Goal: Information Seeking & Learning: Learn about a topic

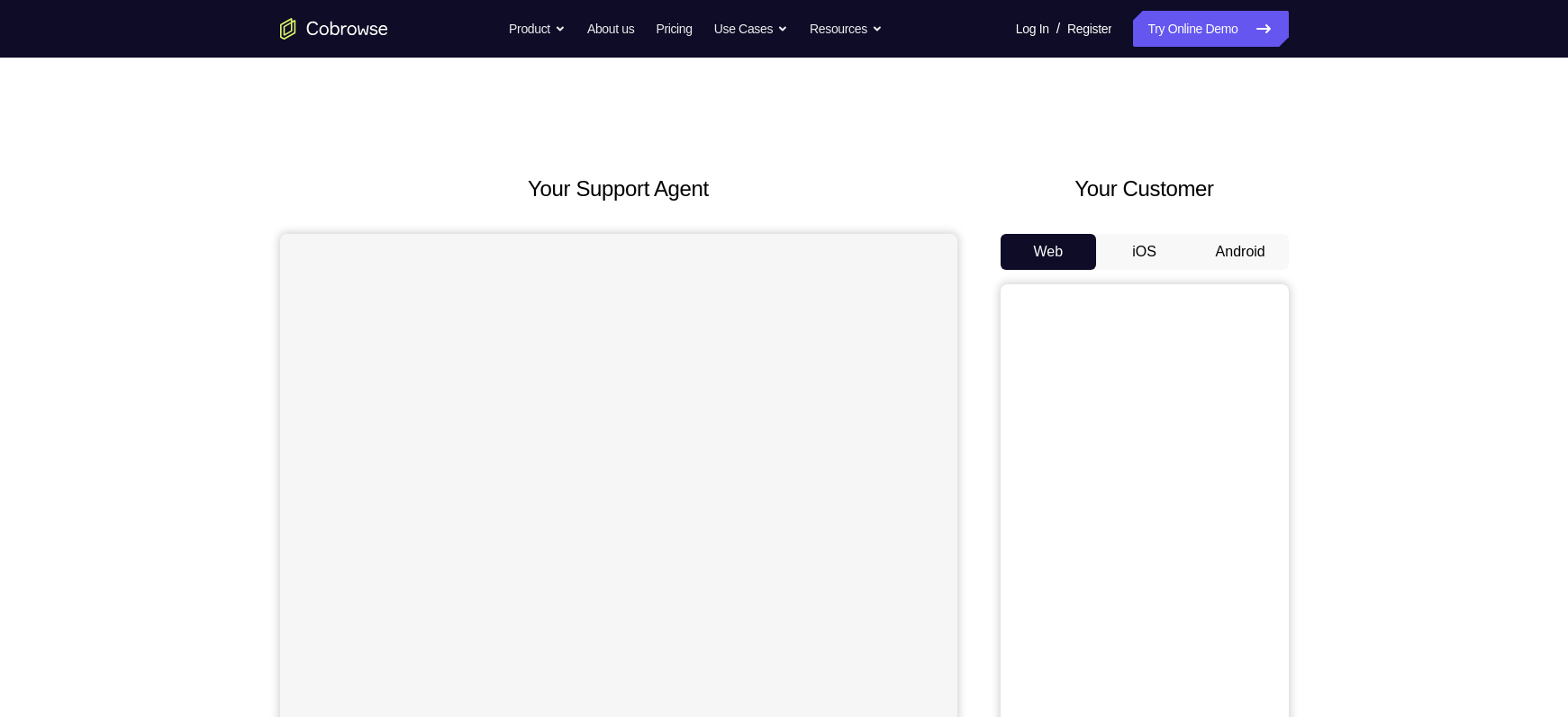
click at [1234, 251] on button "Android" at bounding box center [1240, 252] width 96 height 36
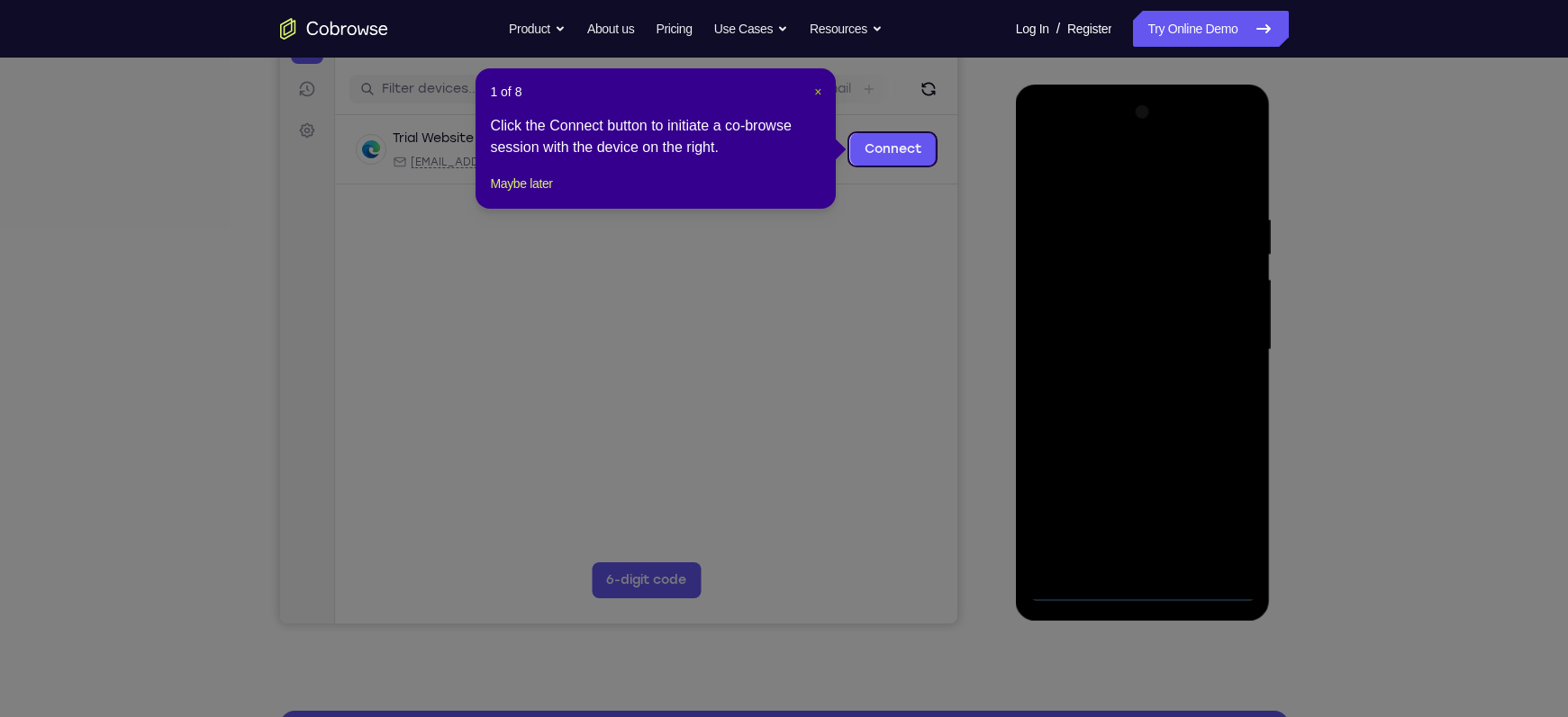
click at [814, 91] on span "×" at bounding box center [817, 91] width 7 height 14
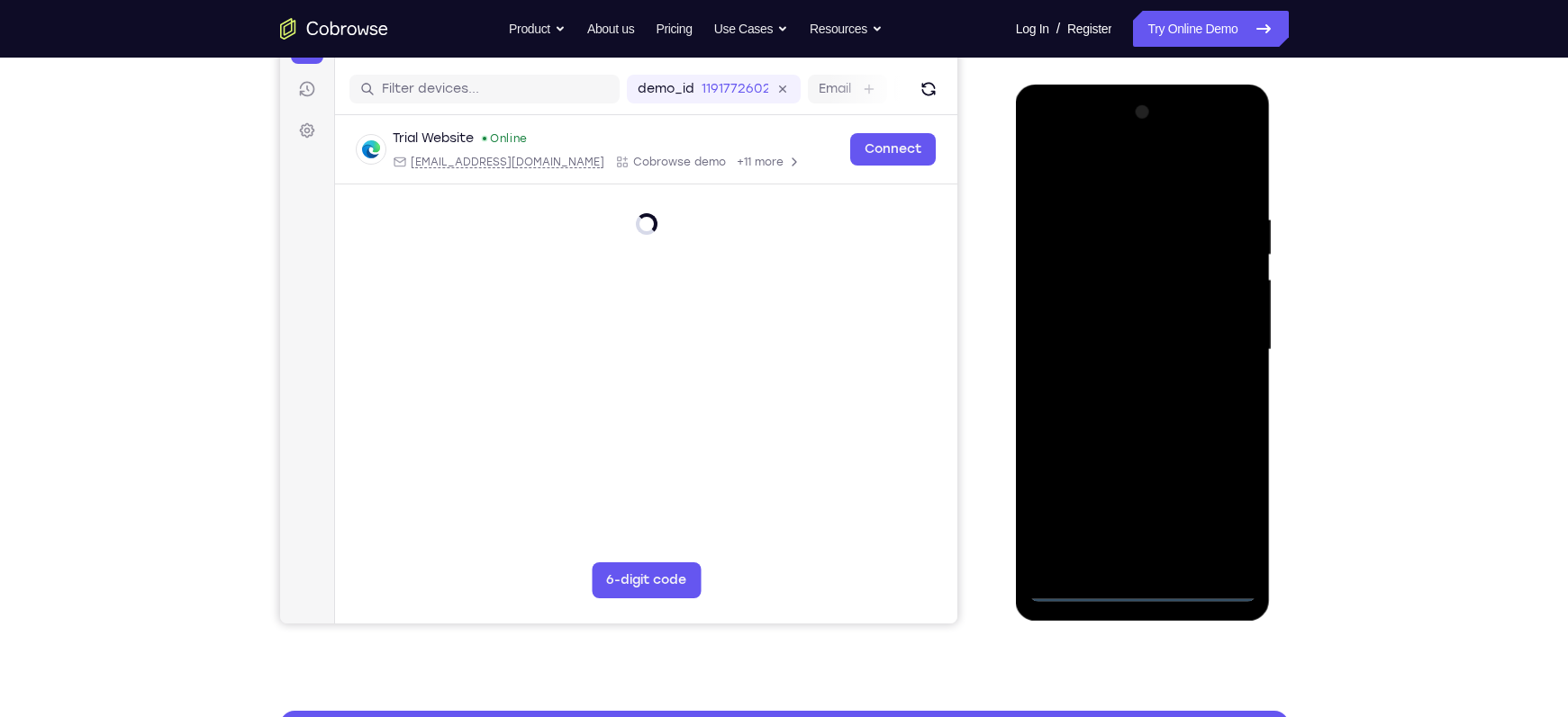
click at [1144, 595] on div at bounding box center [1143, 350] width 227 height 505
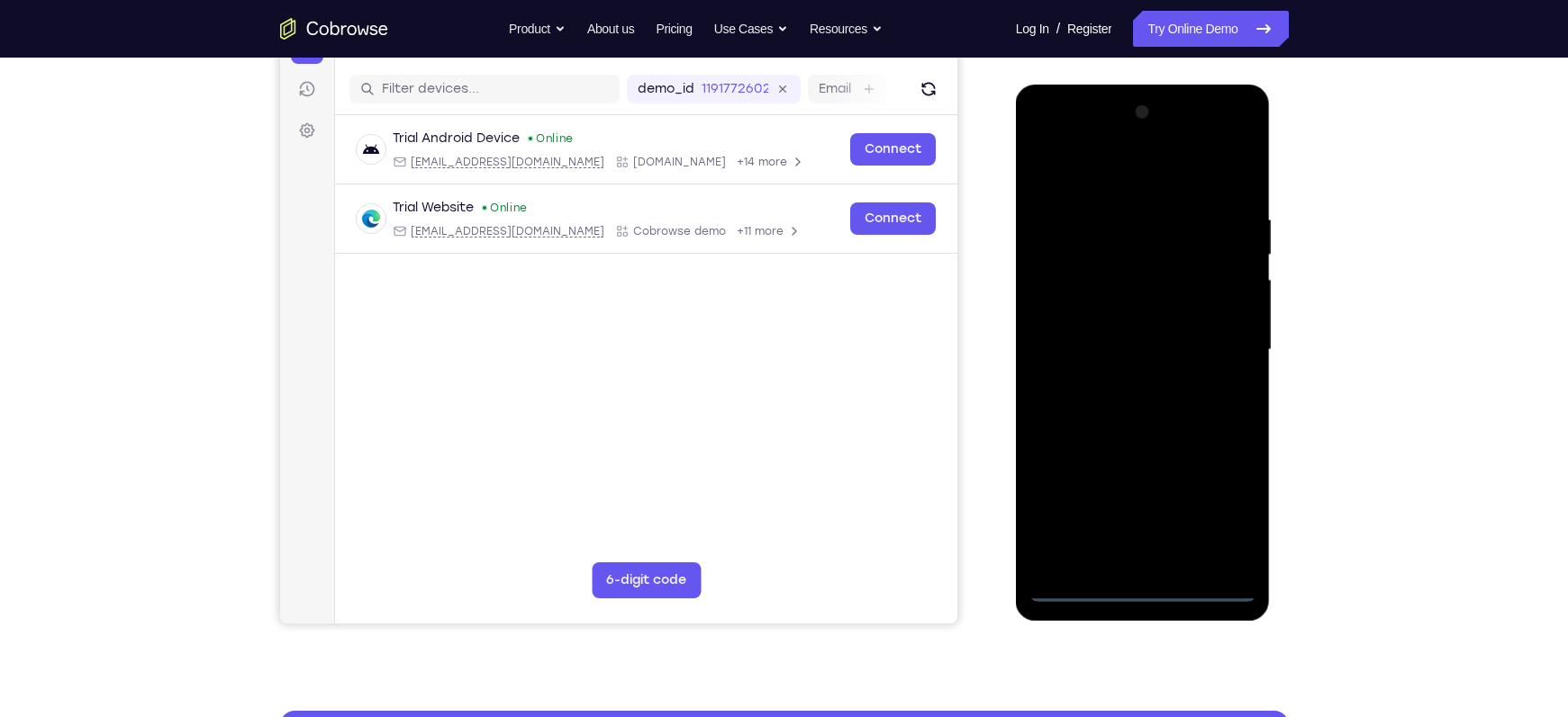
click at [1215, 504] on div at bounding box center [1143, 350] width 227 height 505
click at [1096, 179] on div at bounding box center [1143, 350] width 227 height 505
click at [1229, 339] on div at bounding box center [1143, 350] width 227 height 505
click at [1119, 383] on div at bounding box center [1143, 350] width 227 height 505
click at [1120, 339] on div at bounding box center [1143, 350] width 227 height 505
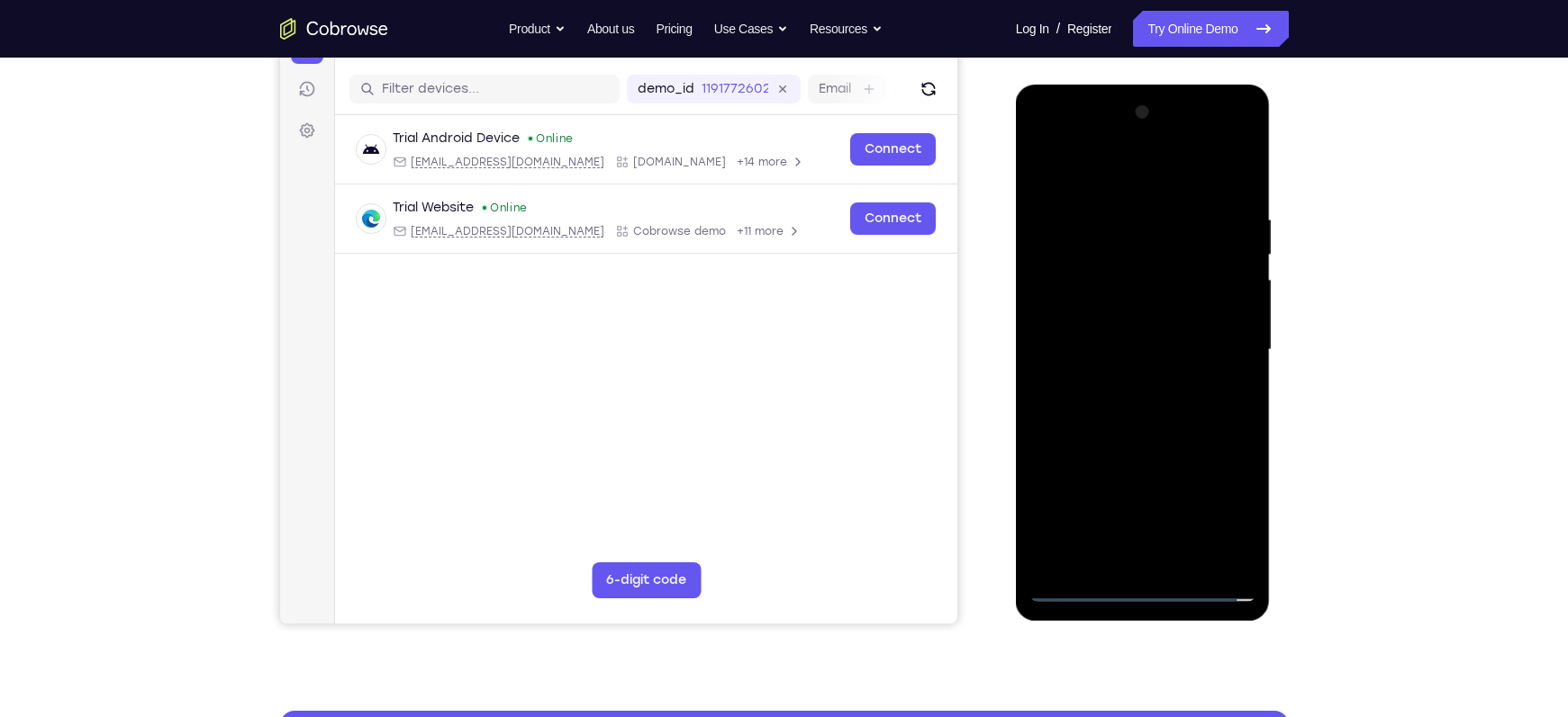
click at [1085, 301] on div at bounding box center [1143, 350] width 227 height 505
click at [1141, 348] on div at bounding box center [1143, 350] width 227 height 505
click at [1142, 416] on div at bounding box center [1143, 350] width 227 height 505
click at [1154, 404] on div at bounding box center [1143, 350] width 227 height 505
click at [1231, 377] on div at bounding box center [1143, 350] width 227 height 505
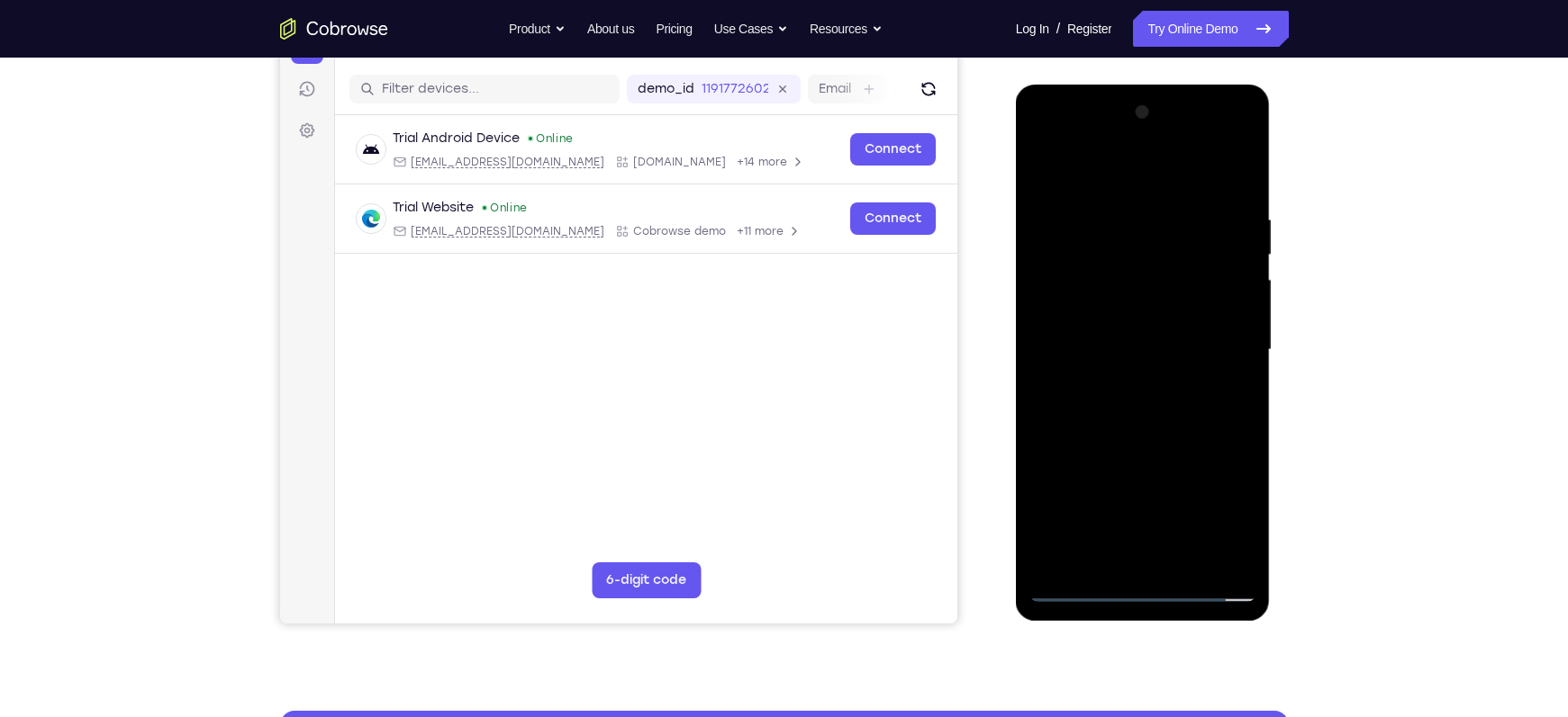
click at [1151, 348] on div at bounding box center [1143, 350] width 227 height 505
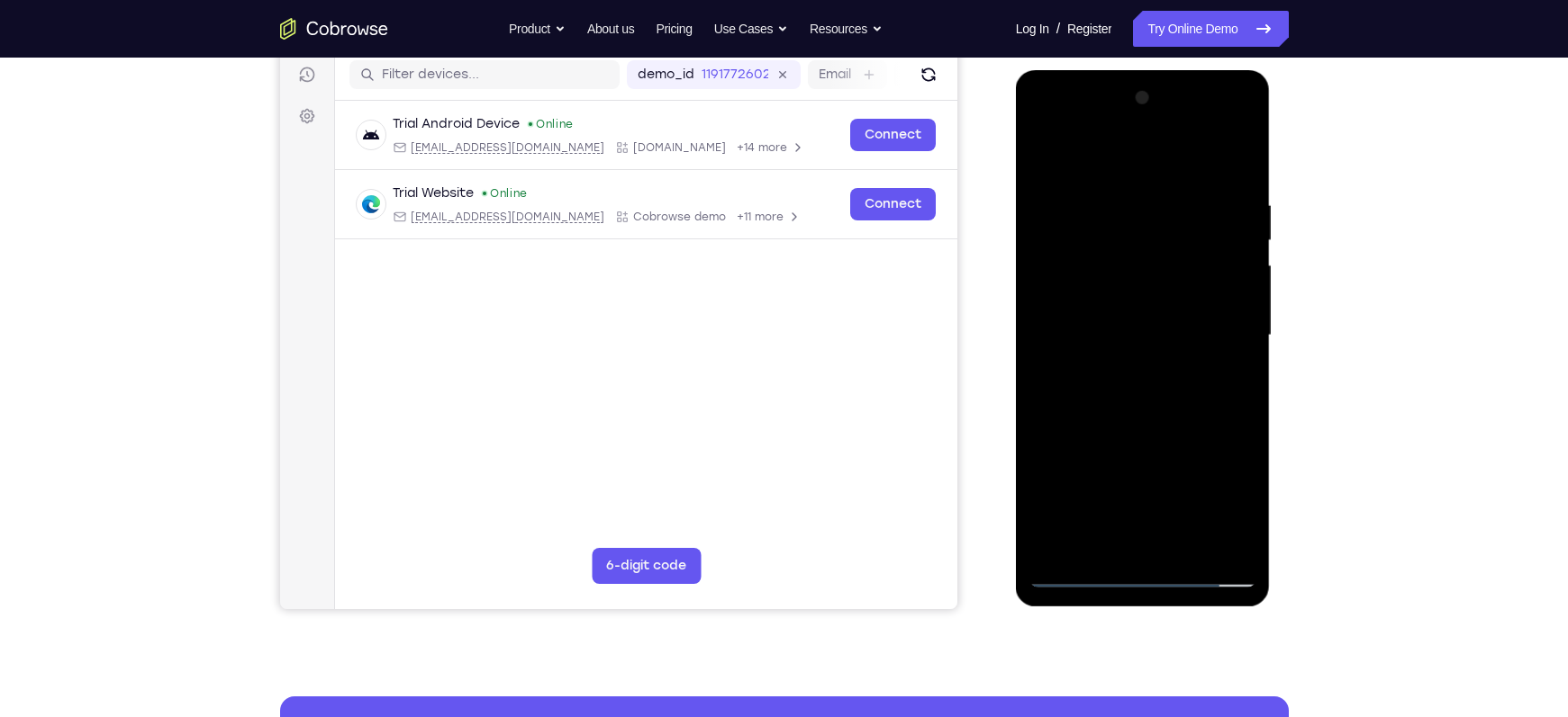
click at [1244, 176] on div at bounding box center [1143, 335] width 227 height 505
drag, startPoint x: 1182, startPoint y: 373, endPoint x: 1180, endPoint y: 328, distance: 45.0
click at [1180, 328] on div at bounding box center [1143, 335] width 227 height 505
click at [1239, 371] on div at bounding box center [1143, 335] width 227 height 505
click at [1246, 375] on div at bounding box center [1143, 335] width 227 height 505
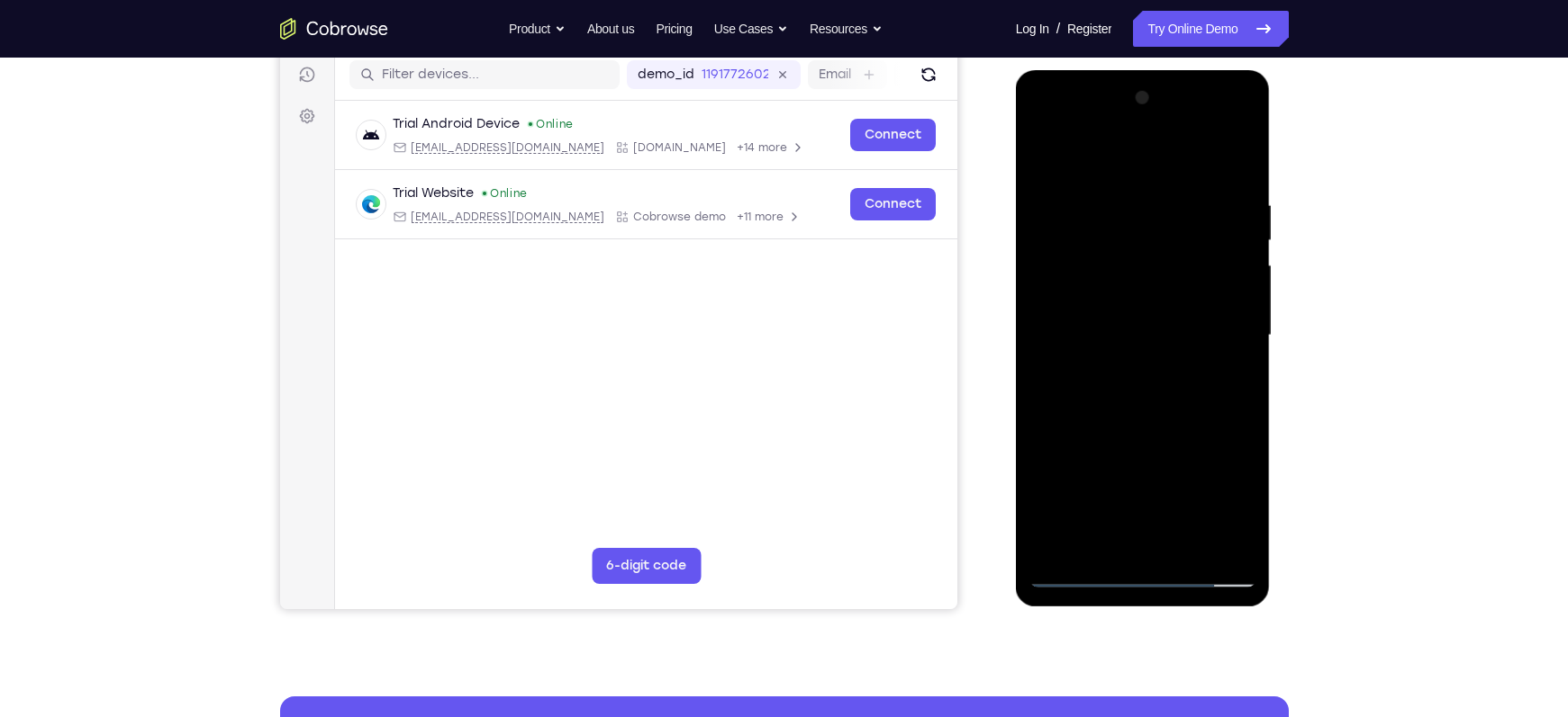
click at [1188, 396] on div at bounding box center [1143, 335] width 227 height 505
drag, startPoint x: 1188, startPoint y: 396, endPoint x: 1181, endPoint y: 316, distance: 80.3
click at [1181, 316] on div at bounding box center [1143, 335] width 227 height 505
click at [1041, 298] on div at bounding box center [1143, 335] width 227 height 505
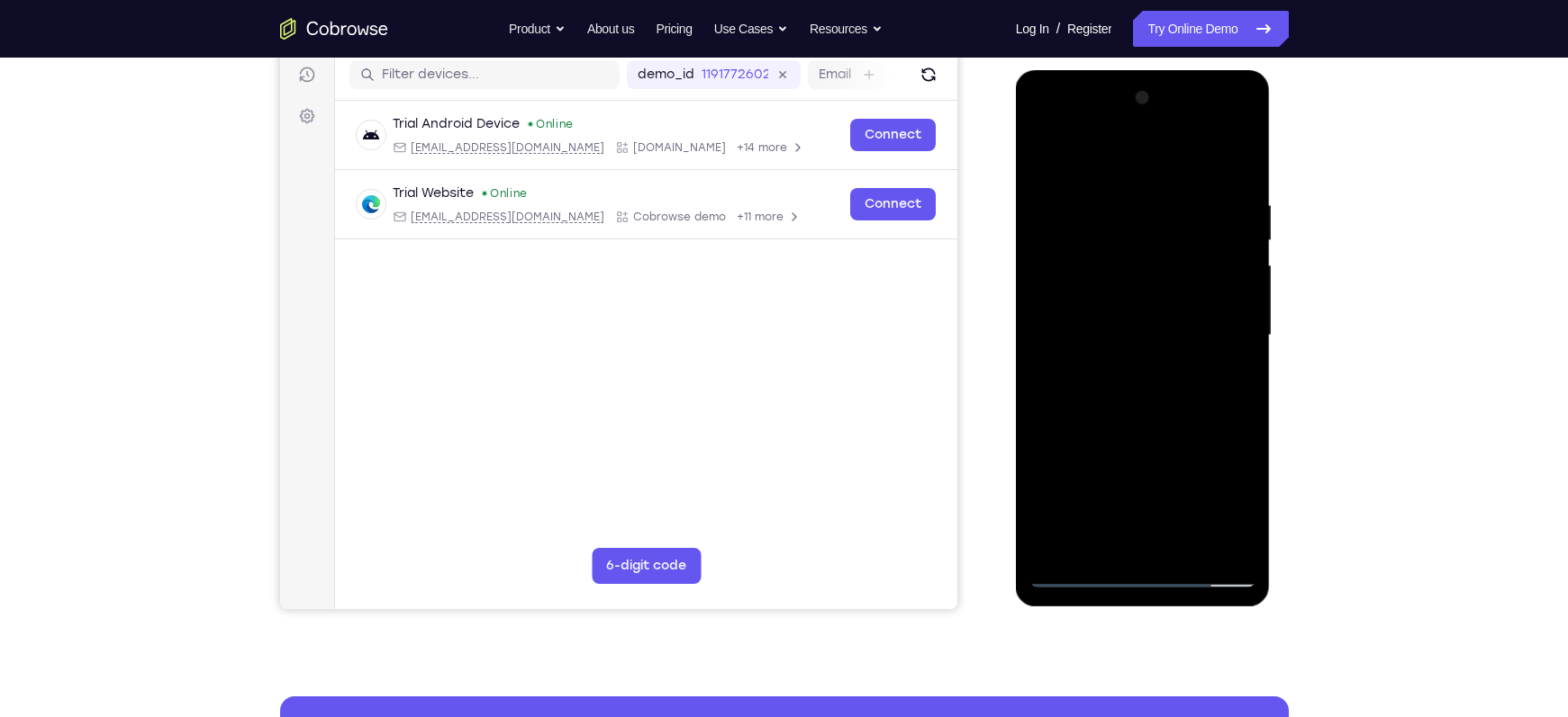
click at [1041, 298] on div at bounding box center [1143, 335] width 227 height 505
click at [1069, 461] on div at bounding box center [1143, 335] width 227 height 505
click at [1083, 487] on div at bounding box center [1143, 335] width 227 height 505
click at [1099, 539] on div at bounding box center [1143, 335] width 227 height 505
drag, startPoint x: 1165, startPoint y: 475, endPoint x: 1159, endPoint y: 415, distance: 60.3
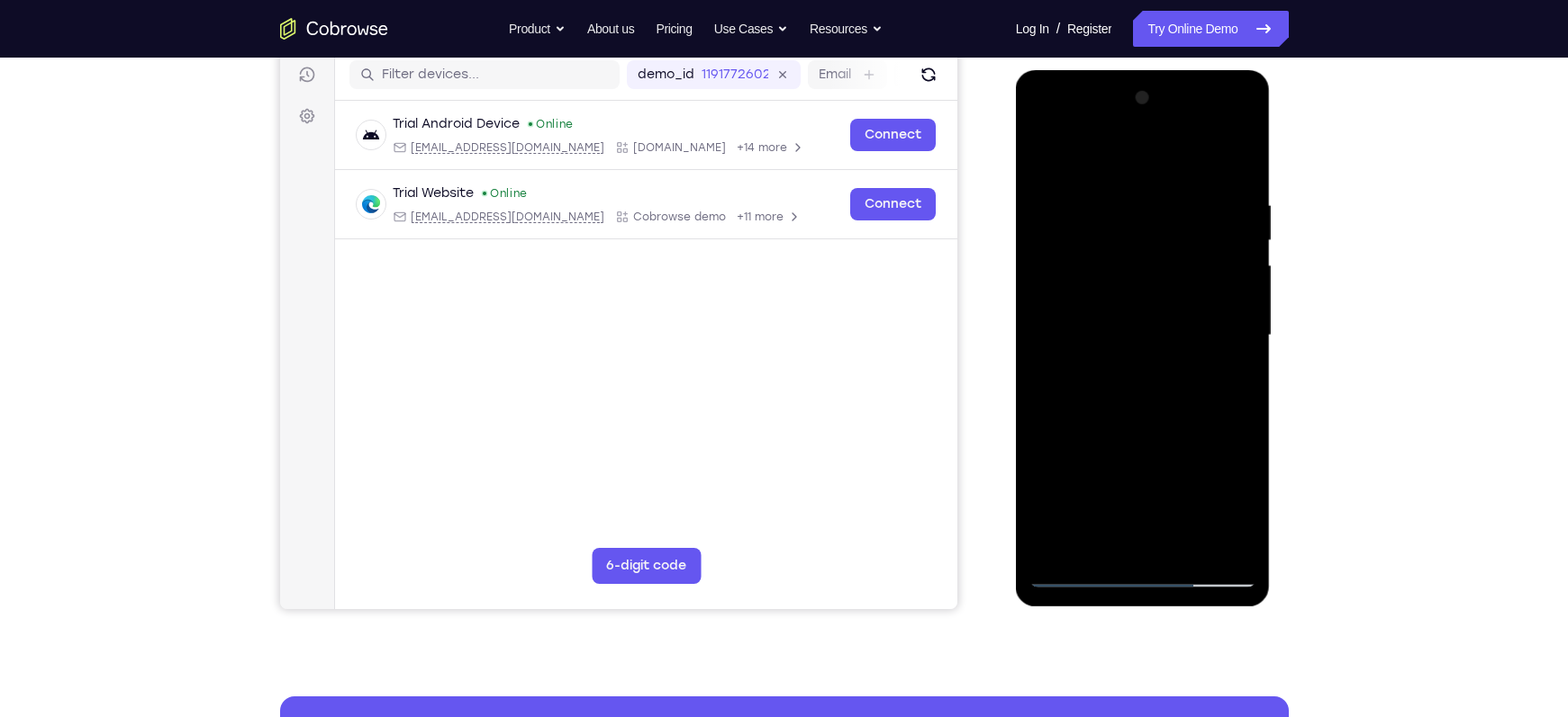
click at [1159, 415] on div at bounding box center [1143, 335] width 227 height 505
drag, startPoint x: 1172, startPoint y: 480, endPoint x: 1161, endPoint y: 409, distance: 71.8
click at [1161, 409] on div at bounding box center [1143, 335] width 227 height 505
drag, startPoint x: 1160, startPoint y: 477, endPoint x: 1147, endPoint y: 365, distance: 112.8
click at [1147, 365] on div at bounding box center [1143, 335] width 227 height 505
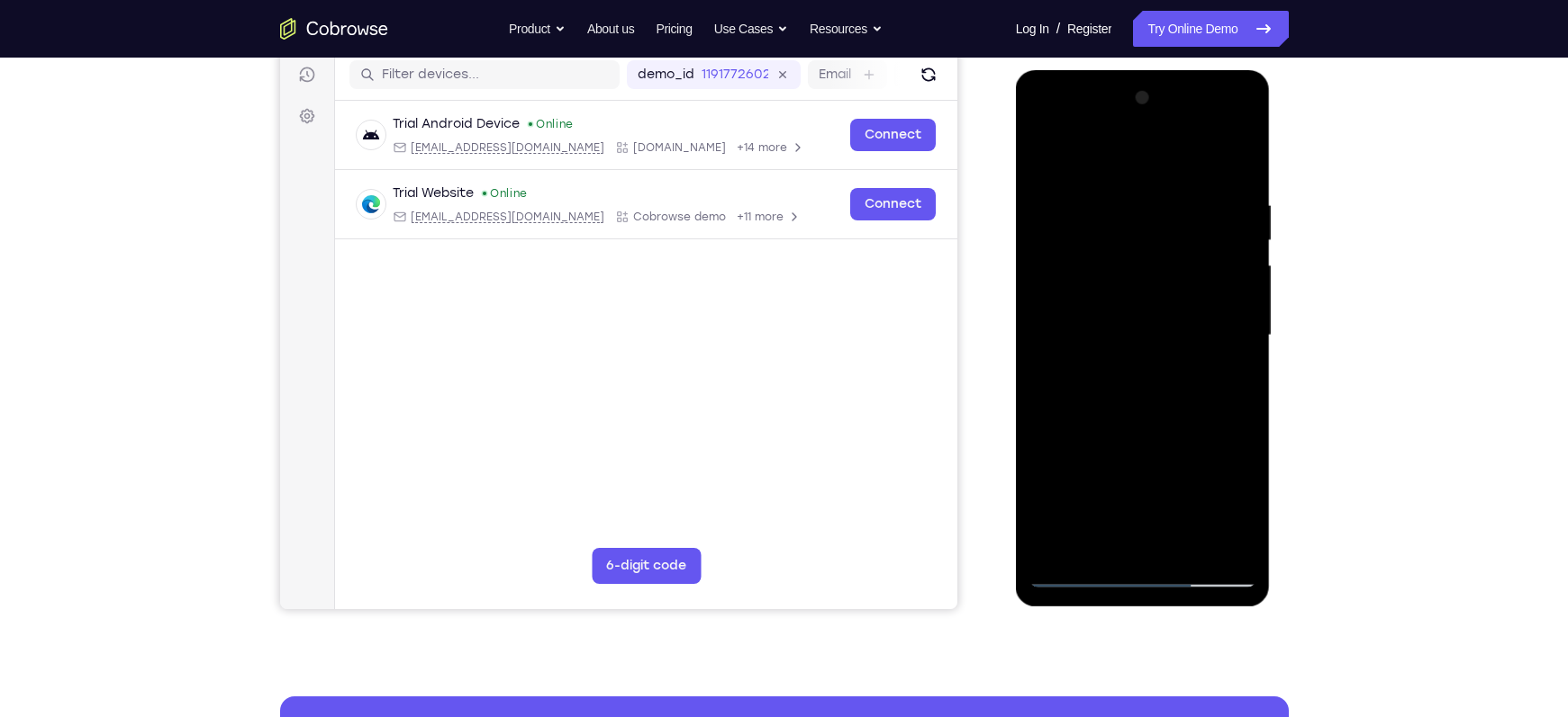
drag, startPoint x: 1157, startPoint y: 475, endPoint x: 1146, endPoint y: 391, distance: 84.7
click at [1146, 391] on div at bounding box center [1143, 335] width 227 height 505
drag, startPoint x: 1157, startPoint y: 482, endPoint x: 1151, endPoint y: 356, distance: 126.1
click at [1151, 356] on div at bounding box center [1143, 335] width 227 height 505
click at [1043, 510] on div at bounding box center [1143, 335] width 227 height 505
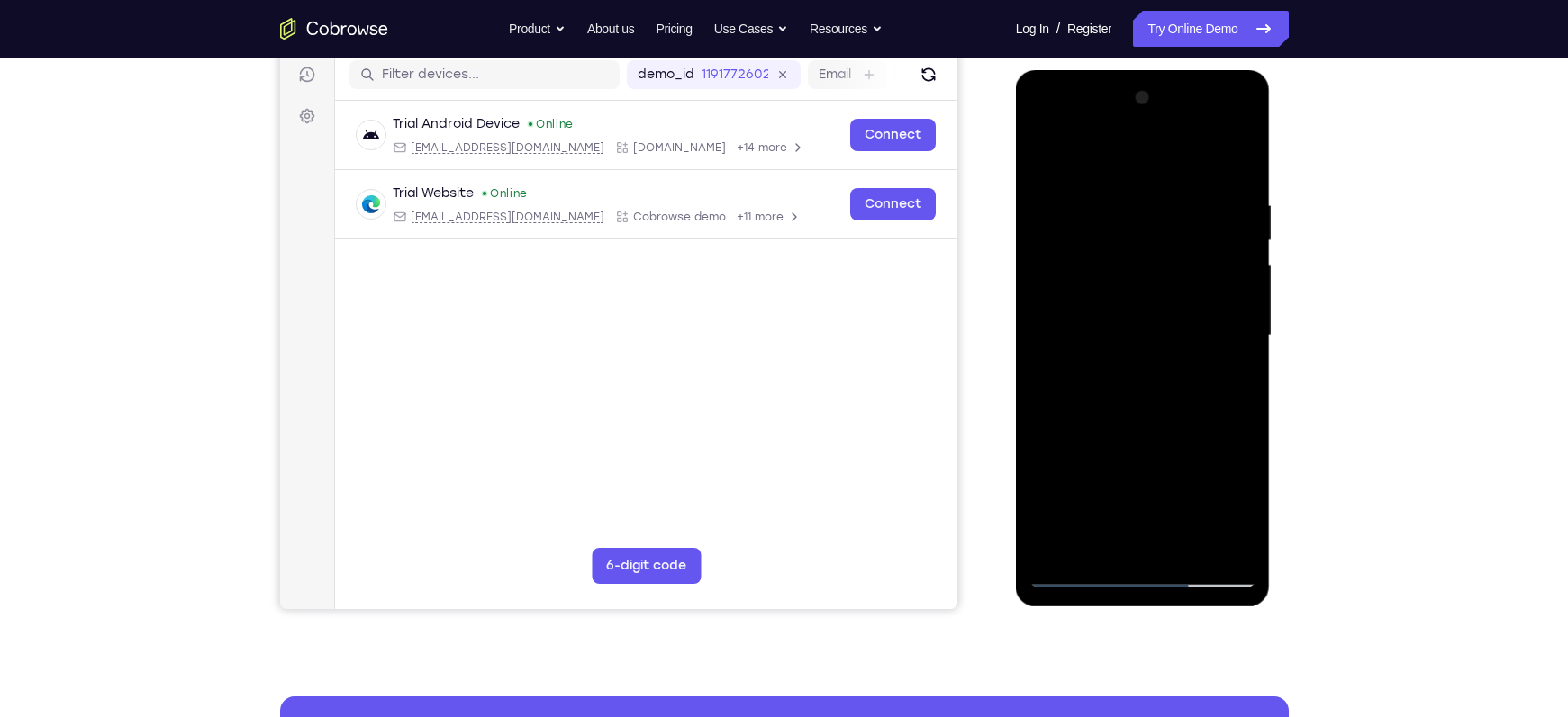
click at [1043, 510] on div at bounding box center [1143, 335] width 227 height 505
click at [1230, 309] on div at bounding box center [1143, 335] width 227 height 505
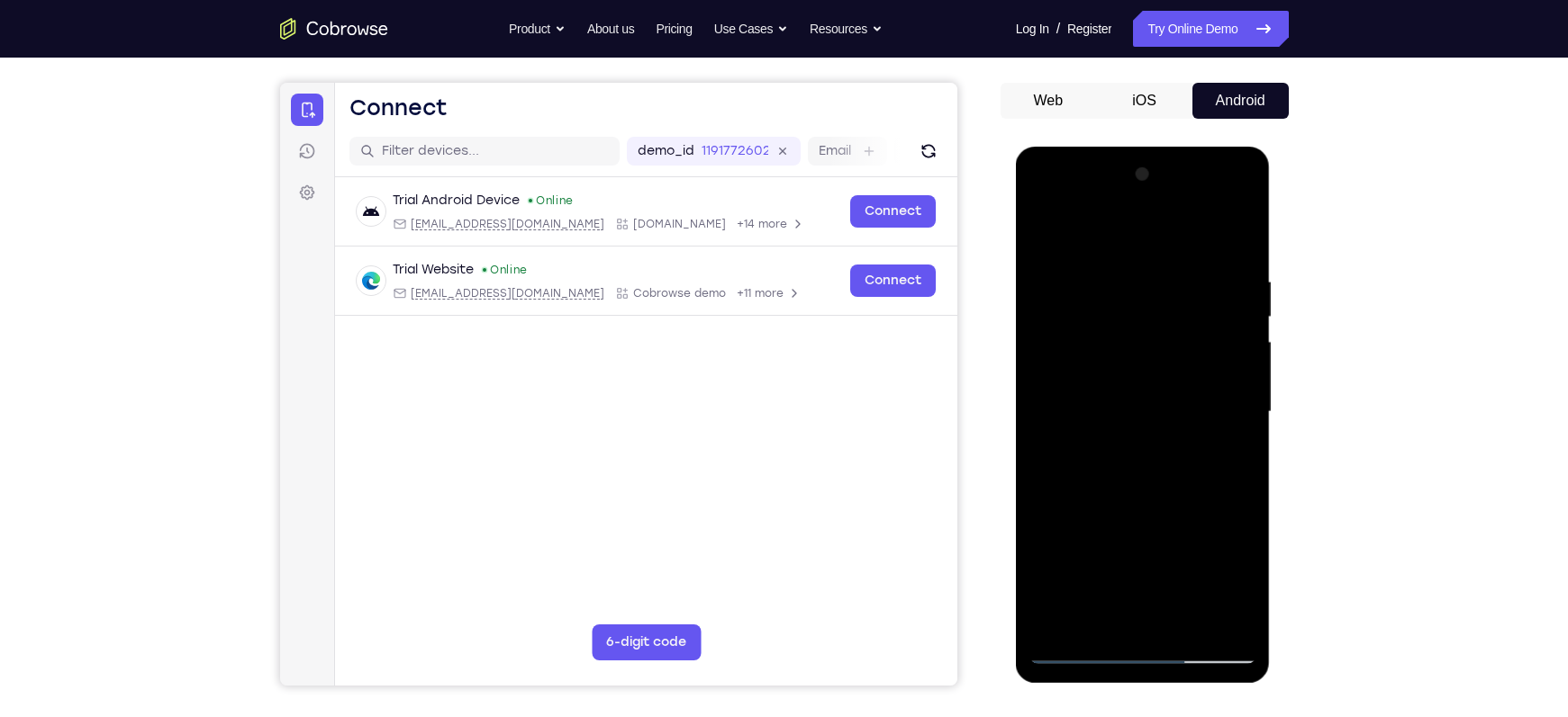
scroll to position [144, 0]
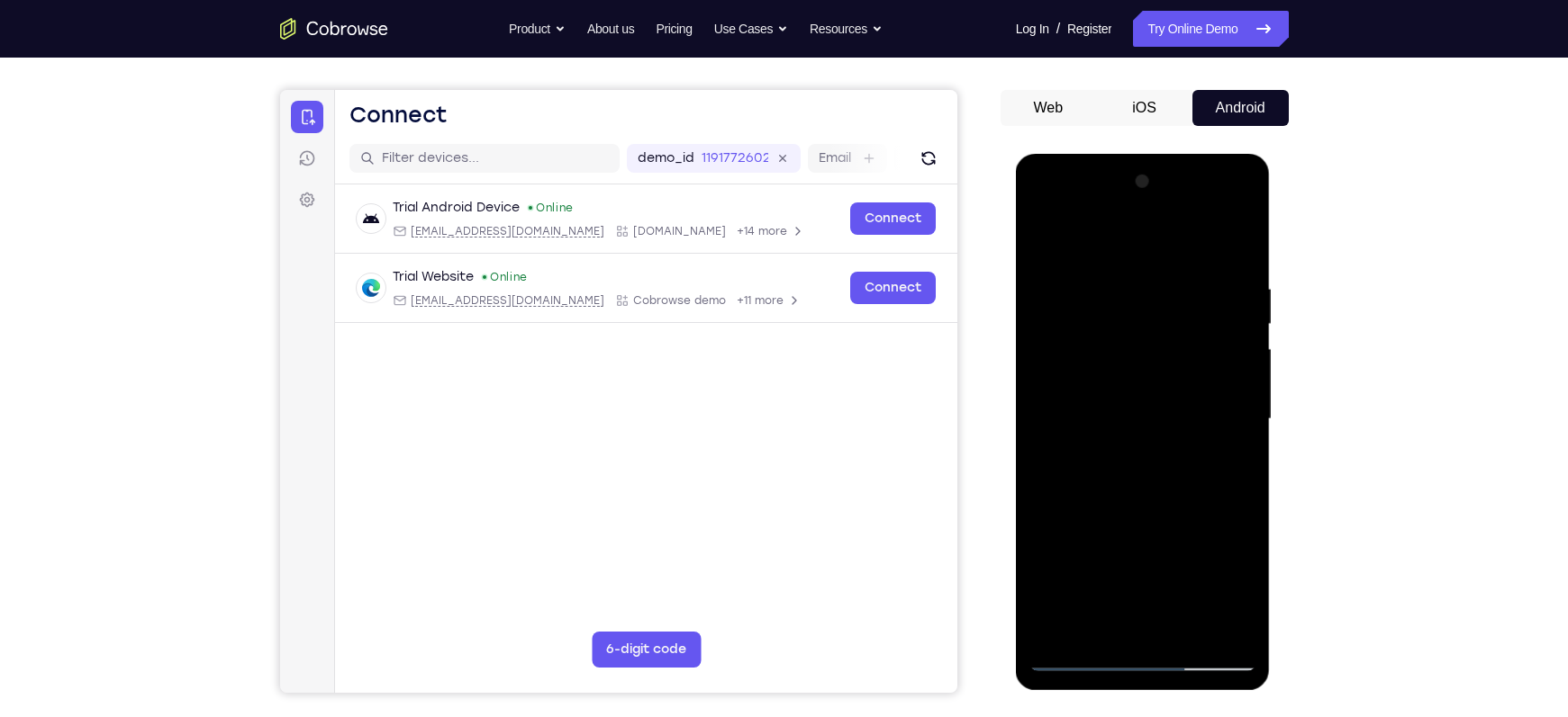
click at [1043, 234] on div at bounding box center [1143, 419] width 227 height 505
drag, startPoint x: 1081, startPoint y: 267, endPoint x: 1075, endPoint y: 309, distance: 42.4
click at [1075, 309] on div at bounding box center [1143, 419] width 227 height 505
click at [1132, 280] on div at bounding box center [1143, 419] width 227 height 505
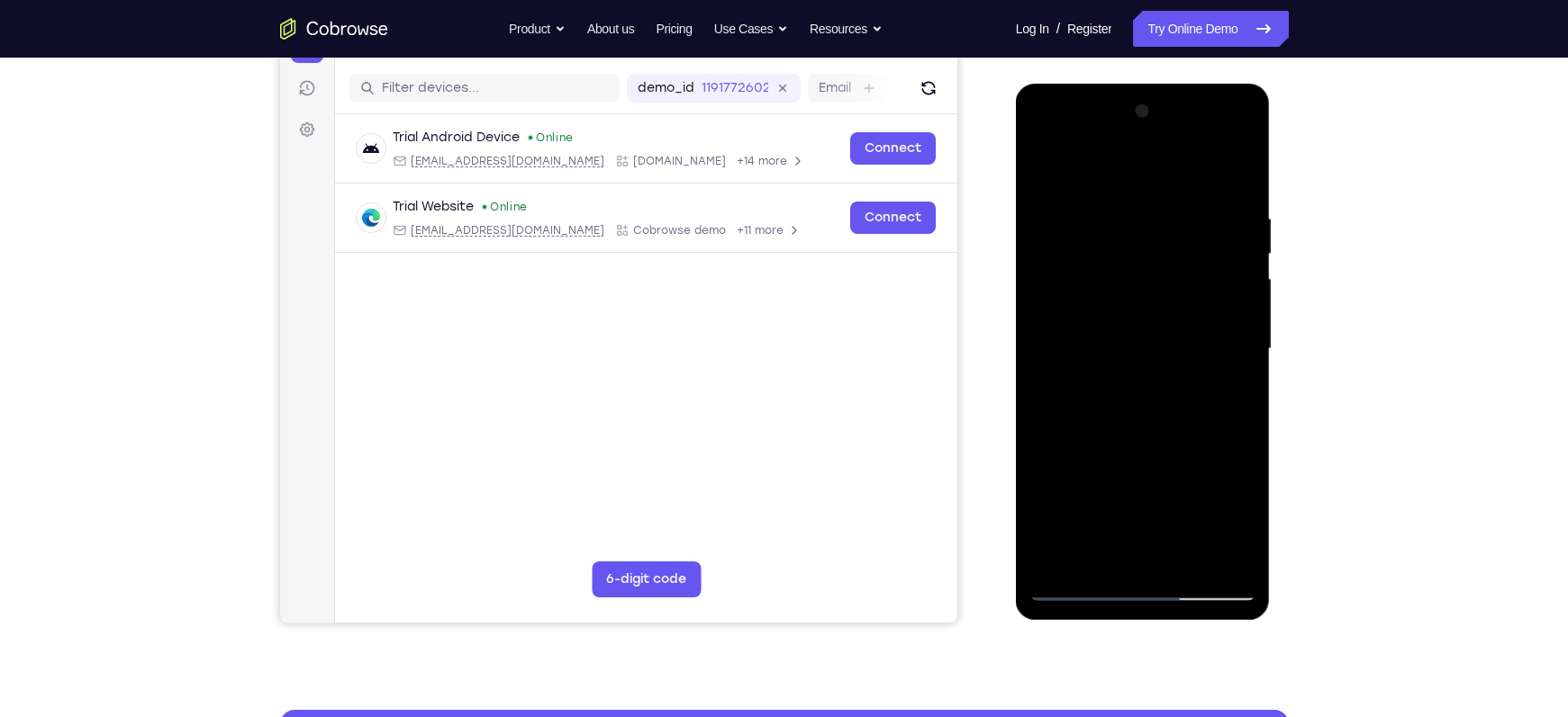
scroll to position [216, 0]
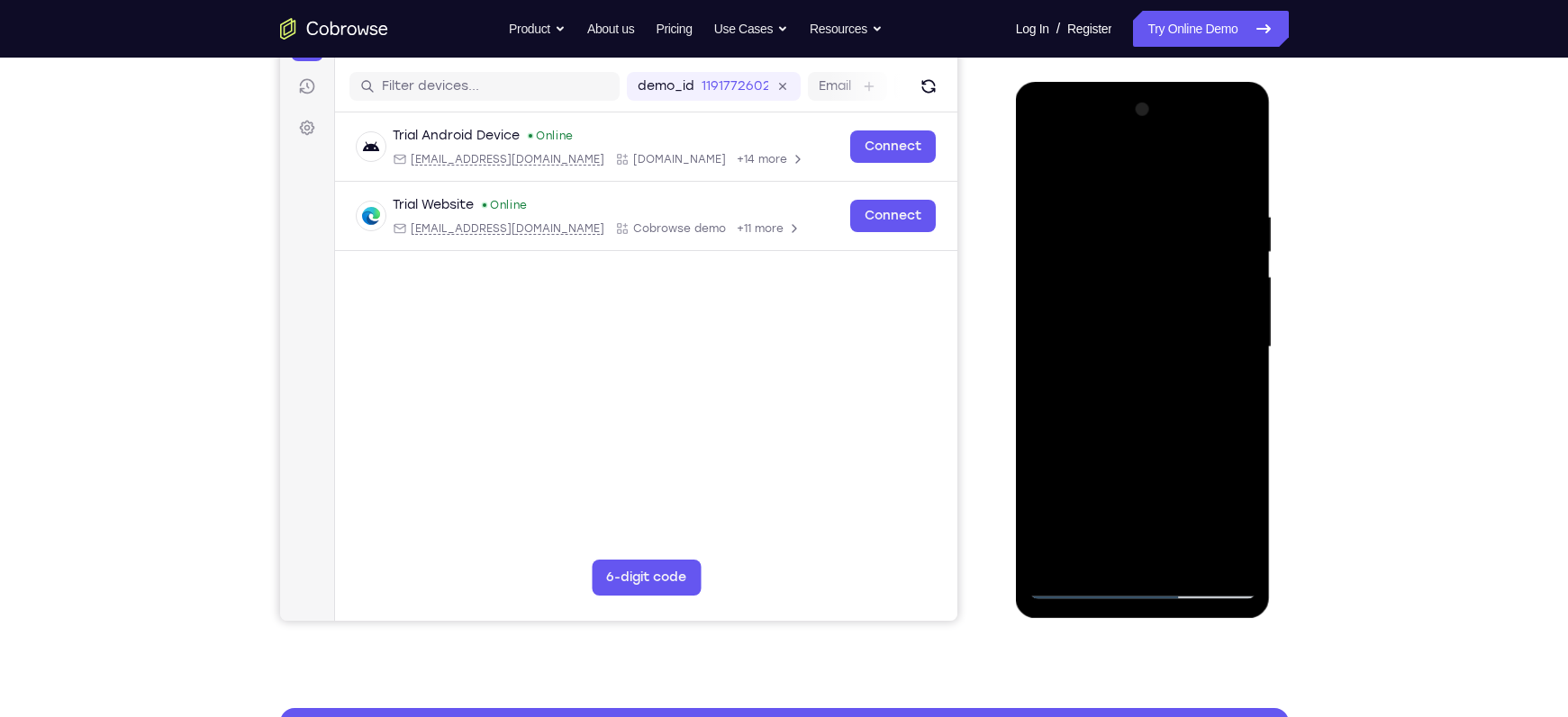
click at [1214, 544] on div at bounding box center [1143, 347] width 227 height 505
click at [1208, 547] on div at bounding box center [1143, 347] width 227 height 505
drag, startPoint x: 1184, startPoint y: 402, endPoint x: 1067, endPoint y: 383, distance: 118.5
click at [1067, 383] on div at bounding box center [1143, 347] width 227 height 505
drag, startPoint x: 1224, startPoint y: 410, endPoint x: 1104, endPoint y: 393, distance: 121.2
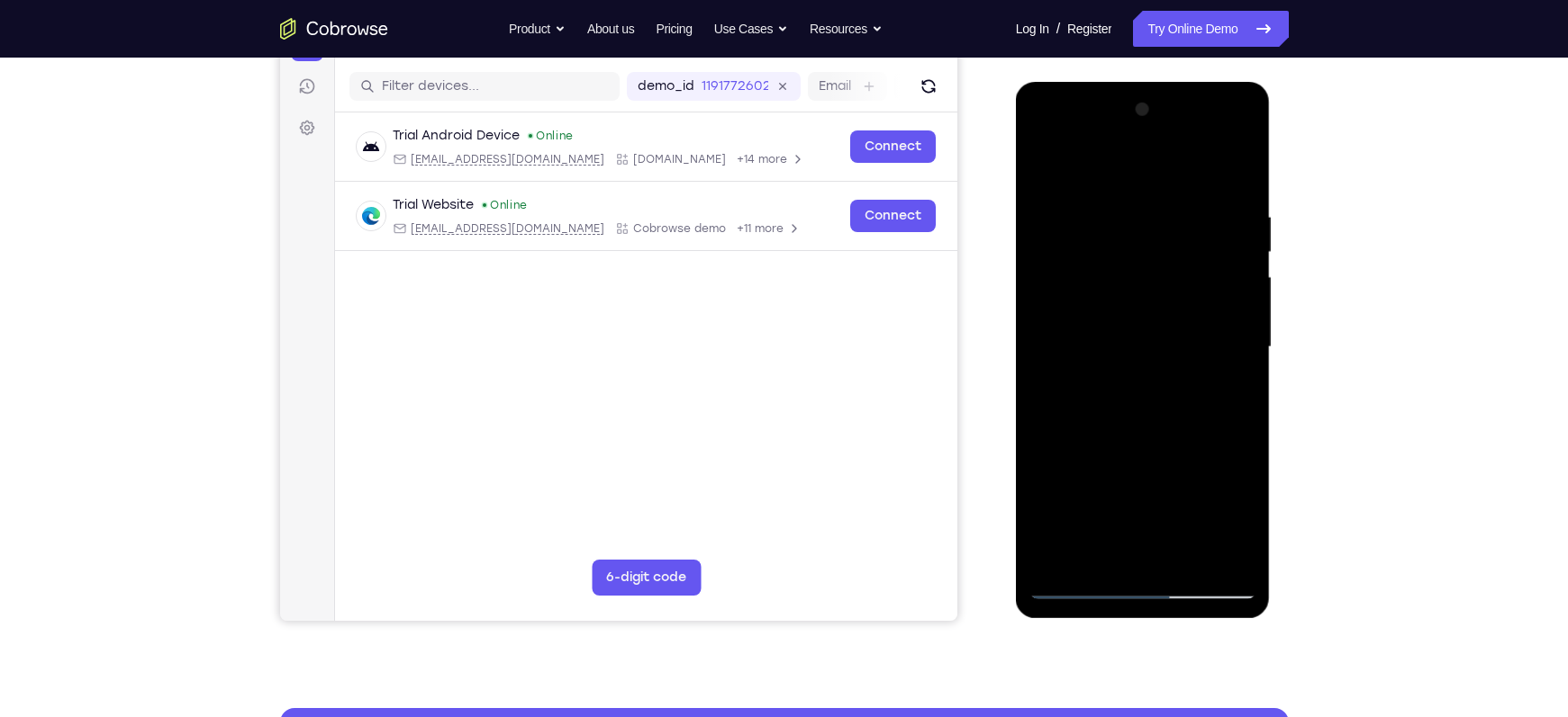
click at [1104, 393] on div at bounding box center [1143, 347] width 227 height 505
drag, startPoint x: 1192, startPoint y: 376, endPoint x: 1048, endPoint y: 370, distance: 144.1
click at [1048, 370] on div at bounding box center [1143, 347] width 227 height 505
drag, startPoint x: 1212, startPoint y: 409, endPoint x: 1045, endPoint y: 410, distance: 167.0
click at [1045, 410] on div at bounding box center [1143, 347] width 227 height 505
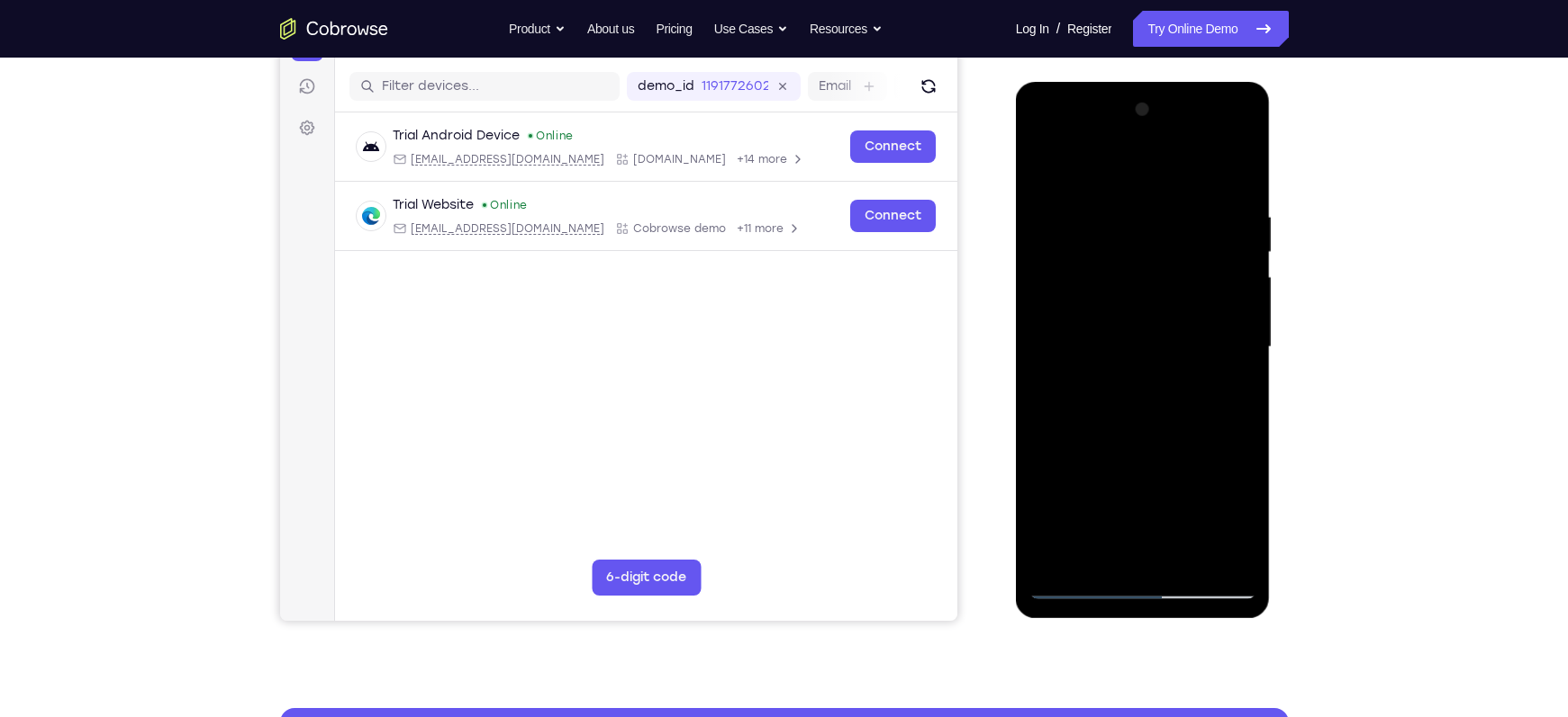
drag, startPoint x: 1216, startPoint y: 242, endPoint x: 1001, endPoint y: 222, distance: 215.9
click at [1016, 222] on html "Online web based iOS Simulators and Android Emulators. Run iPhone, iPad, Mobile…" at bounding box center [1144, 352] width 257 height 540
click at [1233, 175] on div at bounding box center [1143, 347] width 227 height 505
click at [1188, 561] on div at bounding box center [1143, 347] width 227 height 505
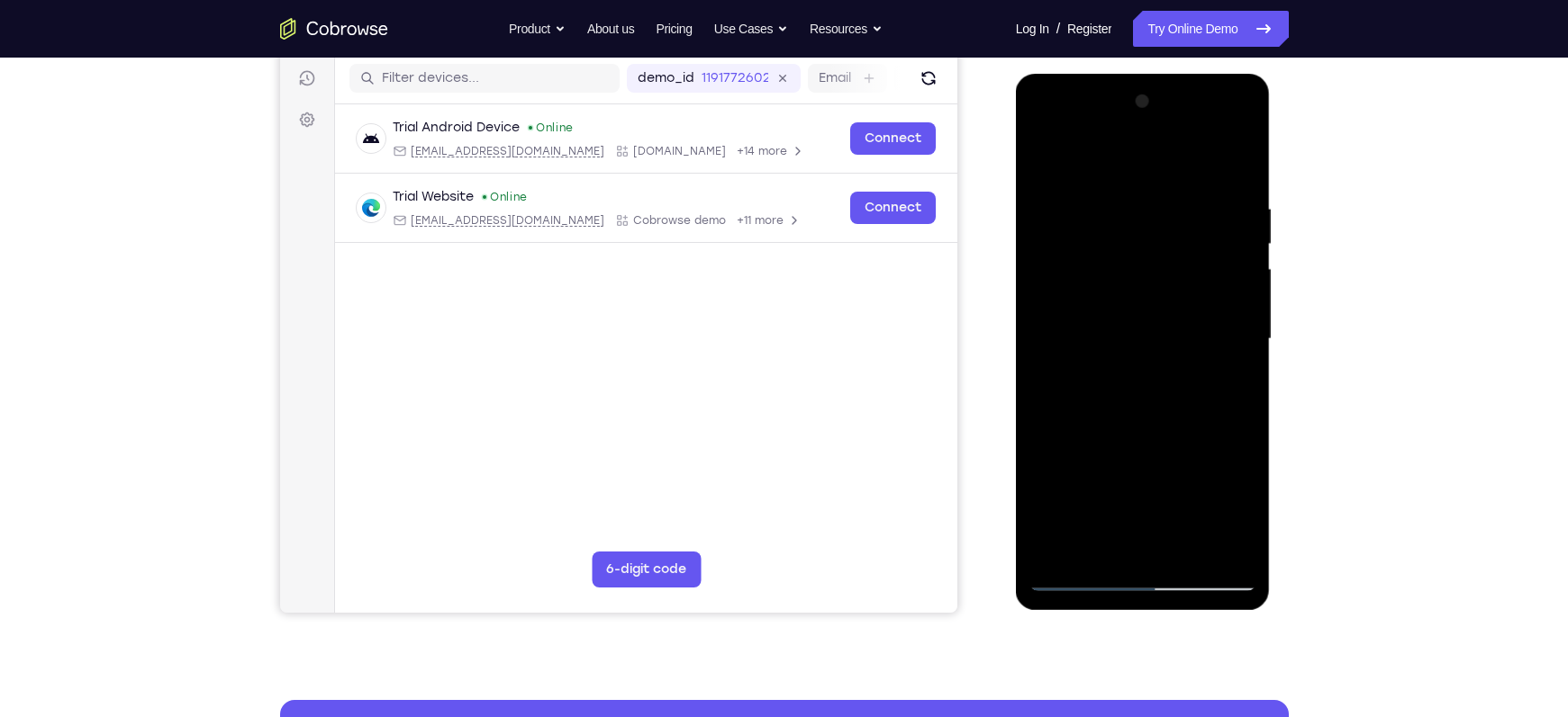
click at [1153, 440] on div at bounding box center [1143, 339] width 227 height 505
click at [1120, 320] on div at bounding box center [1143, 339] width 227 height 505
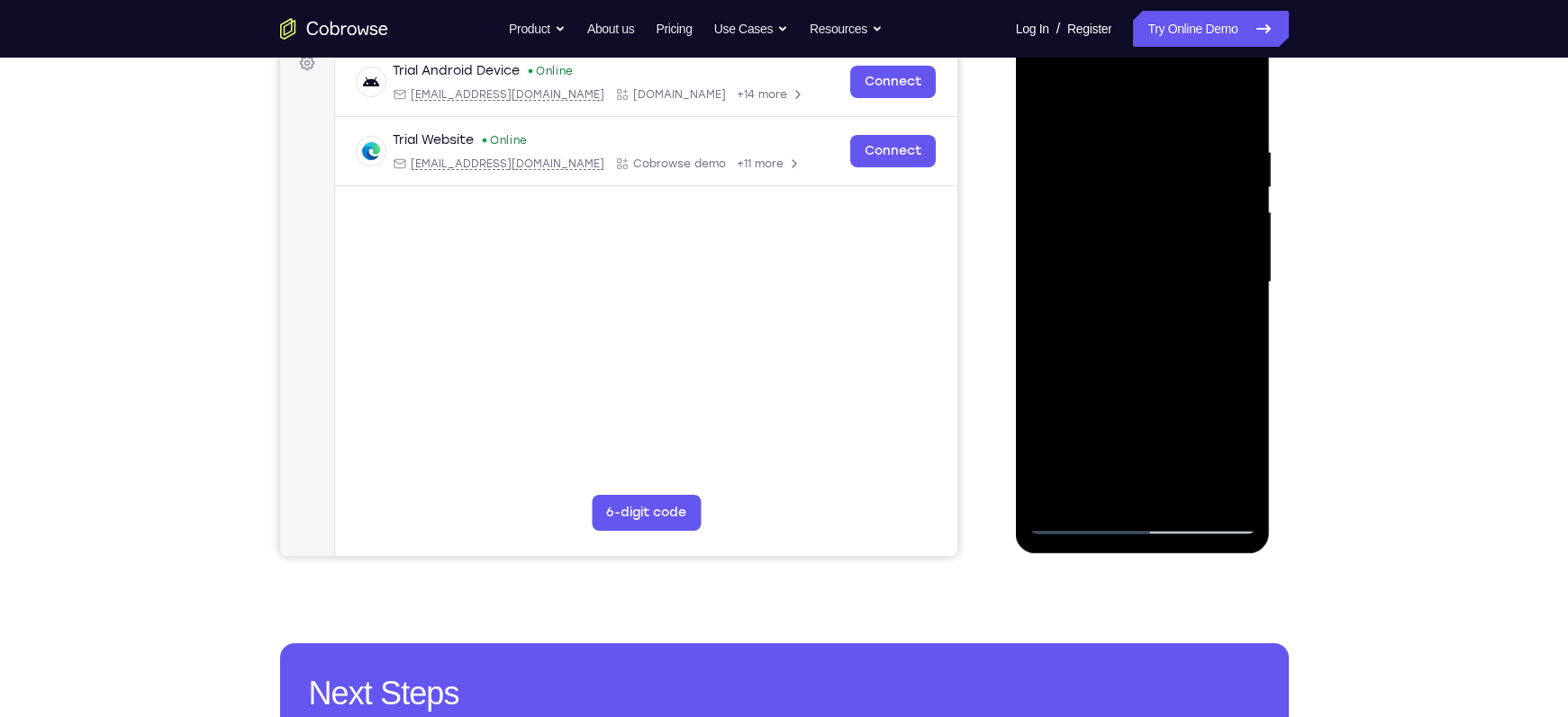
click at [1115, 480] on div at bounding box center [1143, 283] width 227 height 505
click at [1223, 327] on div at bounding box center [1143, 283] width 227 height 505
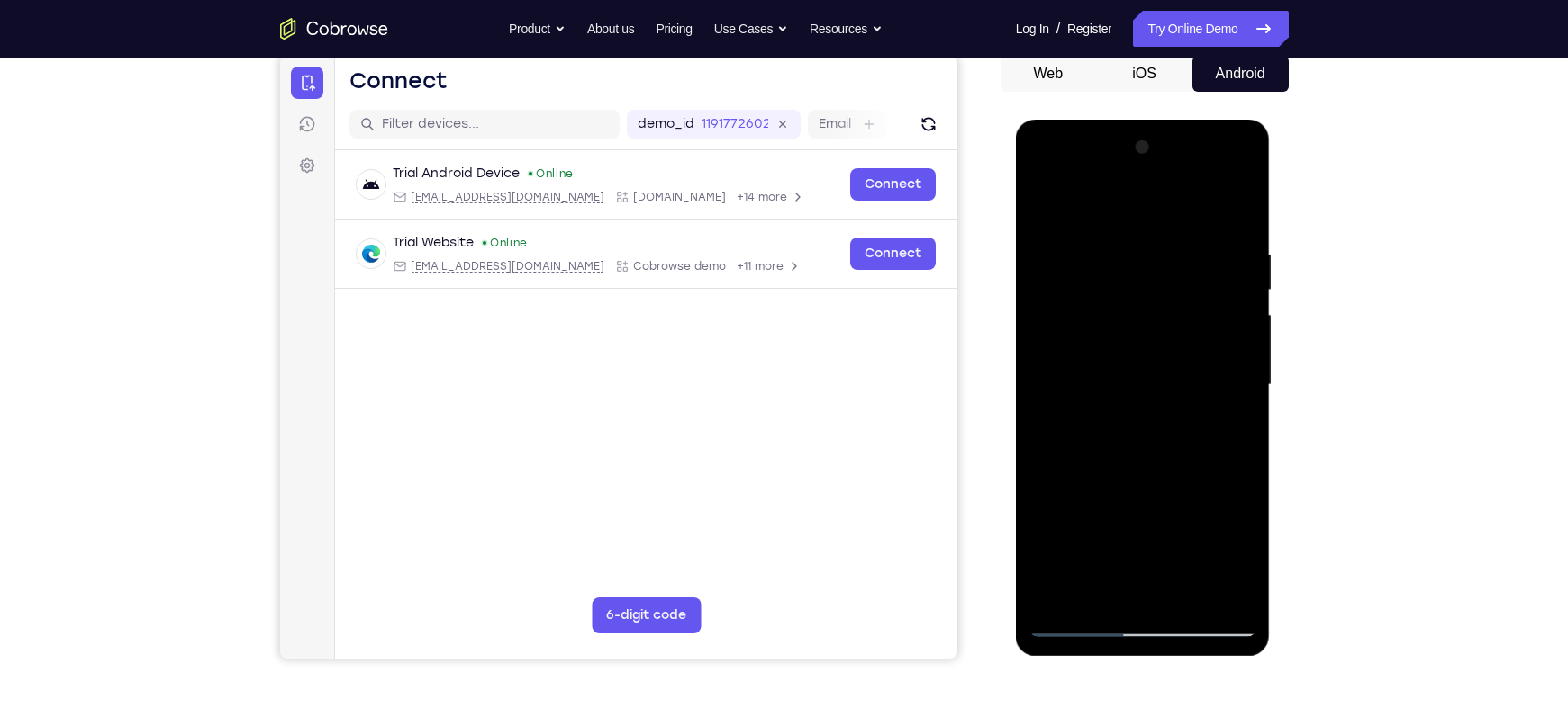
scroll to position [177, 0]
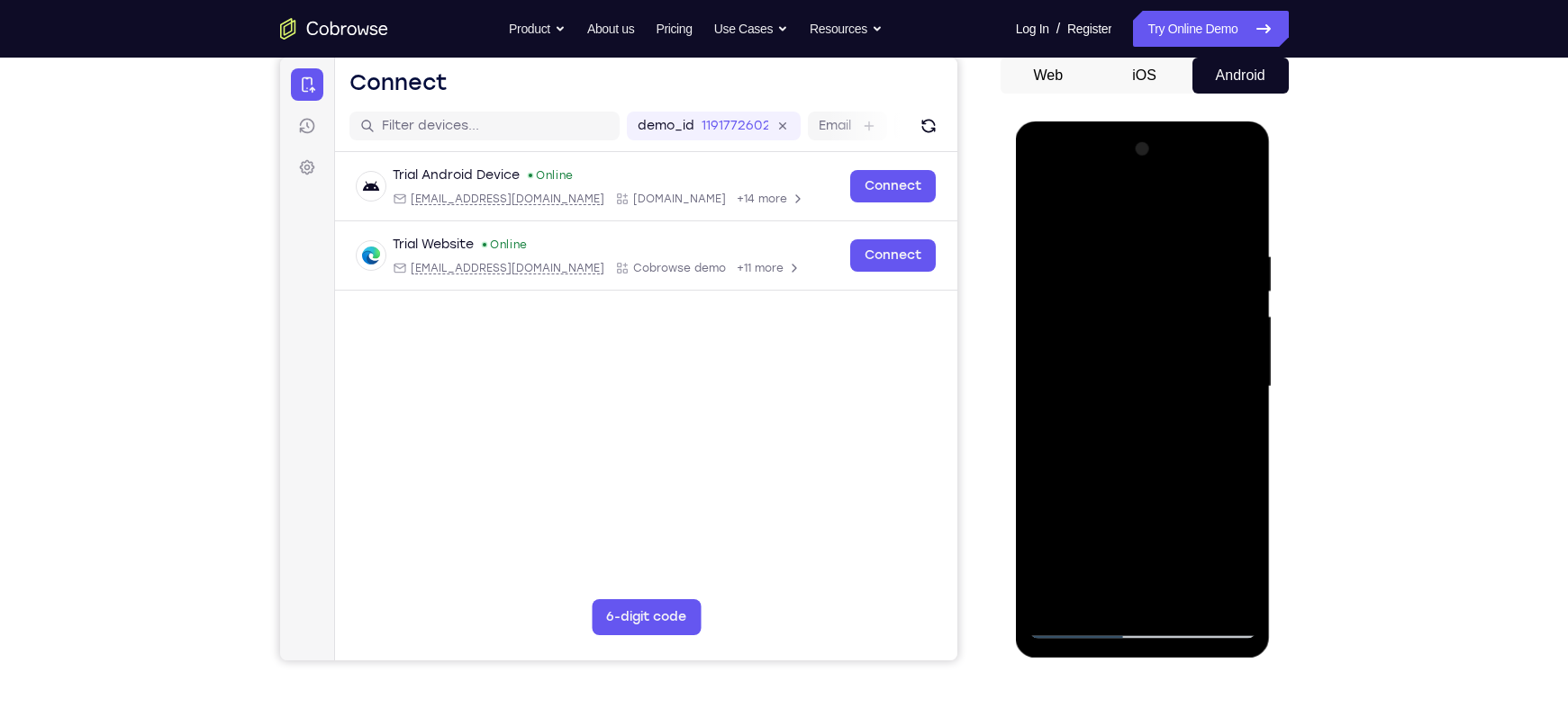
click at [1043, 206] on div at bounding box center [1143, 386] width 227 height 505
click at [1246, 291] on div at bounding box center [1143, 386] width 227 height 505
click at [1049, 202] on div at bounding box center [1143, 386] width 227 height 505
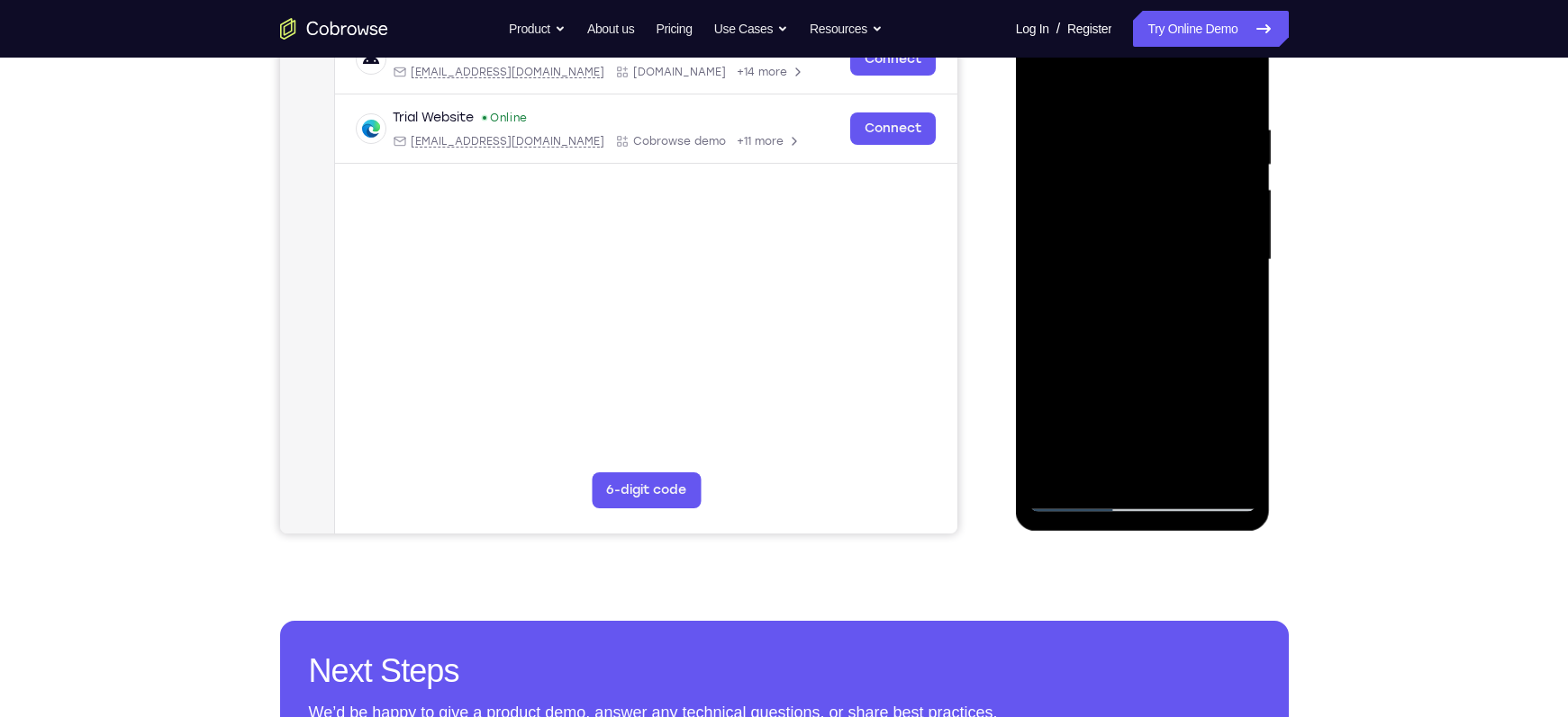
scroll to position [303, 0]
click at [1058, 469] on div at bounding box center [1143, 260] width 227 height 505
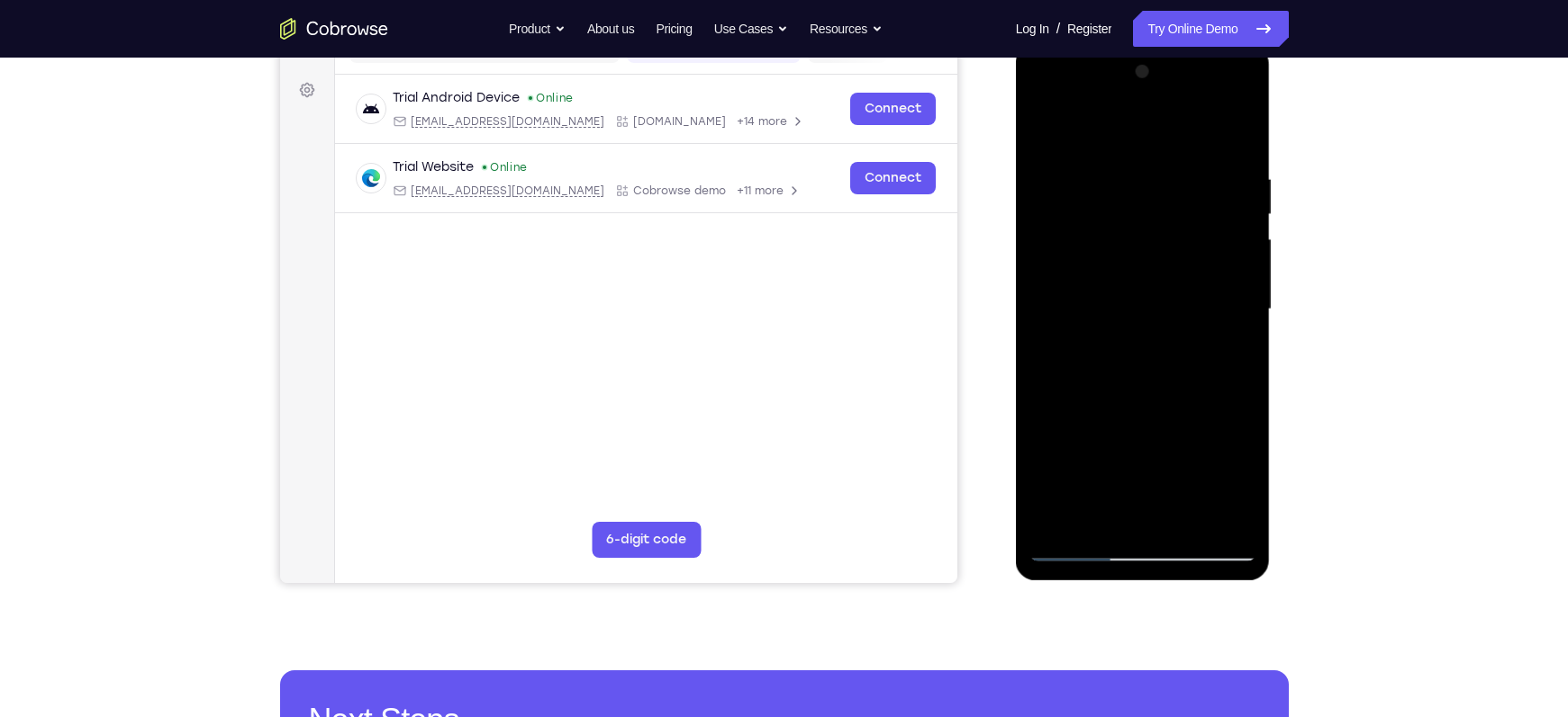
scroll to position [253, 0]
drag, startPoint x: 1139, startPoint y: 337, endPoint x: 1151, endPoint y: 588, distance: 251.3
click at [1151, 585] on html "Online web based iOS Simulators and Android Emulators. Run iPhone, iPad, Mobile…" at bounding box center [1144, 315] width 257 height 540
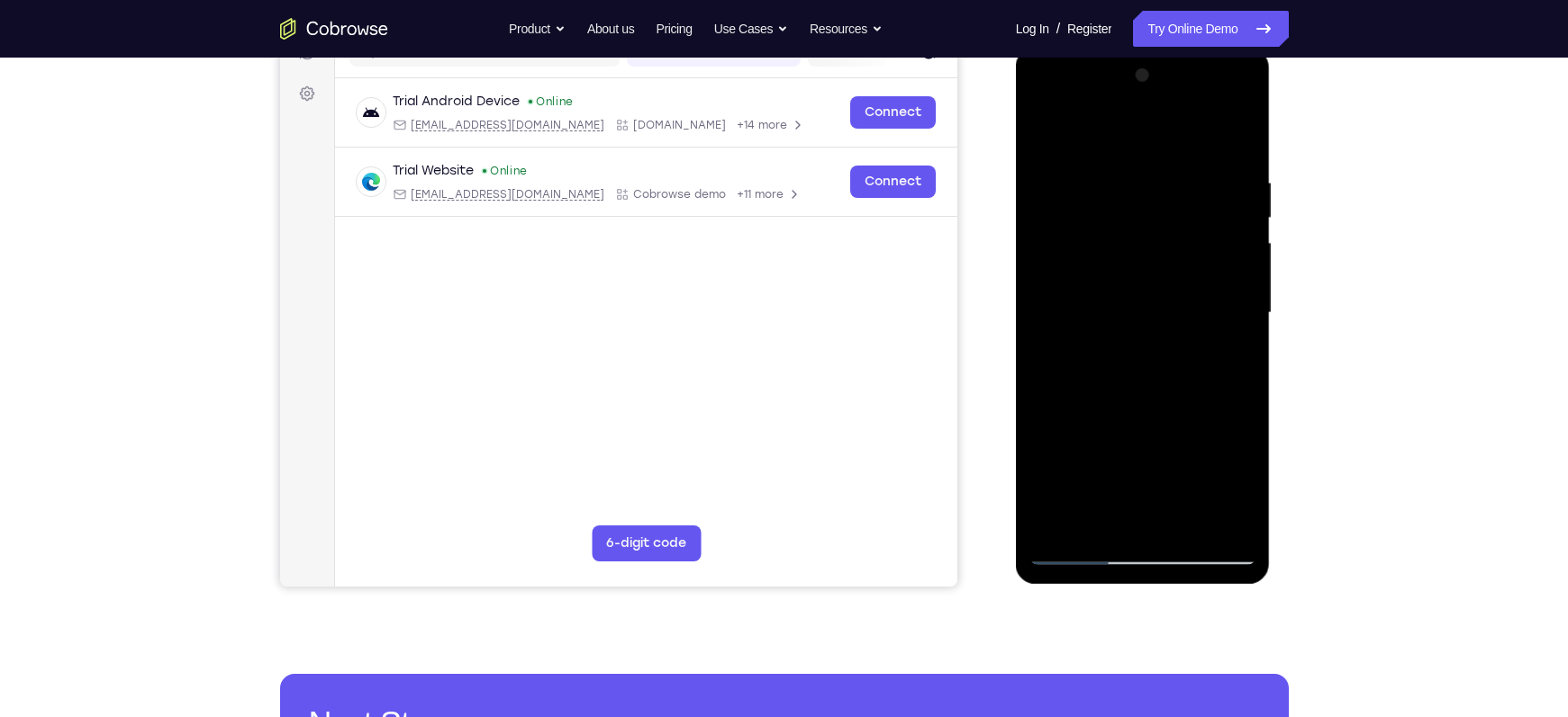
scroll to position [252, 0]
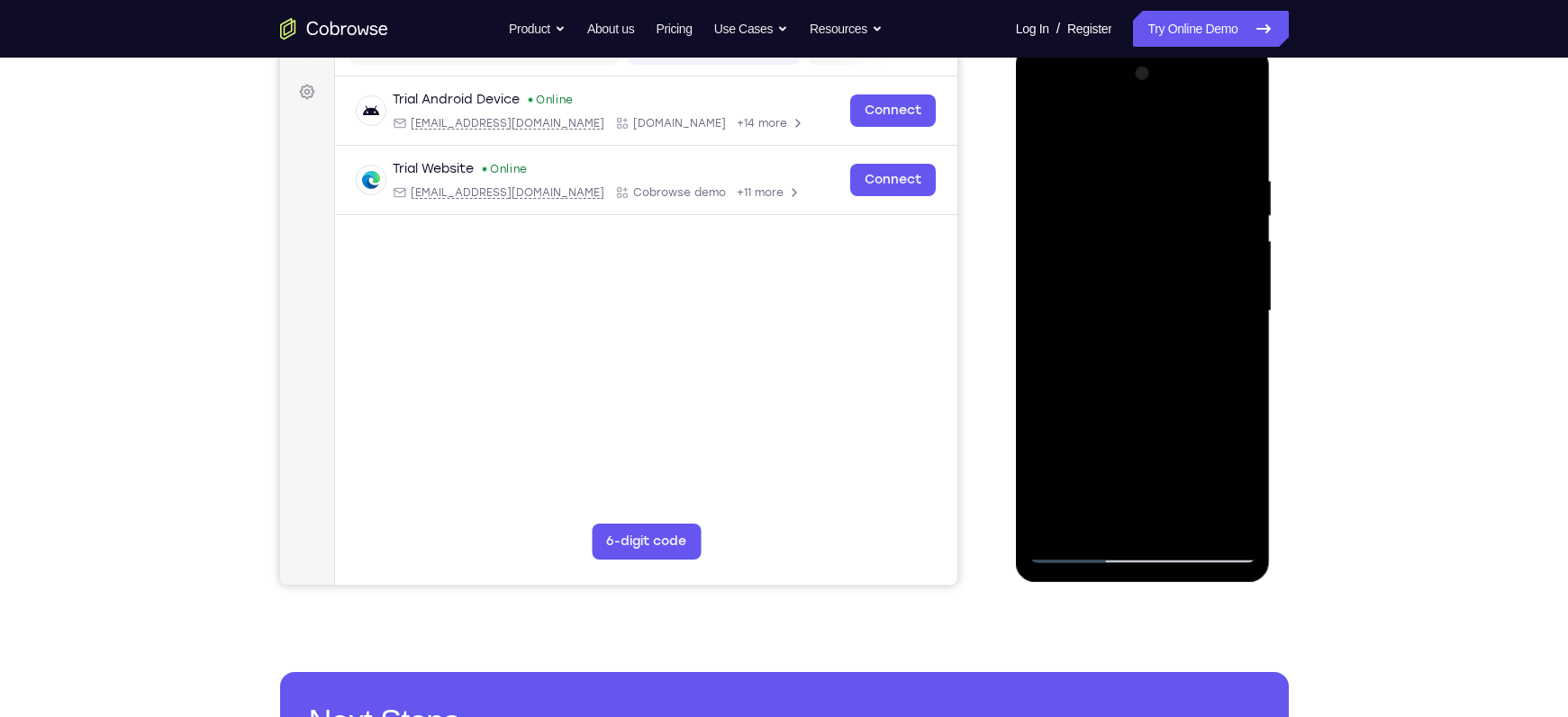
click at [1152, 339] on div at bounding box center [1143, 311] width 227 height 505
click at [1122, 161] on div at bounding box center [1143, 311] width 227 height 505
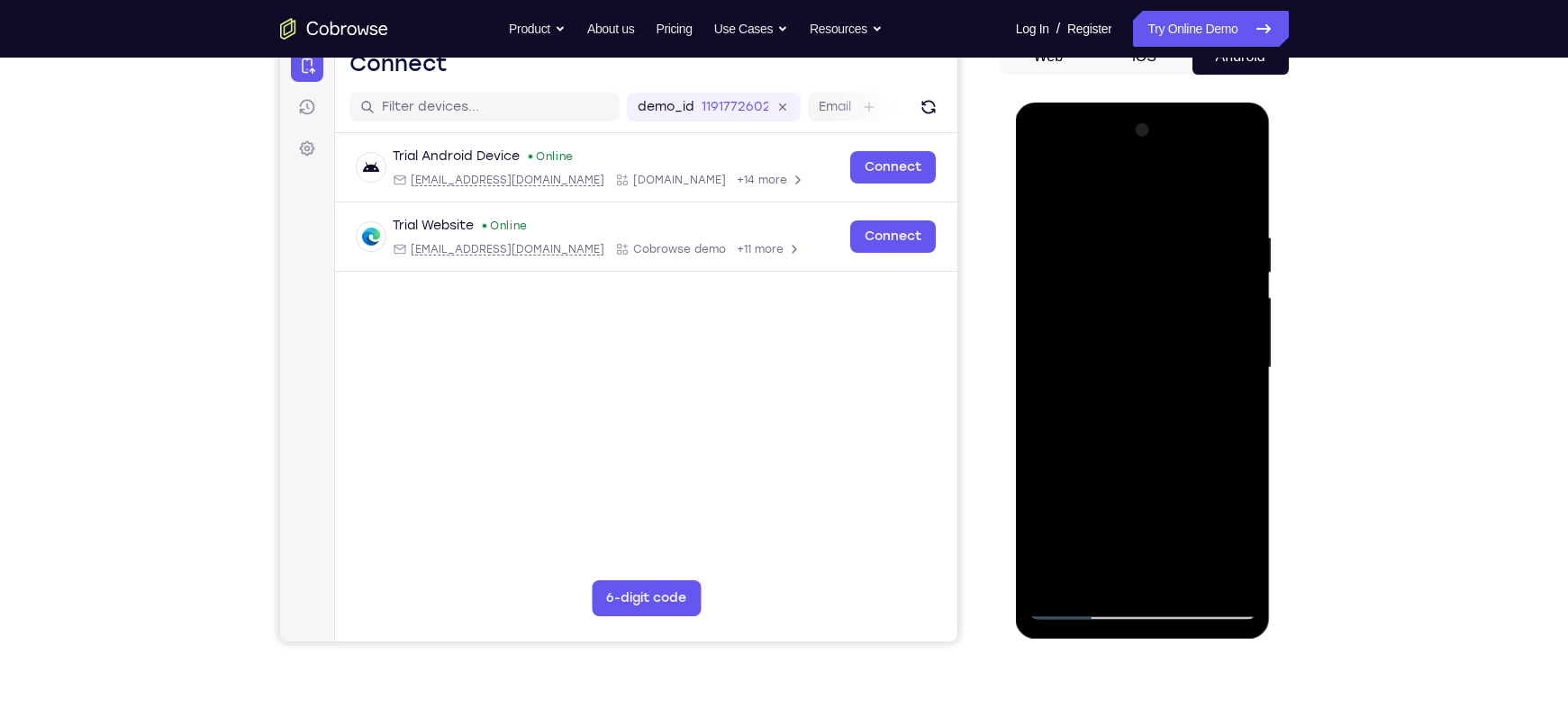
scroll to position [194, 0]
click at [1235, 200] on div at bounding box center [1143, 369] width 227 height 505
drag, startPoint x: 1222, startPoint y: 224, endPoint x: 1070, endPoint y: 235, distance: 152.4
click at [1070, 235] on div at bounding box center [1143, 369] width 227 height 505
drag, startPoint x: 1233, startPoint y: 220, endPoint x: 1086, endPoint y: 211, distance: 147.3
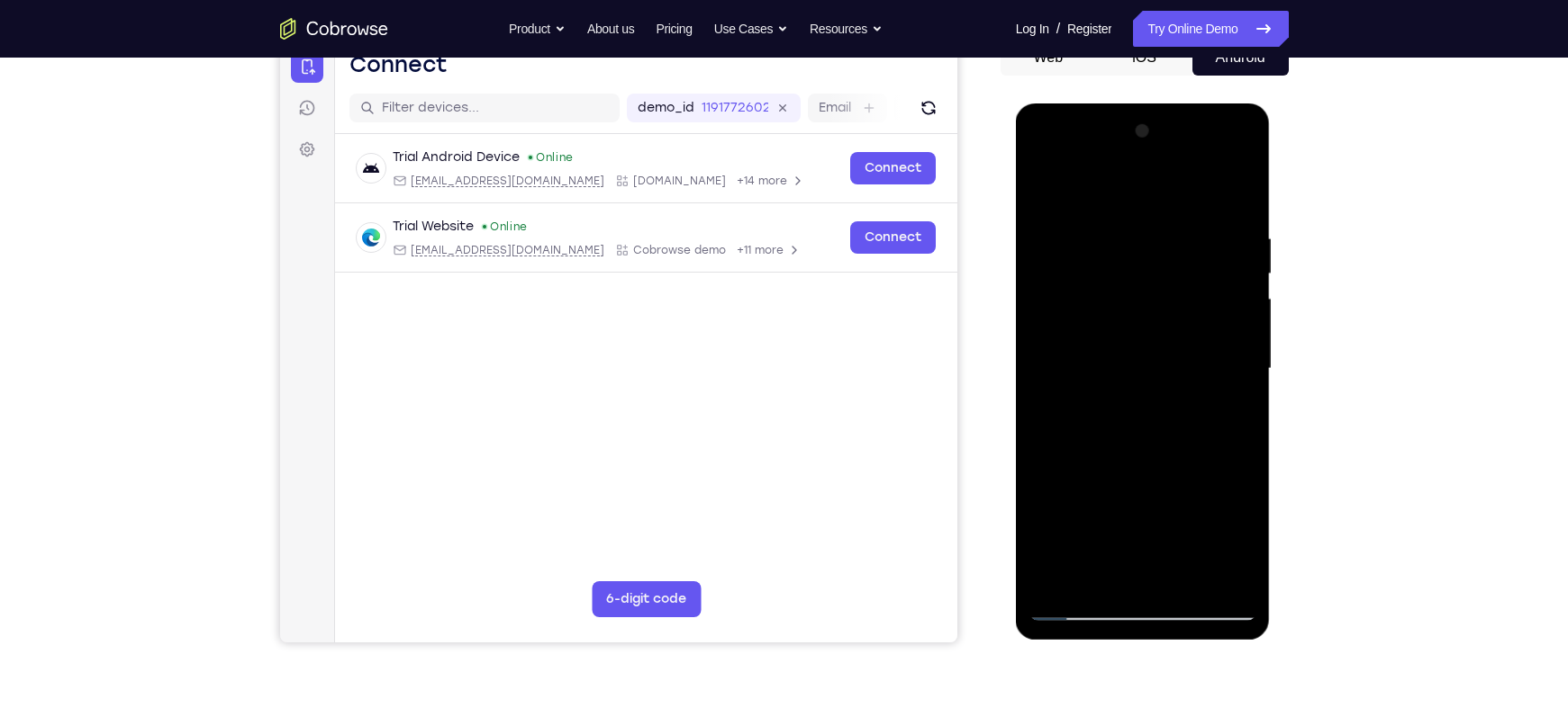
click at [1086, 211] on div at bounding box center [1143, 369] width 227 height 505
drag, startPoint x: 1231, startPoint y: 236, endPoint x: 1070, endPoint y: 247, distance: 161.4
click at [1070, 247] on div at bounding box center [1143, 369] width 227 height 505
drag, startPoint x: 1203, startPoint y: 247, endPoint x: 1104, endPoint y: 235, distance: 99.7
click at [1104, 235] on div at bounding box center [1143, 369] width 227 height 505
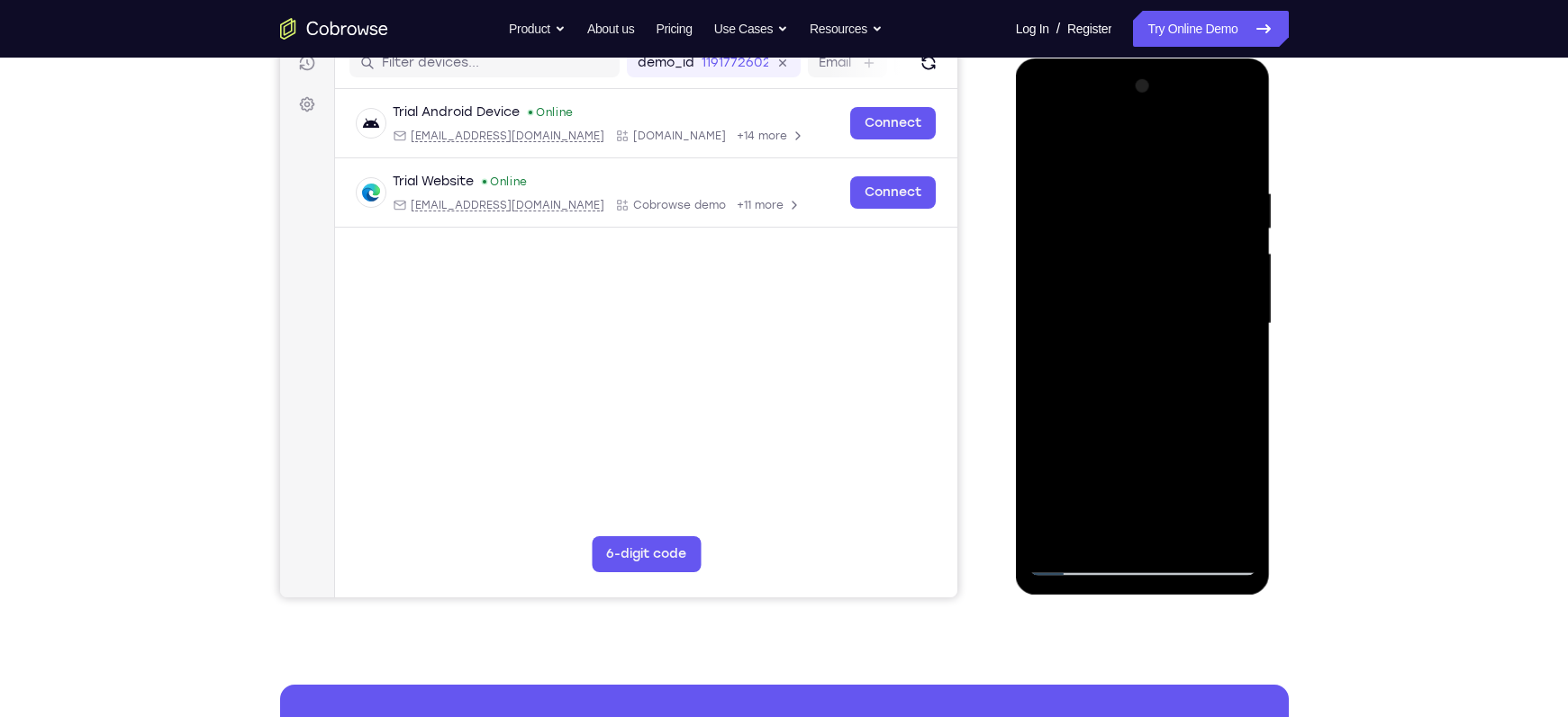
scroll to position [241, 0]
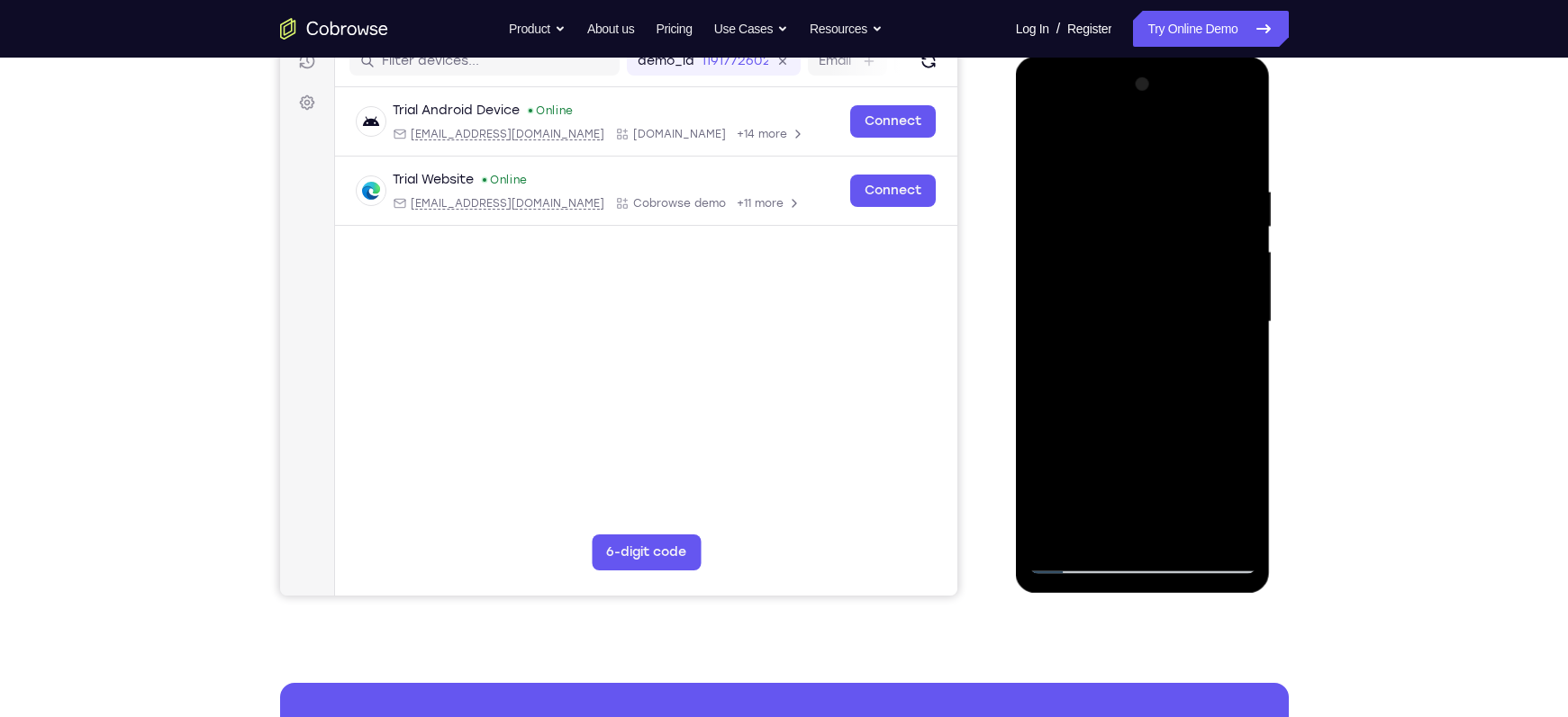
click at [1099, 532] on div at bounding box center [1143, 322] width 227 height 505
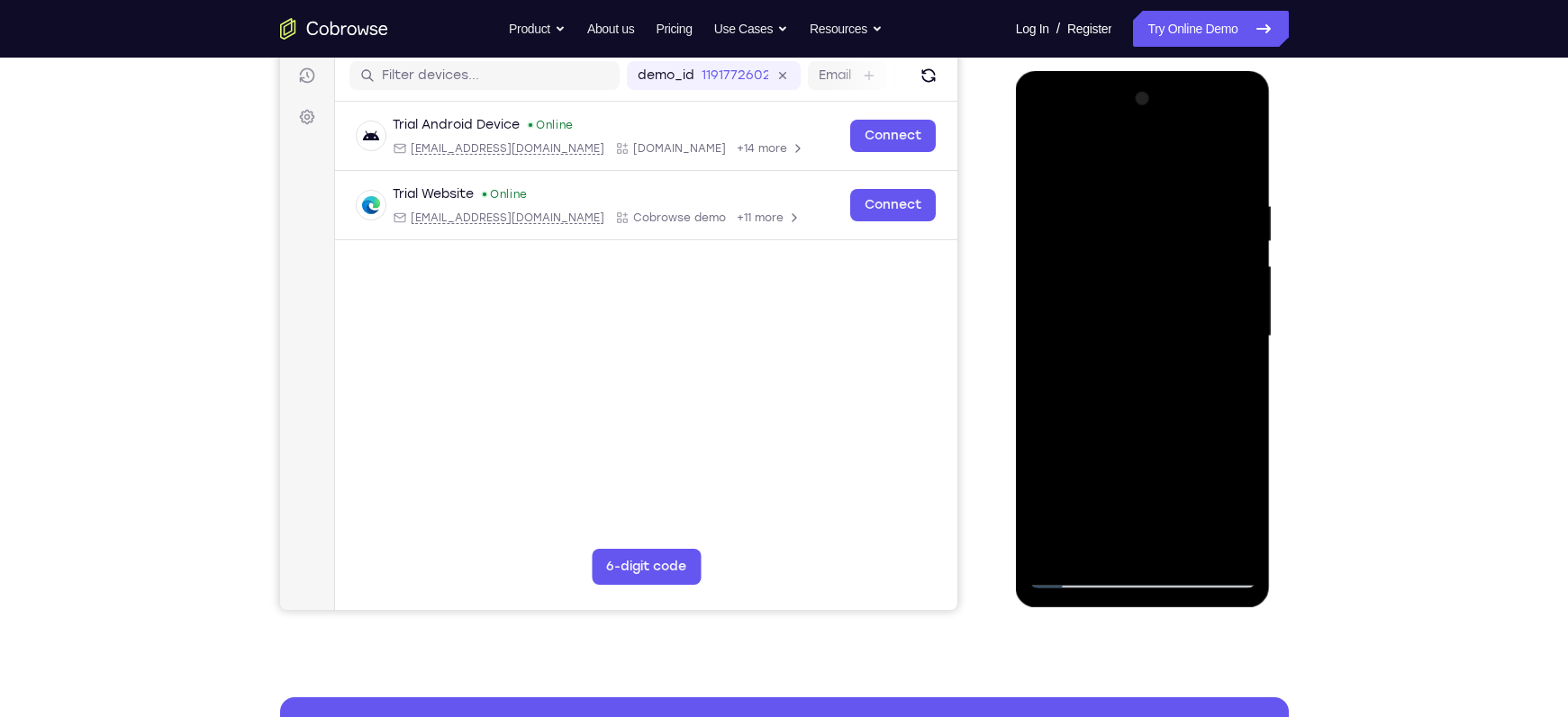
scroll to position [224, 0]
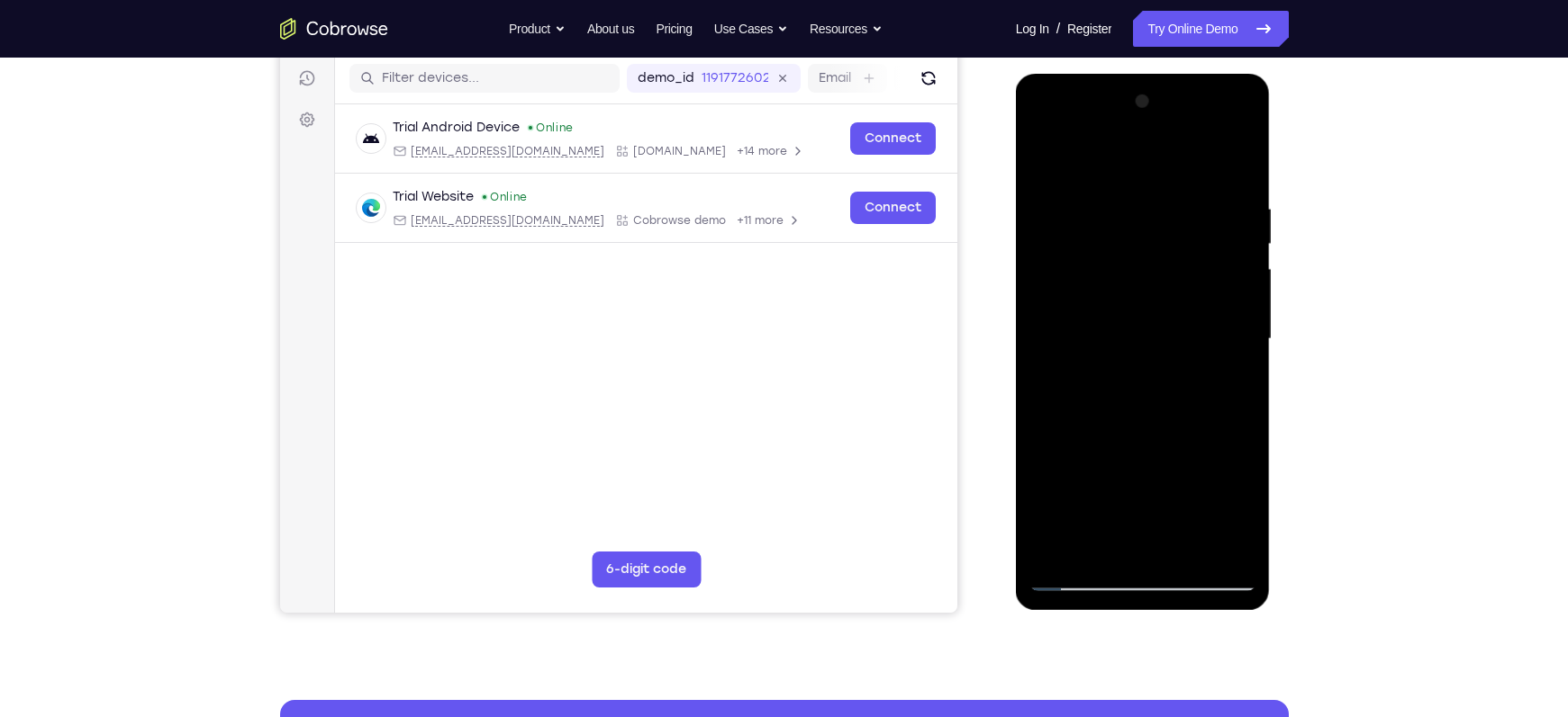
click at [1101, 155] on div at bounding box center [1143, 339] width 227 height 505
click at [1116, 317] on div at bounding box center [1143, 339] width 227 height 505
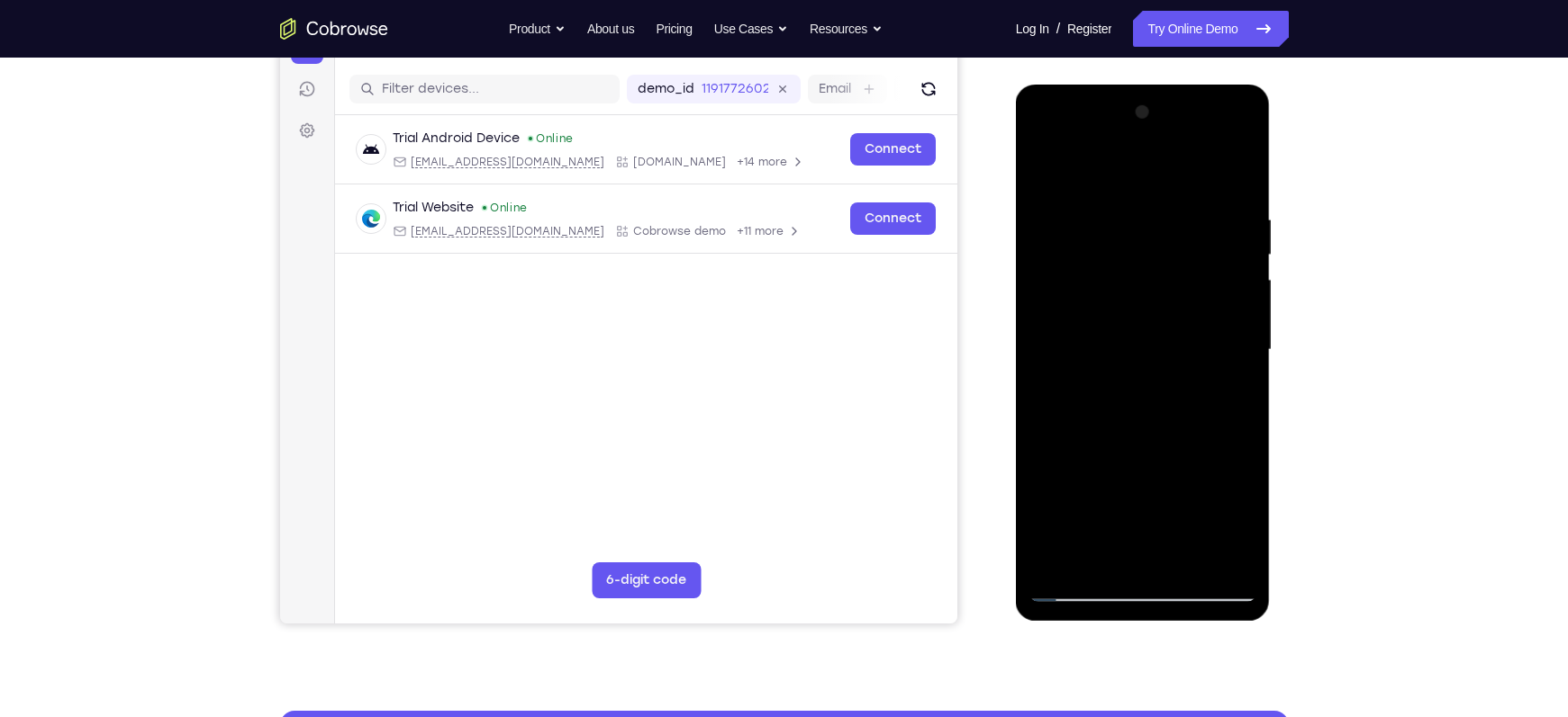
scroll to position [212, 0]
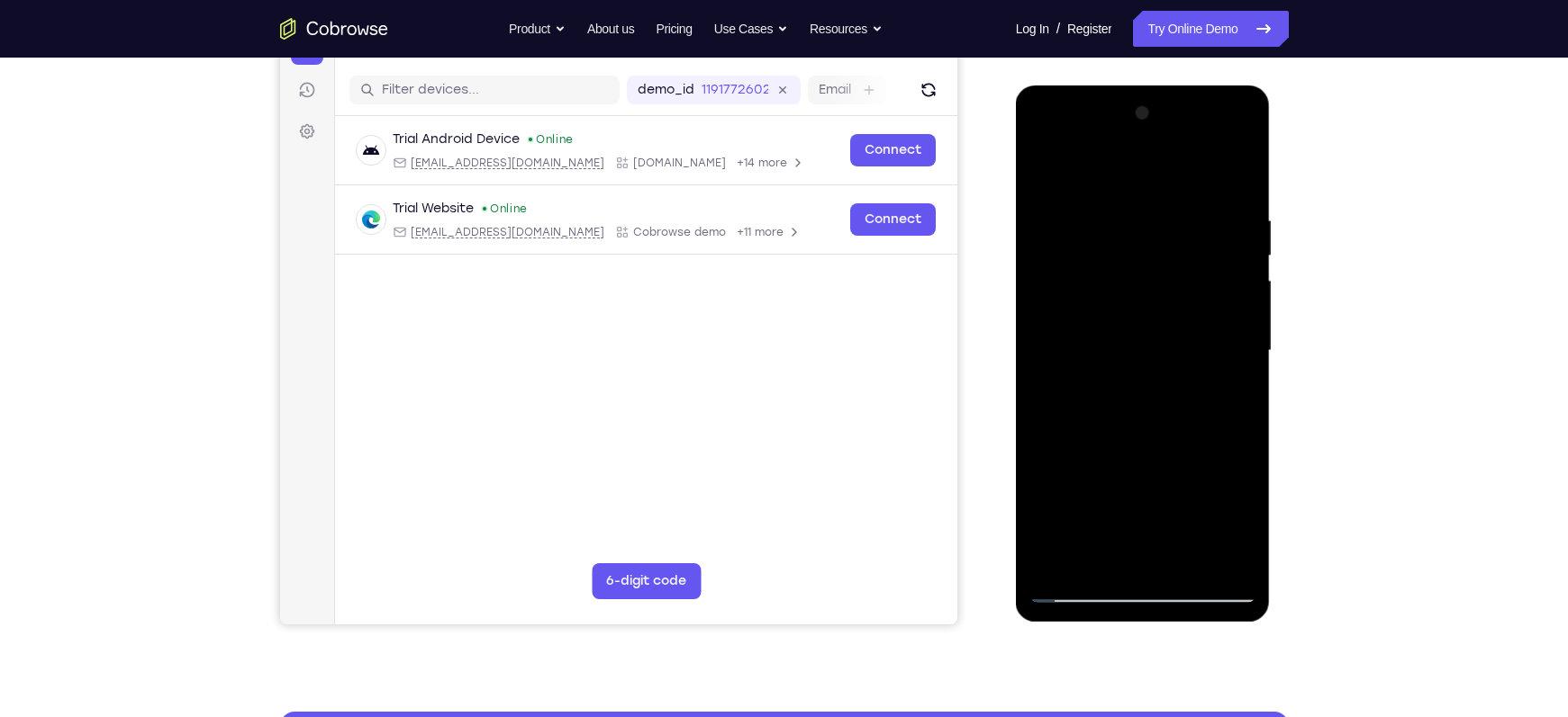
click at [1051, 274] on div at bounding box center [1143, 351] width 227 height 505
click at [1042, 163] on div at bounding box center [1143, 351] width 227 height 505
click at [1043, 168] on div at bounding box center [1143, 351] width 227 height 505
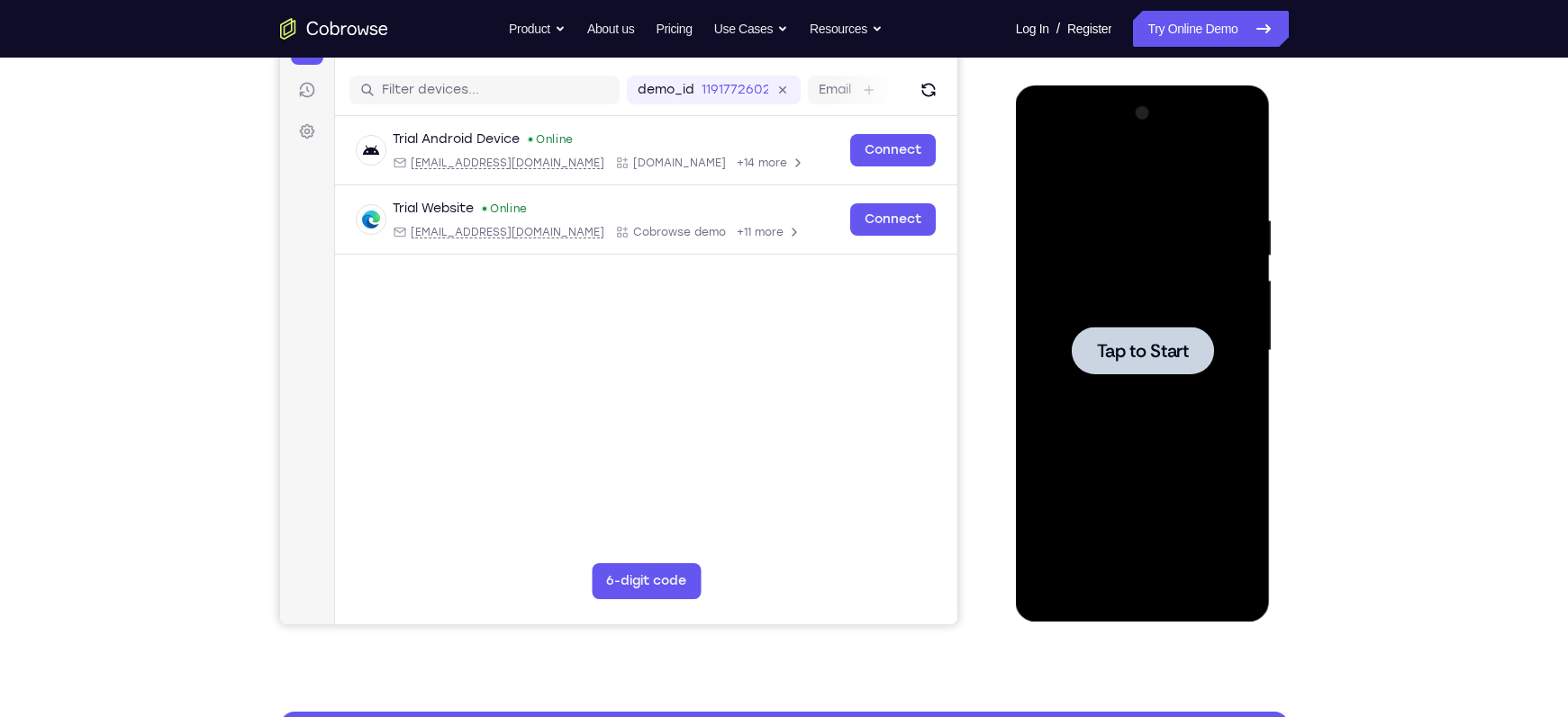
click at [1133, 358] on span "Tap to Start" at bounding box center [1143, 351] width 92 height 18
click at [1138, 360] on span "Tap to Start" at bounding box center [1143, 351] width 92 height 18
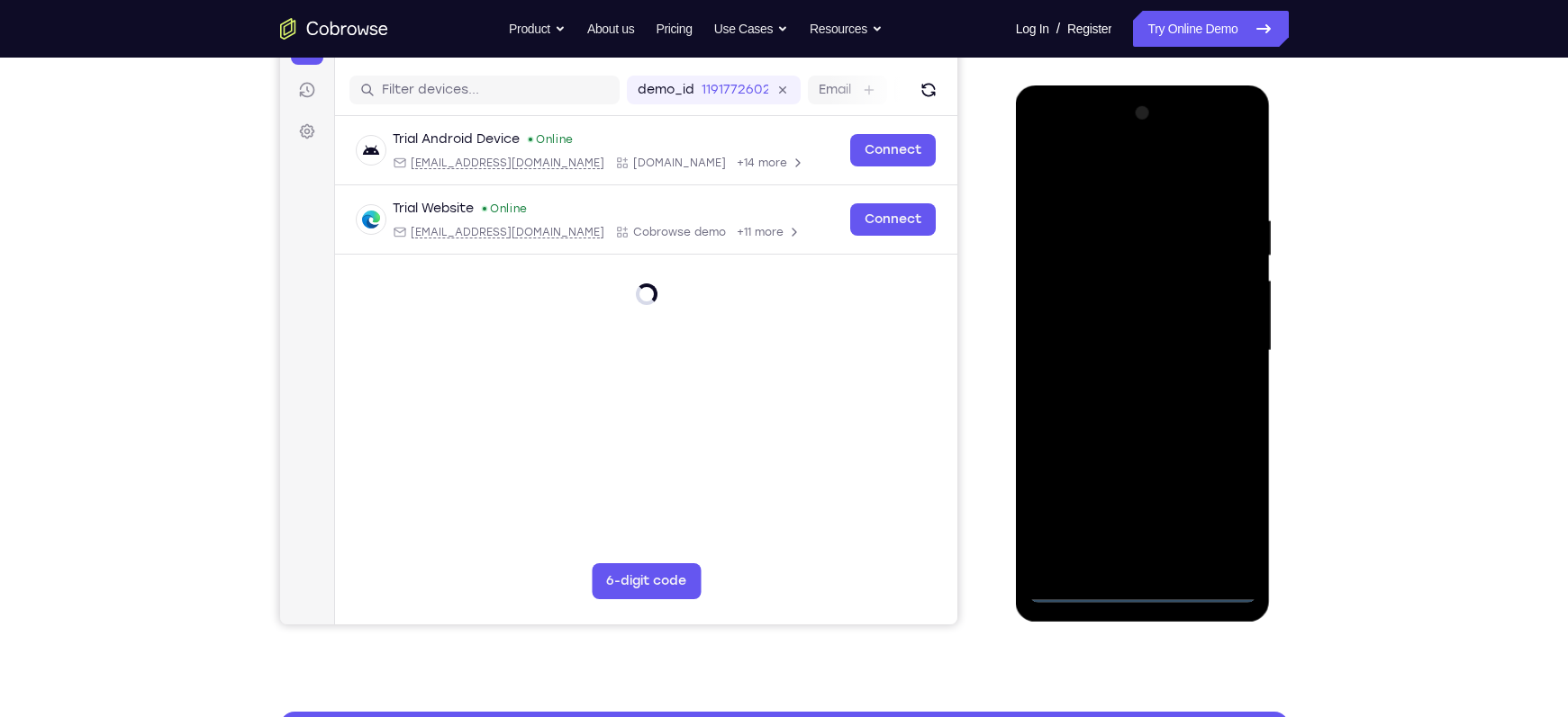
click at [1154, 589] on div at bounding box center [1143, 351] width 227 height 505
click at [1141, 586] on div at bounding box center [1143, 351] width 227 height 505
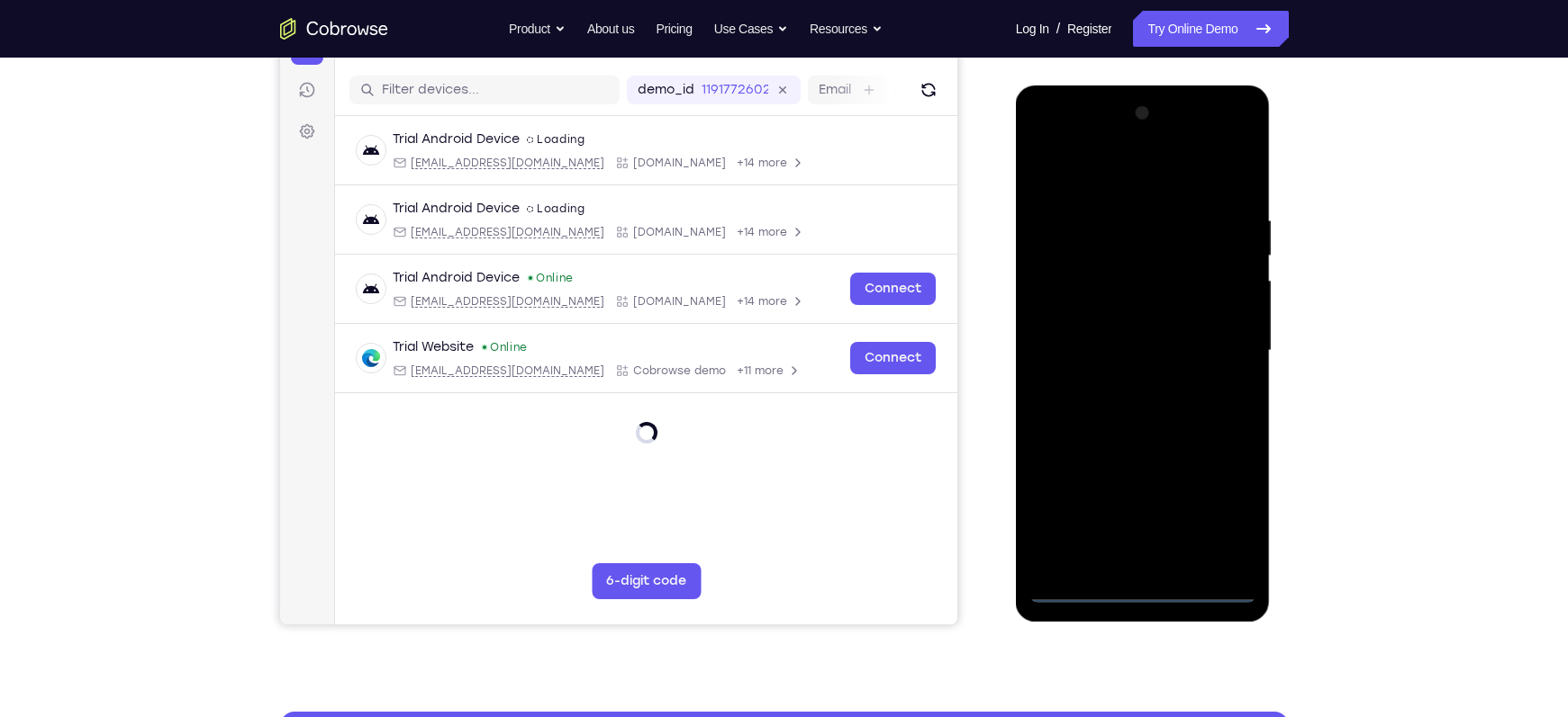
click at [1217, 506] on div at bounding box center [1143, 351] width 227 height 505
click at [1118, 167] on div at bounding box center [1143, 351] width 227 height 505
click at [1213, 332] on div at bounding box center [1143, 351] width 227 height 505
click at [1119, 384] on div at bounding box center [1143, 351] width 227 height 505
click at [1115, 334] on div at bounding box center [1143, 351] width 227 height 505
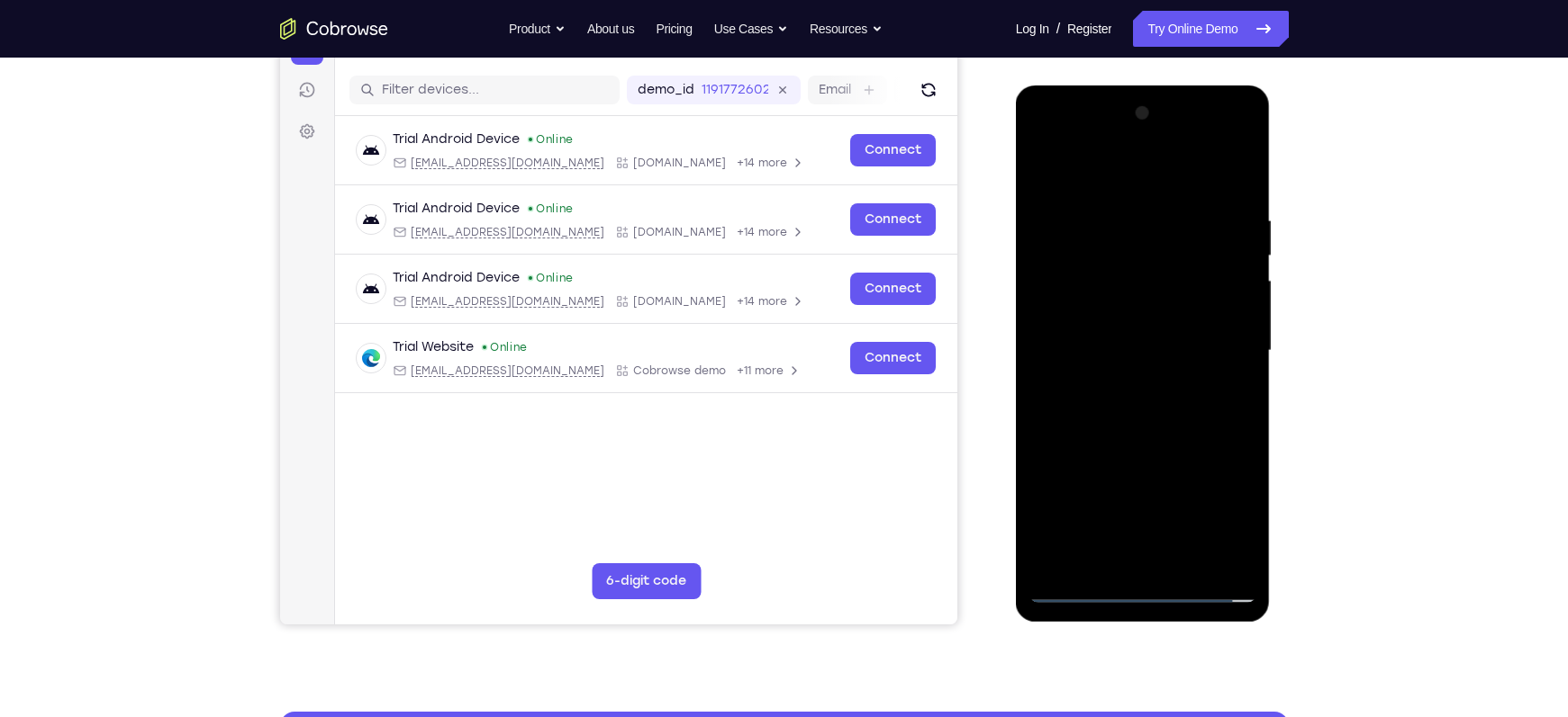
click at [1091, 312] on div at bounding box center [1143, 351] width 227 height 505
click at [1086, 354] on div at bounding box center [1143, 351] width 227 height 505
click at [1105, 420] on div at bounding box center [1143, 351] width 227 height 505
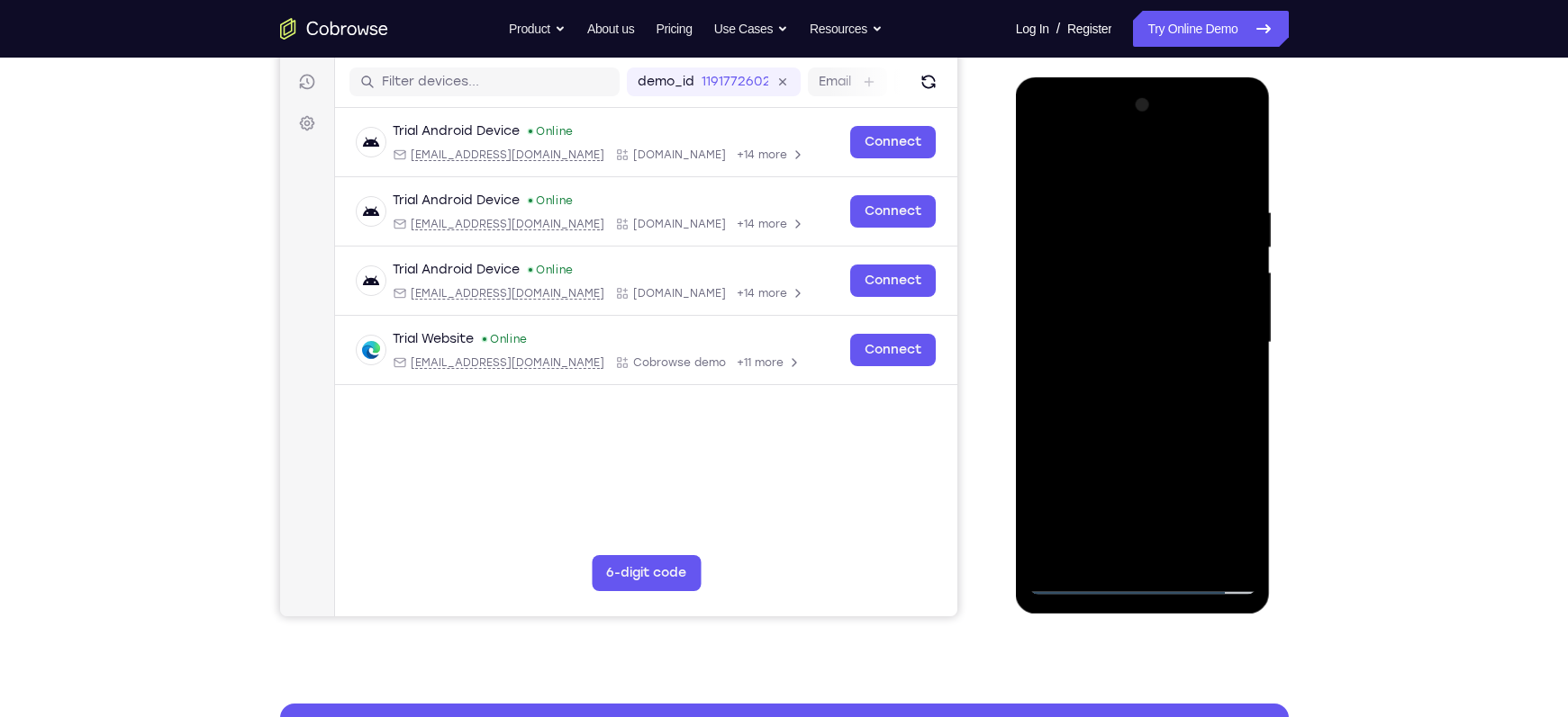
click at [1137, 394] on div at bounding box center [1143, 343] width 227 height 505
click at [1138, 398] on div at bounding box center [1143, 343] width 227 height 505
click at [1130, 389] on div at bounding box center [1143, 343] width 227 height 505
click at [1138, 433] on div at bounding box center [1143, 343] width 227 height 505
click at [1098, 552] on div at bounding box center [1143, 343] width 227 height 505
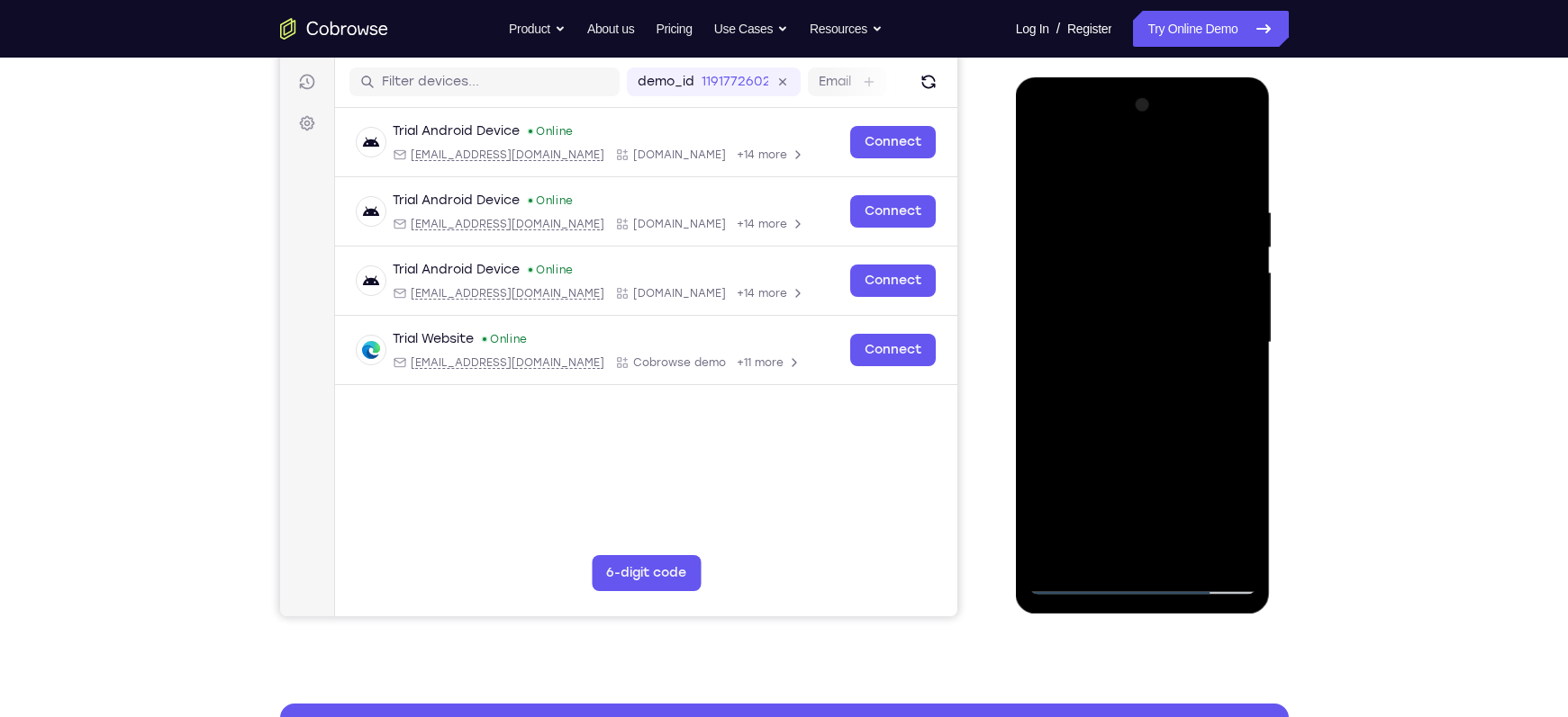
click at [1097, 160] on div at bounding box center [1143, 343] width 227 height 505
click at [1049, 193] on div at bounding box center [1143, 343] width 227 height 505
drag, startPoint x: 1107, startPoint y: 389, endPoint x: 1084, endPoint y: 308, distance: 84.2
click at [1084, 308] on div at bounding box center [1143, 343] width 227 height 505
drag, startPoint x: 1149, startPoint y: 294, endPoint x: 1127, endPoint y: 215, distance: 82.0
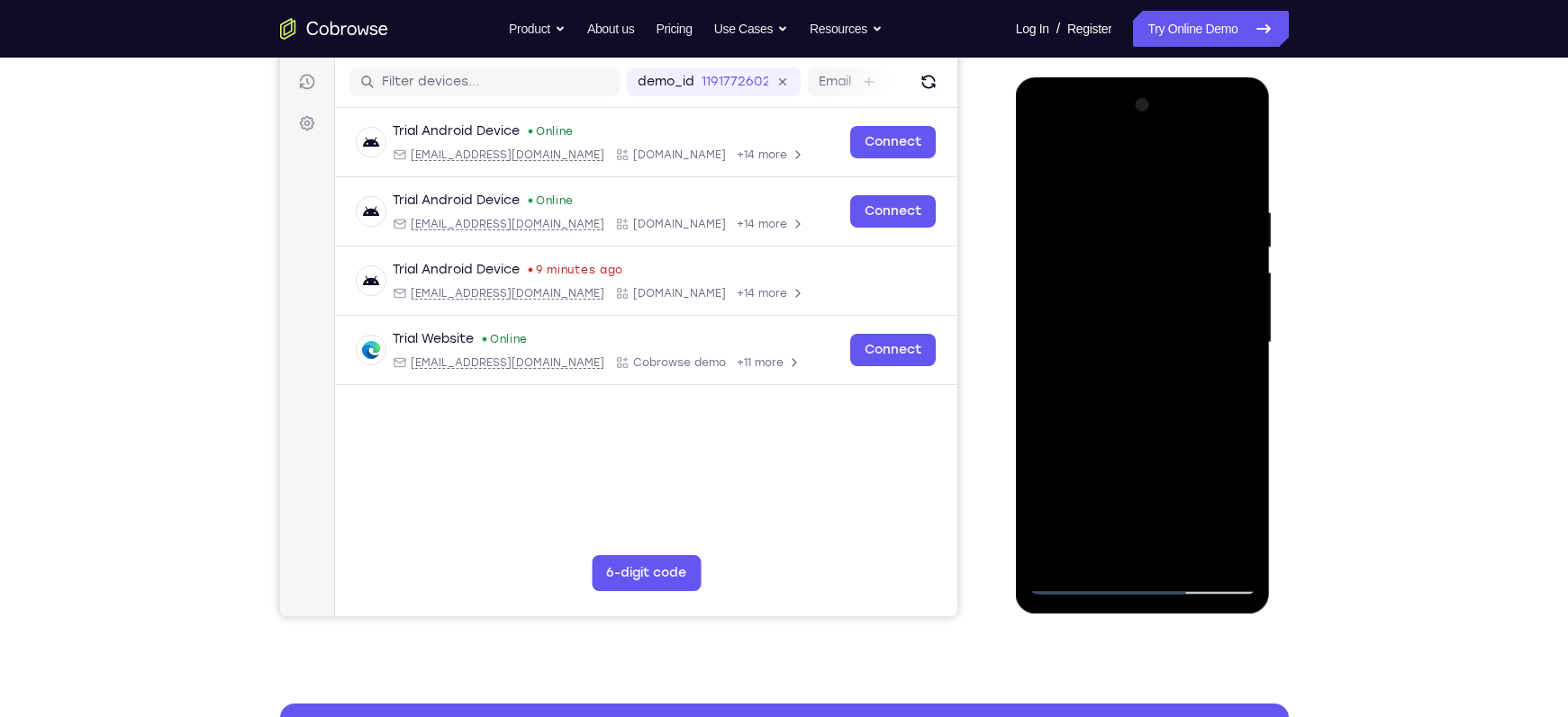
click at [1127, 215] on div at bounding box center [1143, 343] width 227 height 505
click at [1060, 395] on div at bounding box center [1143, 343] width 227 height 505
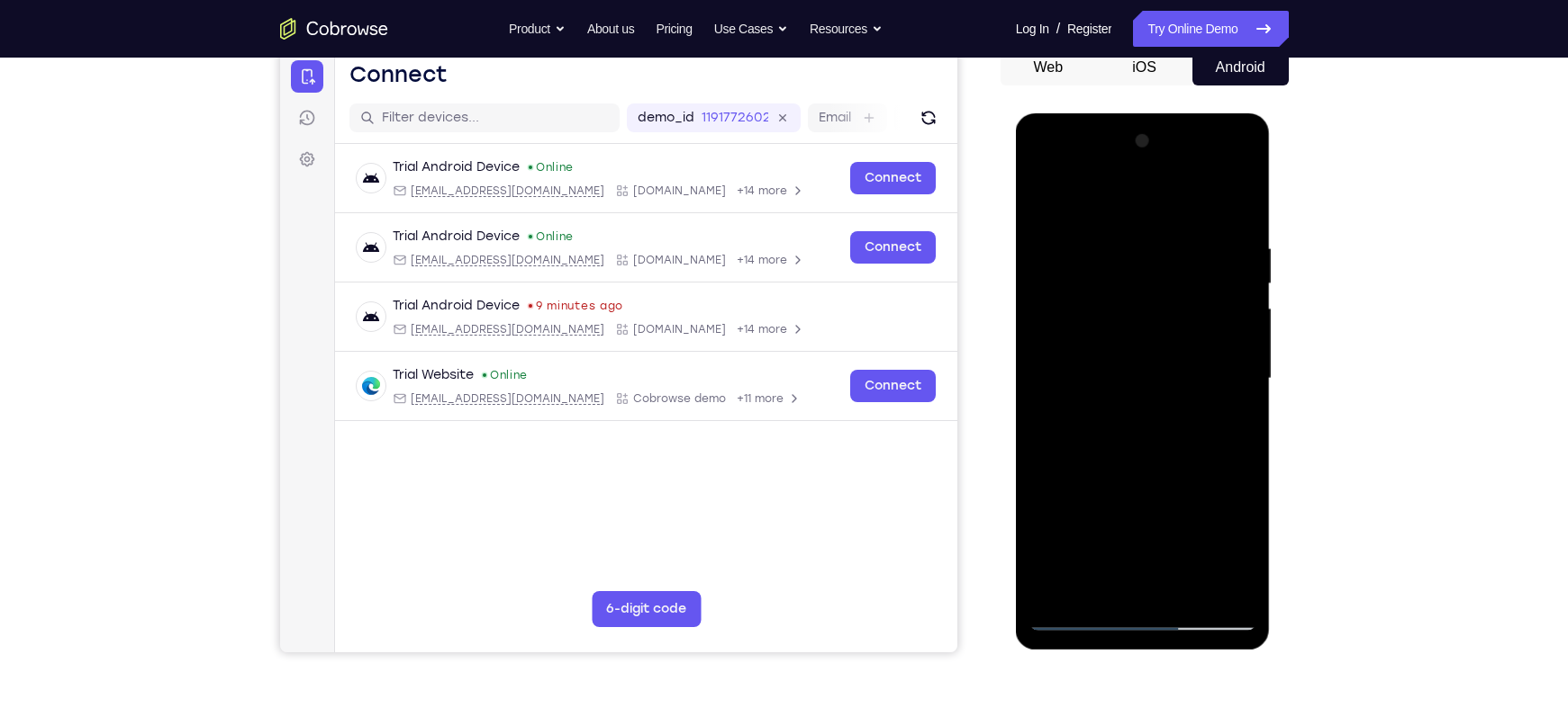
click at [1243, 281] on div at bounding box center [1143, 379] width 227 height 505
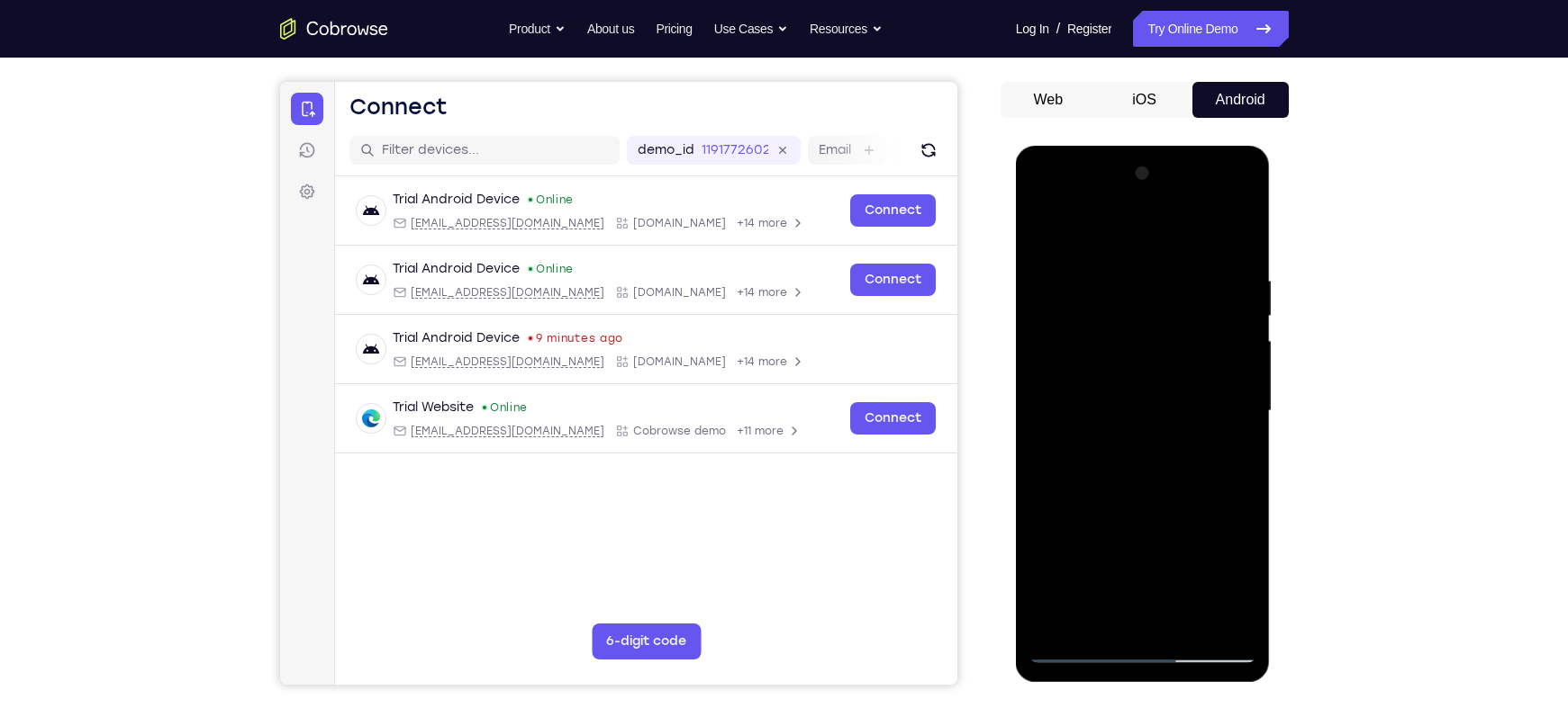
scroll to position [152, 0]
click at [1244, 309] on div at bounding box center [1143, 411] width 227 height 505
click at [1246, 312] on div at bounding box center [1143, 411] width 227 height 505
click at [1041, 310] on div at bounding box center [1143, 411] width 227 height 505
click at [1246, 317] on div at bounding box center [1143, 411] width 227 height 505
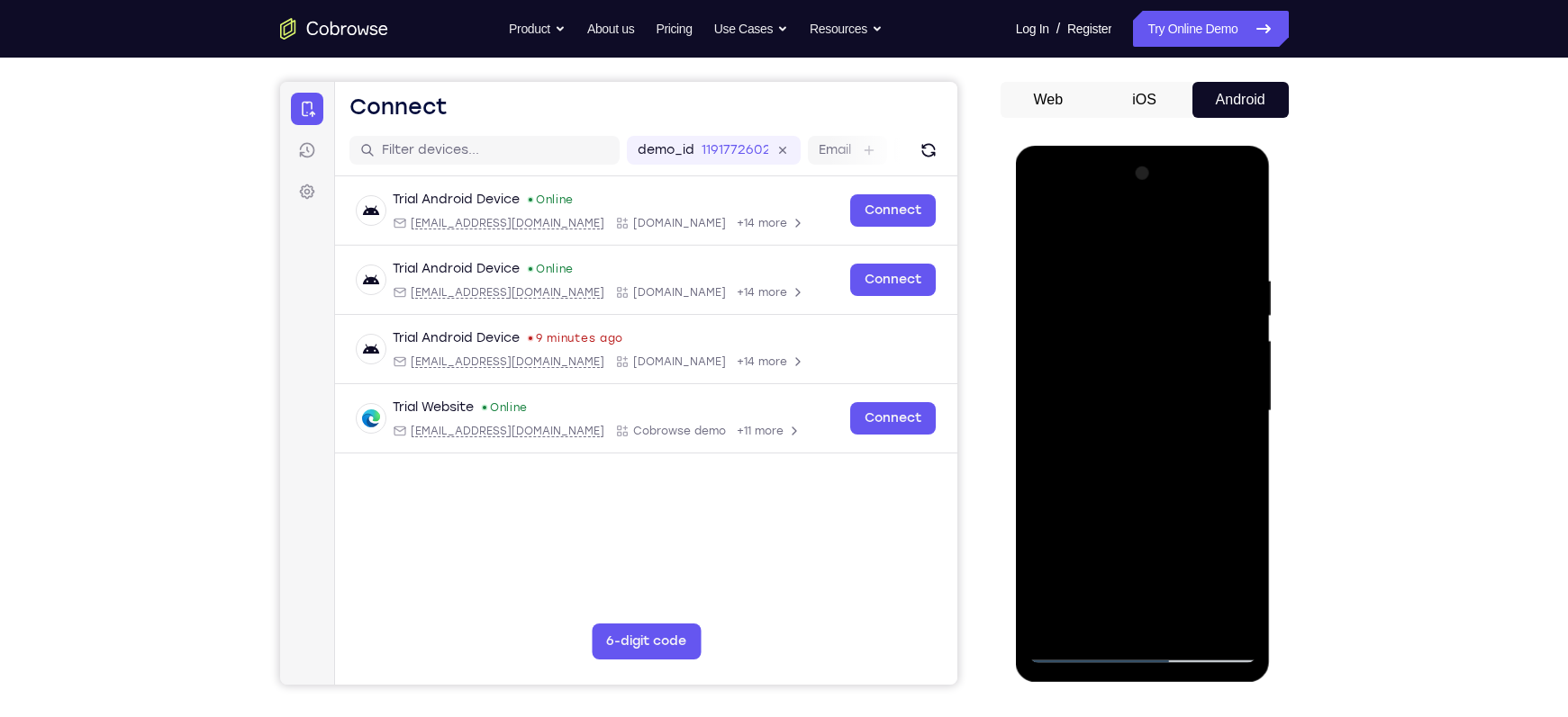
click at [1245, 317] on div at bounding box center [1143, 411] width 227 height 505
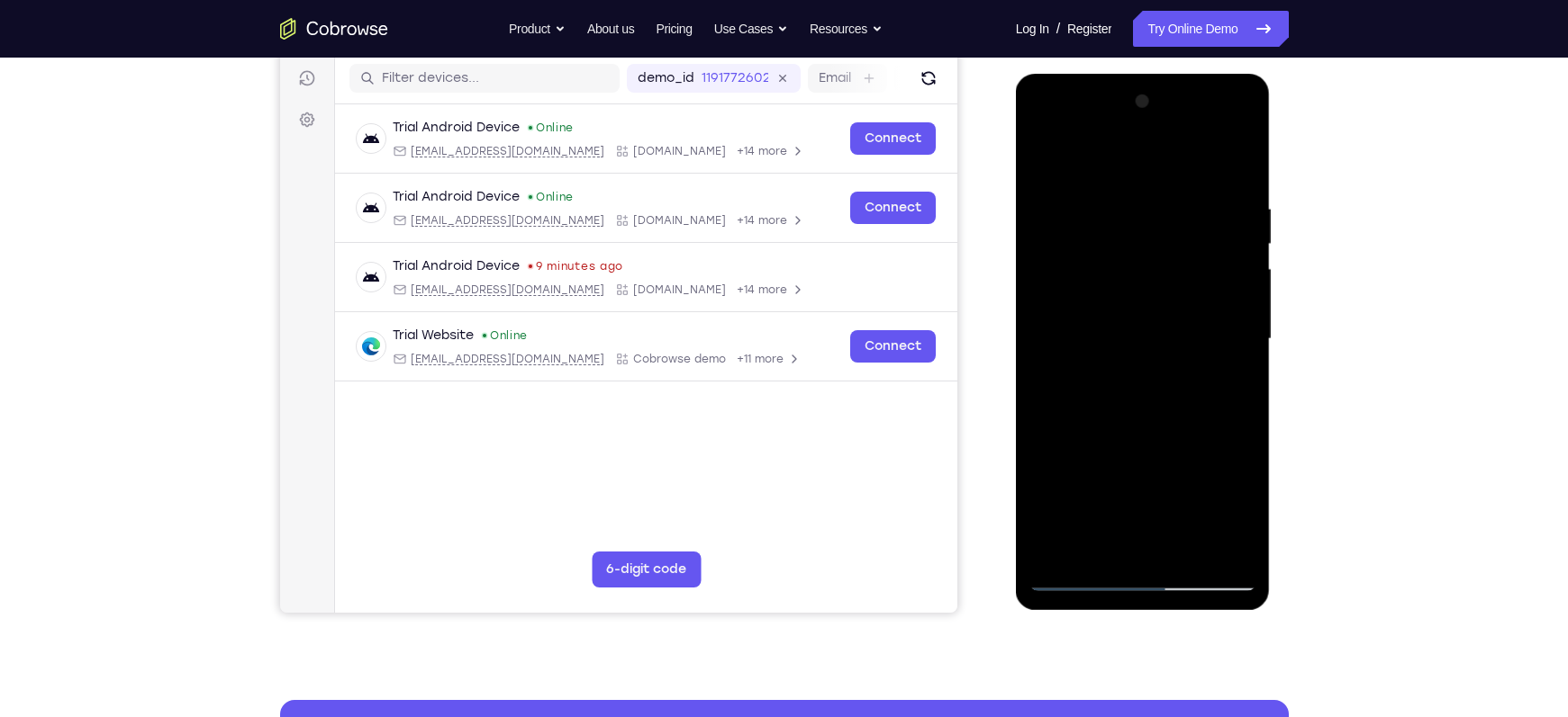
scroll to position [369, 0]
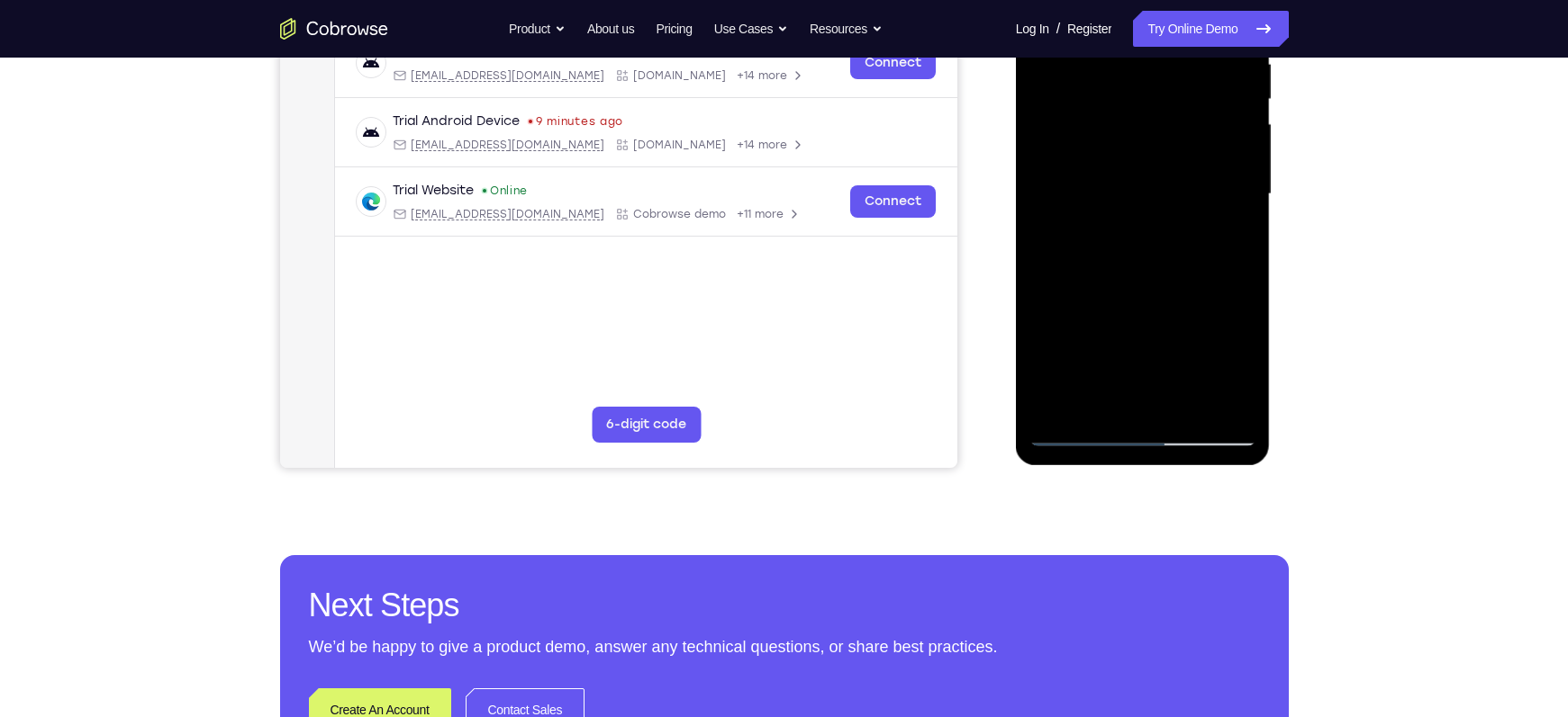
click at [1058, 411] on div at bounding box center [1143, 194] width 227 height 505
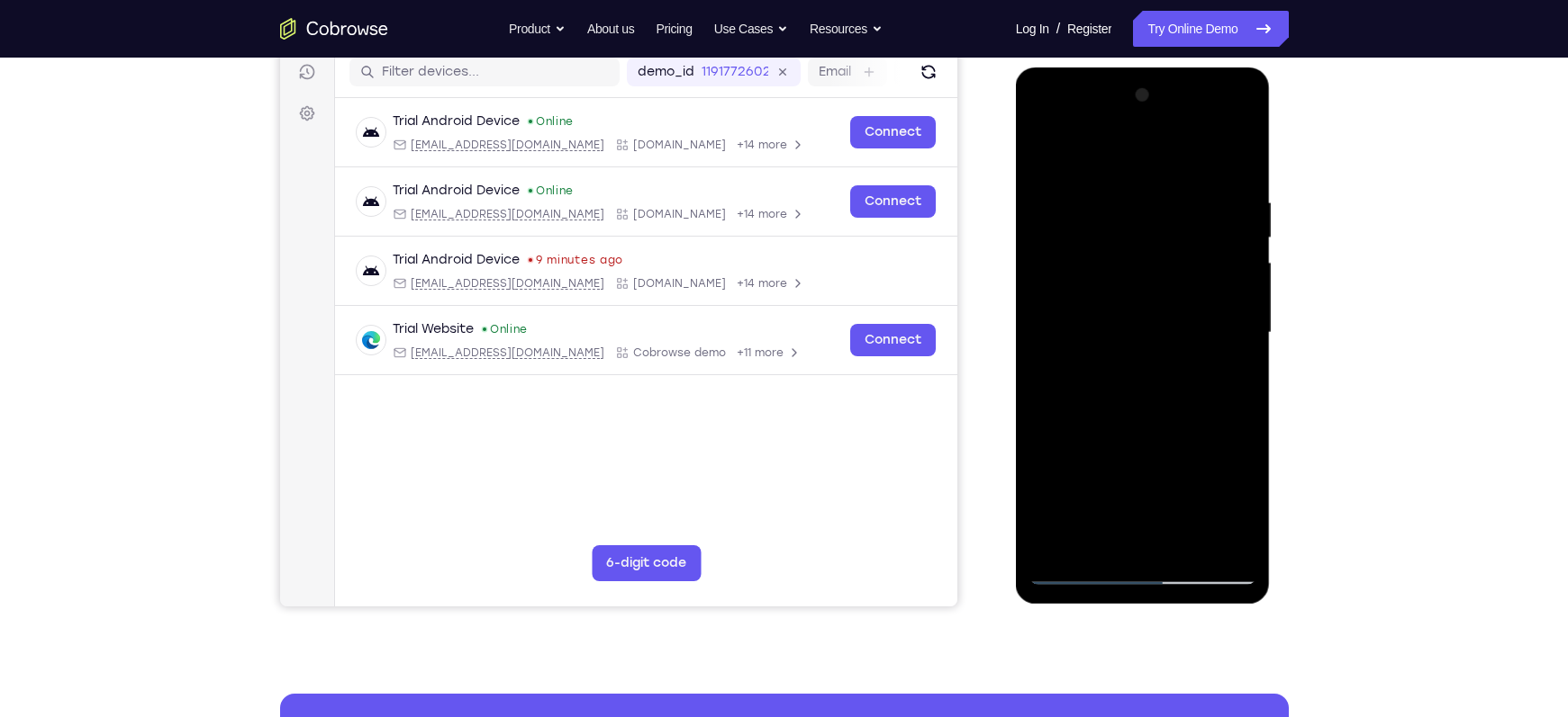
scroll to position [229, 0]
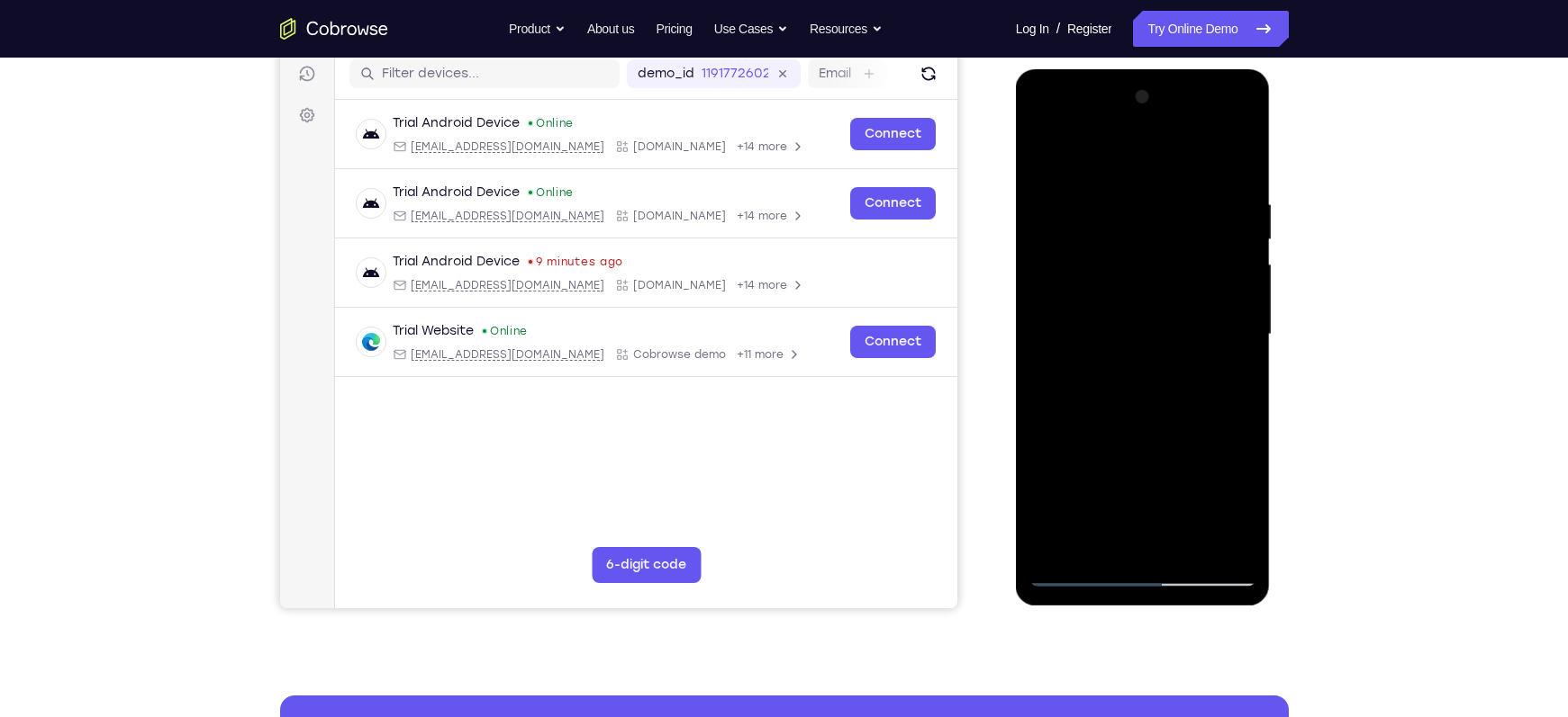
click at [1117, 214] on div at bounding box center [1143, 334] width 227 height 505
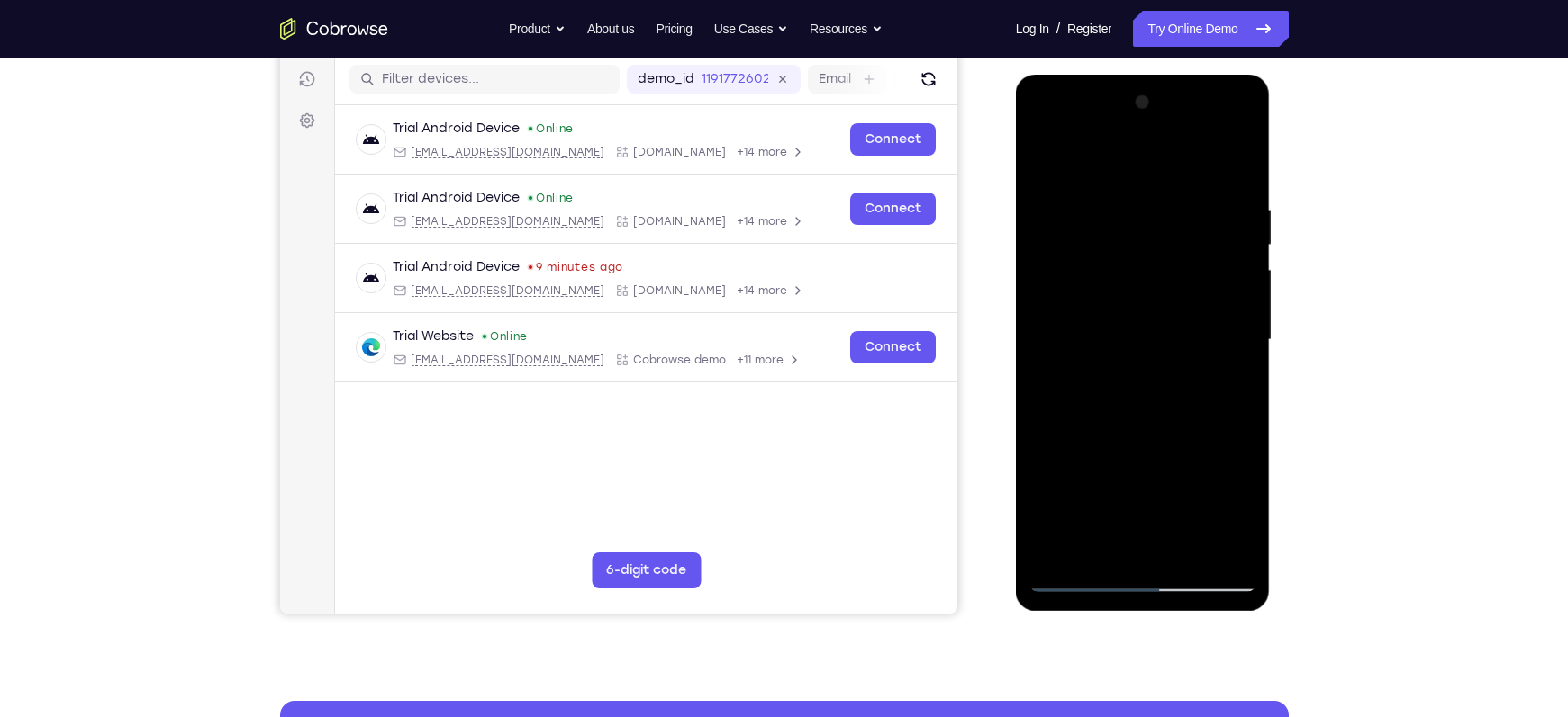
scroll to position [210, 0]
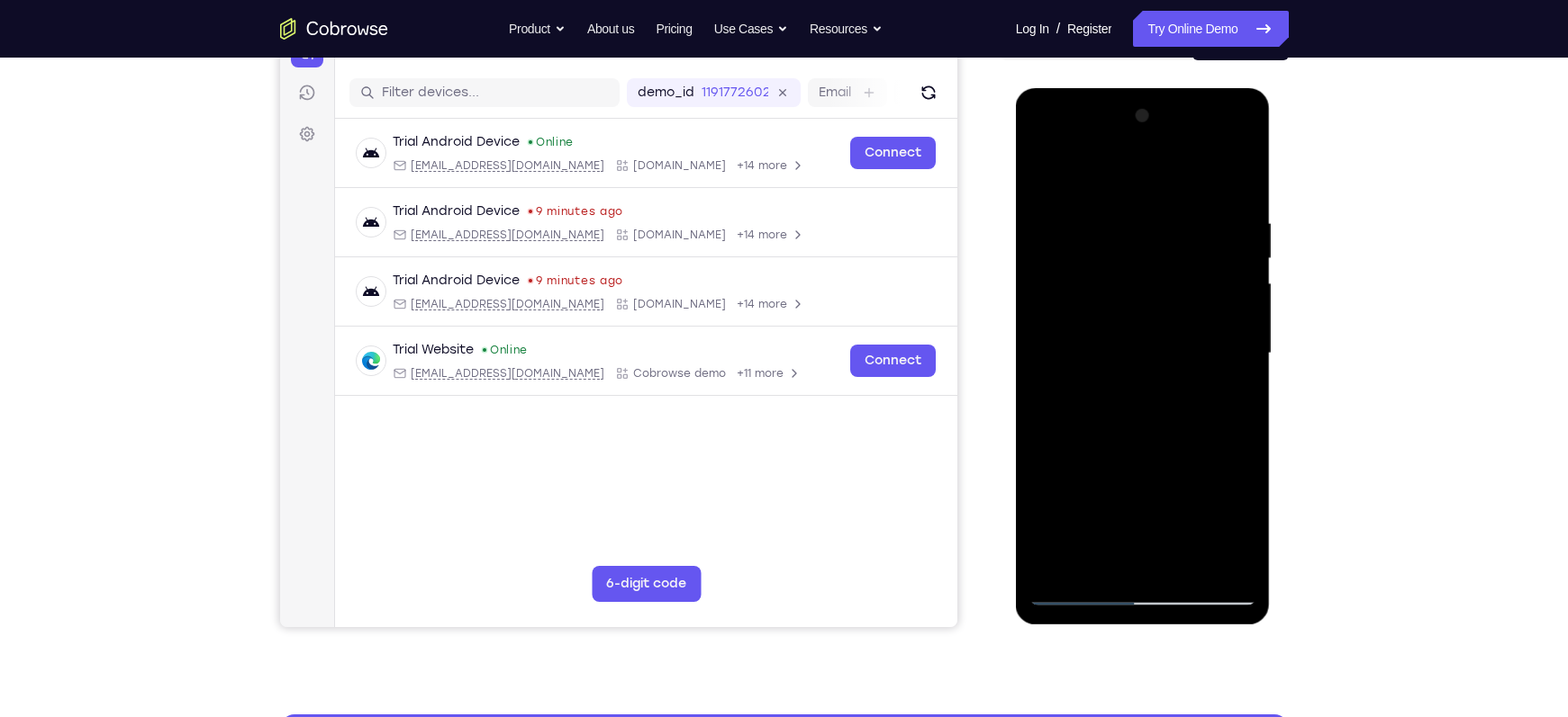
click at [1232, 179] on div at bounding box center [1143, 354] width 227 height 505
drag, startPoint x: 1213, startPoint y: 223, endPoint x: 1157, endPoint y: 226, distance: 56.1
click at [1157, 226] on div at bounding box center [1143, 354] width 227 height 505
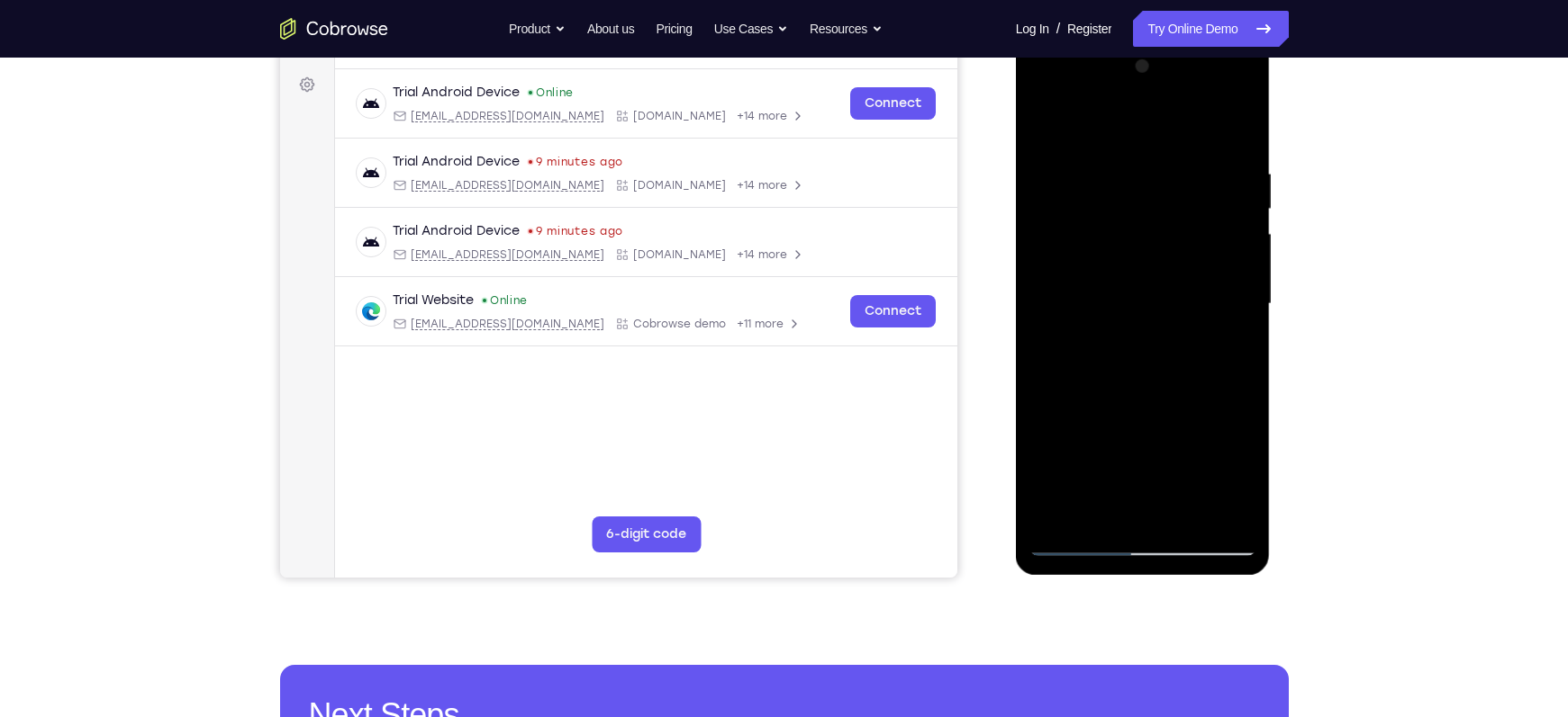
drag, startPoint x: 1187, startPoint y: 355, endPoint x: 1153, endPoint y: 238, distance: 121.8
click at [1153, 238] on div at bounding box center [1143, 304] width 227 height 505
drag, startPoint x: 1161, startPoint y: 364, endPoint x: 1143, endPoint y: 235, distance: 130.2
click at [1143, 235] on div at bounding box center [1143, 304] width 227 height 505
drag, startPoint x: 1163, startPoint y: 377, endPoint x: 1151, endPoint y: 212, distance: 165.4
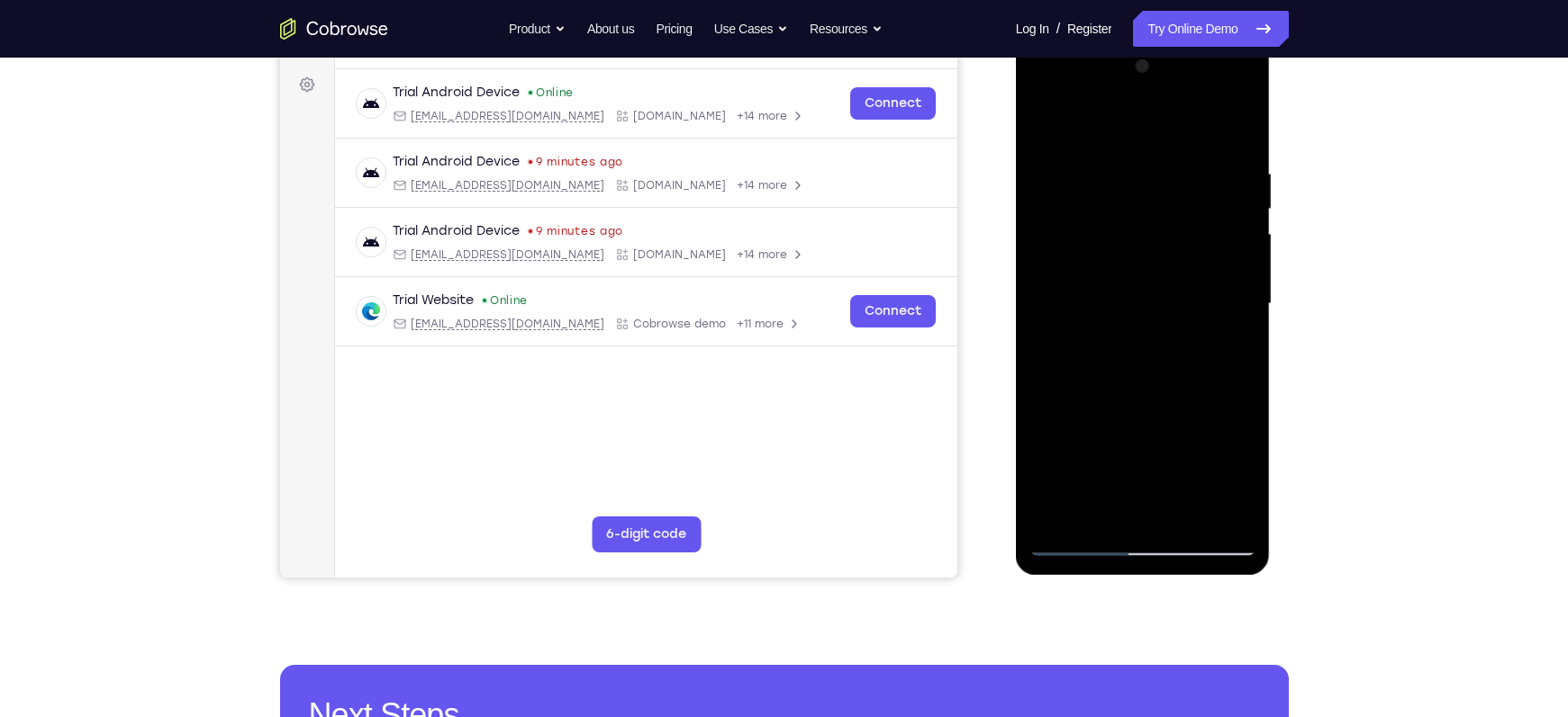
click at [1151, 212] on div at bounding box center [1143, 304] width 227 height 505
drag, startPoint x: 1172, startPoint y: 410, endPoint x: 1162, endPoint y: 210, distance: 200.2
click at [1162, 210] on div at bounding box center [1143, 304] width 227 height 505
drag, startPoint x: 1175, startPoint y: 387, endPoint x: 1157, endPoint y: 142, distance: 245.7
click at [1157, 142] on div at bounding box center [1143, 304] width 227 height 505
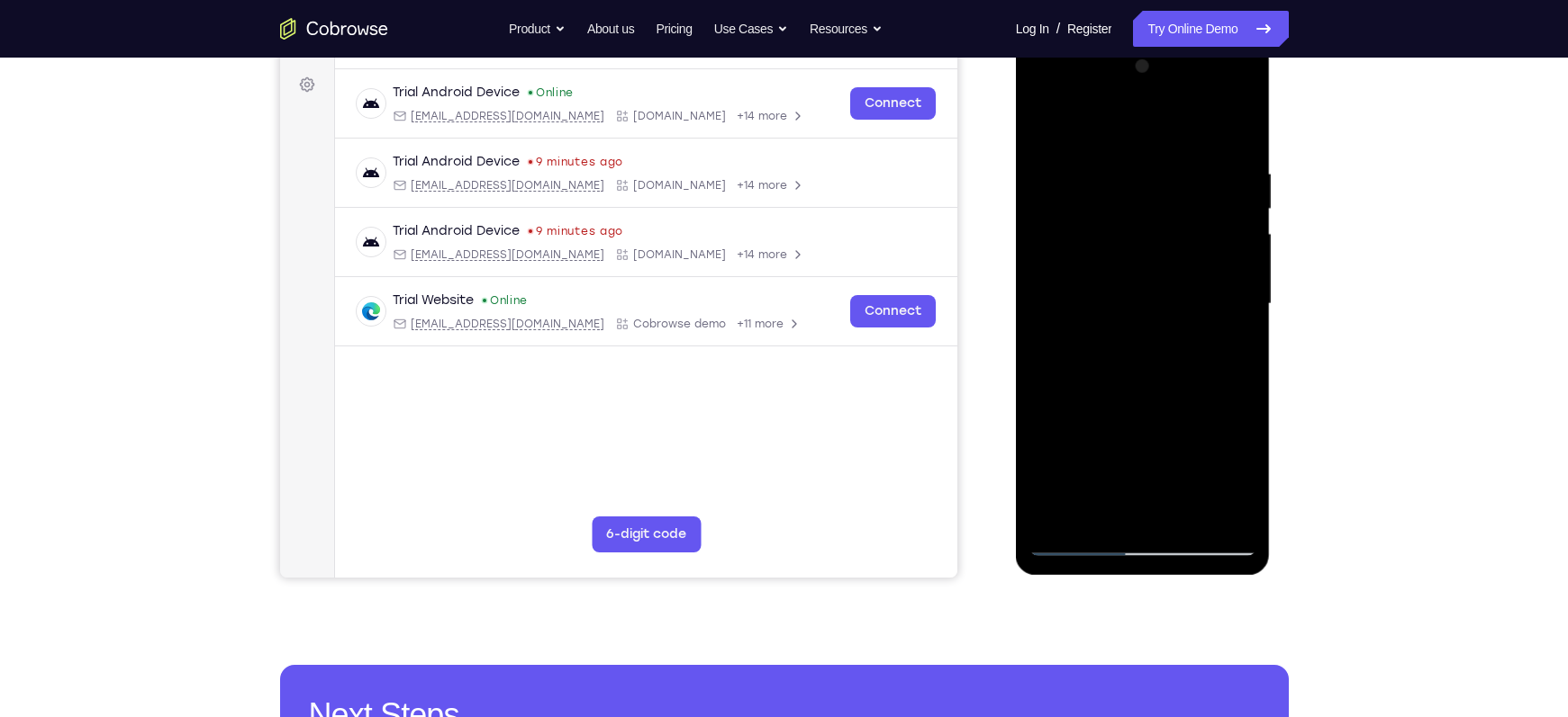
click at [1149, 384] on div at bounding box center [1143, 304] width 227 height 505
drag, startPoint x: 1172, startPoint y: 384, endPoint x: 1136, endPoint y: 274, distance: 115.7
click at [1136, 274] on div at bounding box center [1143, 304] width 227 height 505
drag, startPoint x: 1193, startPoint y: 405, endPoint x: 1145, endPoint y: 201, distance: 209.6
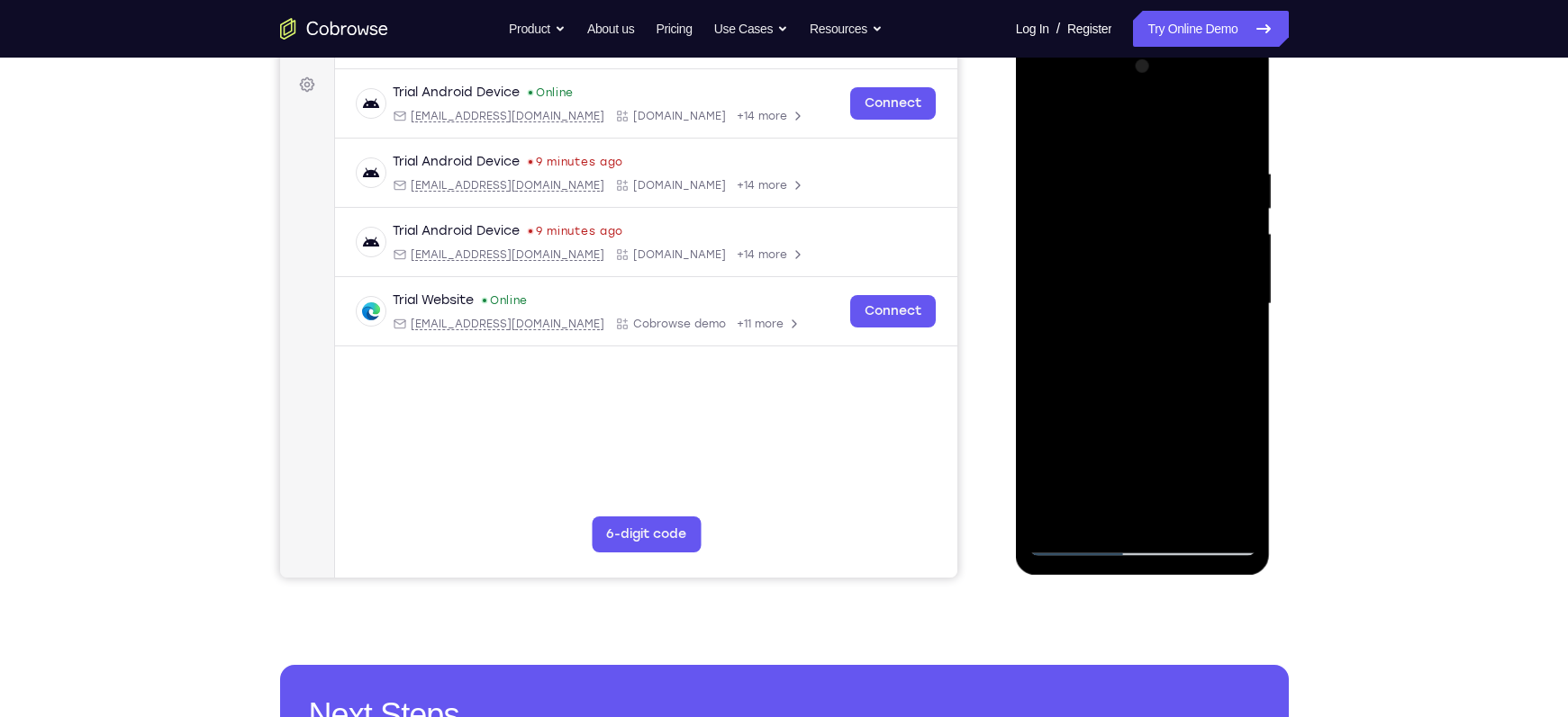
click at [1145, 201] on div at bounding box center [1143, 304] width 227 height 505
drag, startPoint x: 1169, startPoint y: 403, endPoint x: 1159, endPoint y: 307, distance: 96.5
click at [1159, 307] on div at bounding box center [1143, 304] width 227 height 505
drag, startPoint x: 1134, startPoint y: 430, endPoint x: 1127, endPoint y: 398, distance: 32.8
click at [1127, 398] on div at bounding box center [1143, 304] width 227 height 505
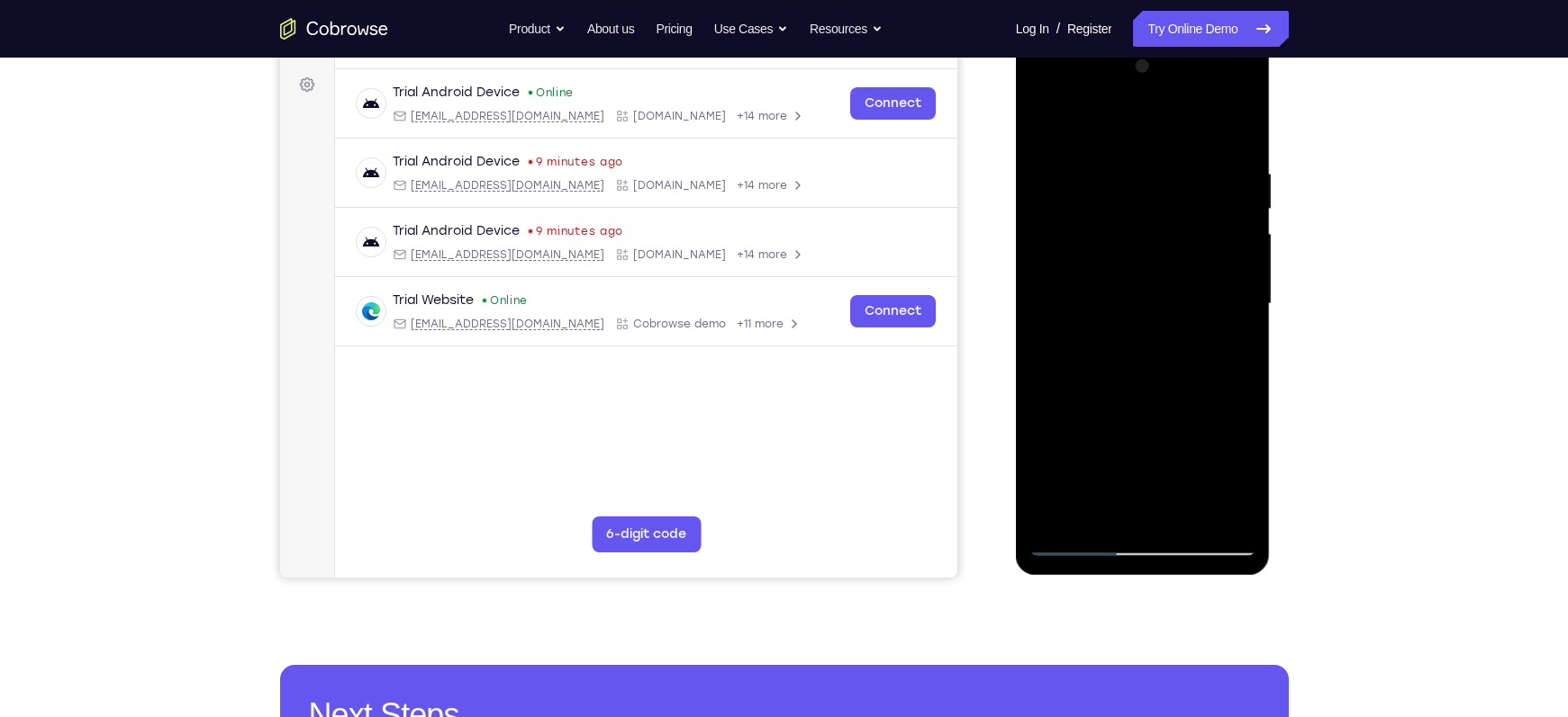
click at [1248, 309] on div at bounding box center [1143, 304] width 227 height 505
click at [1254, 314] on div at bounding box center [1143, 304] width 227 height 505
click at [1039, 314] on div at bounding box center [1143, 304] width 227 height 505
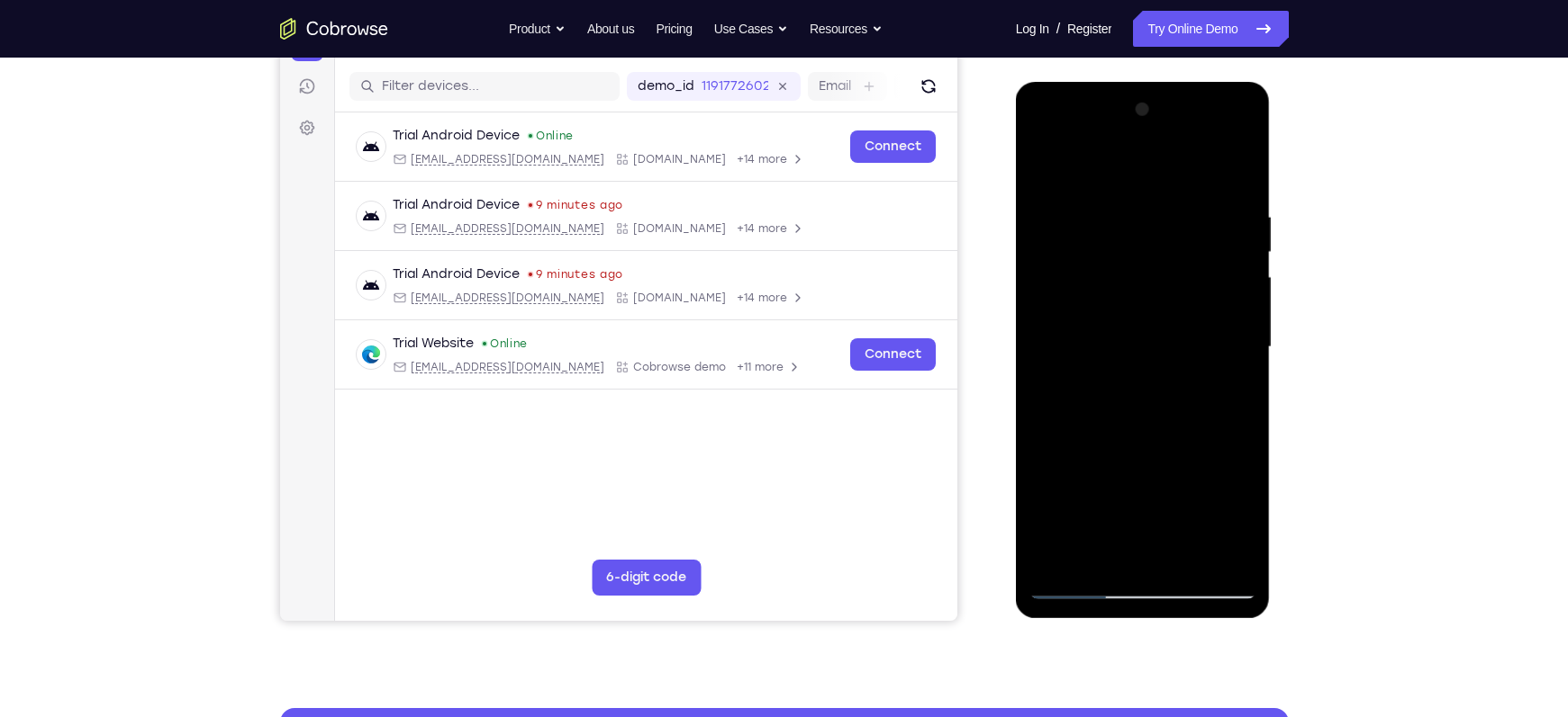
click at [1244, 358] on div at bounding box center [1143, 347] width 227 height 505
click at [1244, 355] on div at bounding box center [1143, 347] width 227 height 505
click at [1246, 362] on div at bounding box center [1143, 347] width 227 height 505
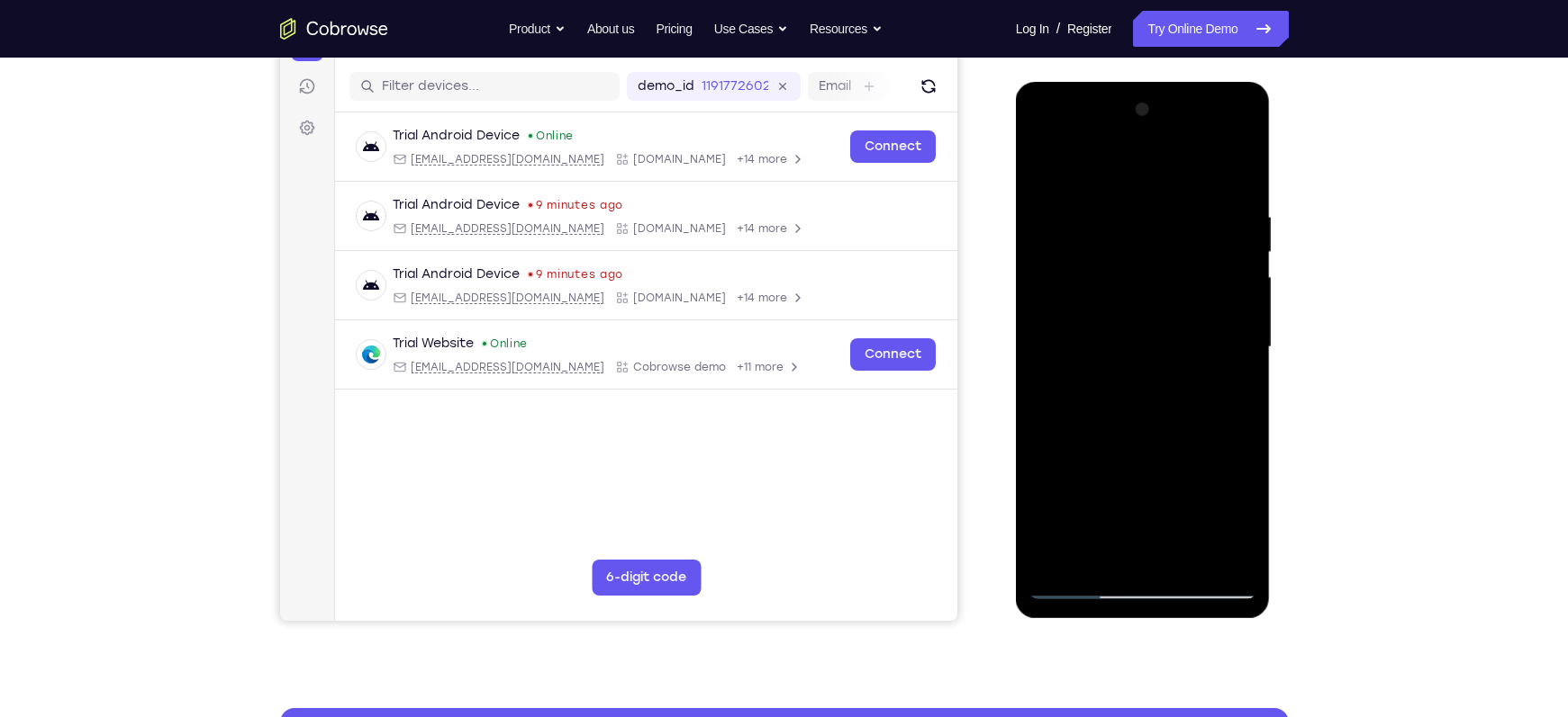
click at [1155, 394] on div at bounding box center [1143, 347] width 227 height 505
click at [1243, 358] on div at bounding box center [1143, 347] width 227 height 505
click at [1043, 352] on div at bounding box center [1143, 347] width 227 height 505
click at [1066, 513] on div at bounding box center [1143, 347] width 227 height 505
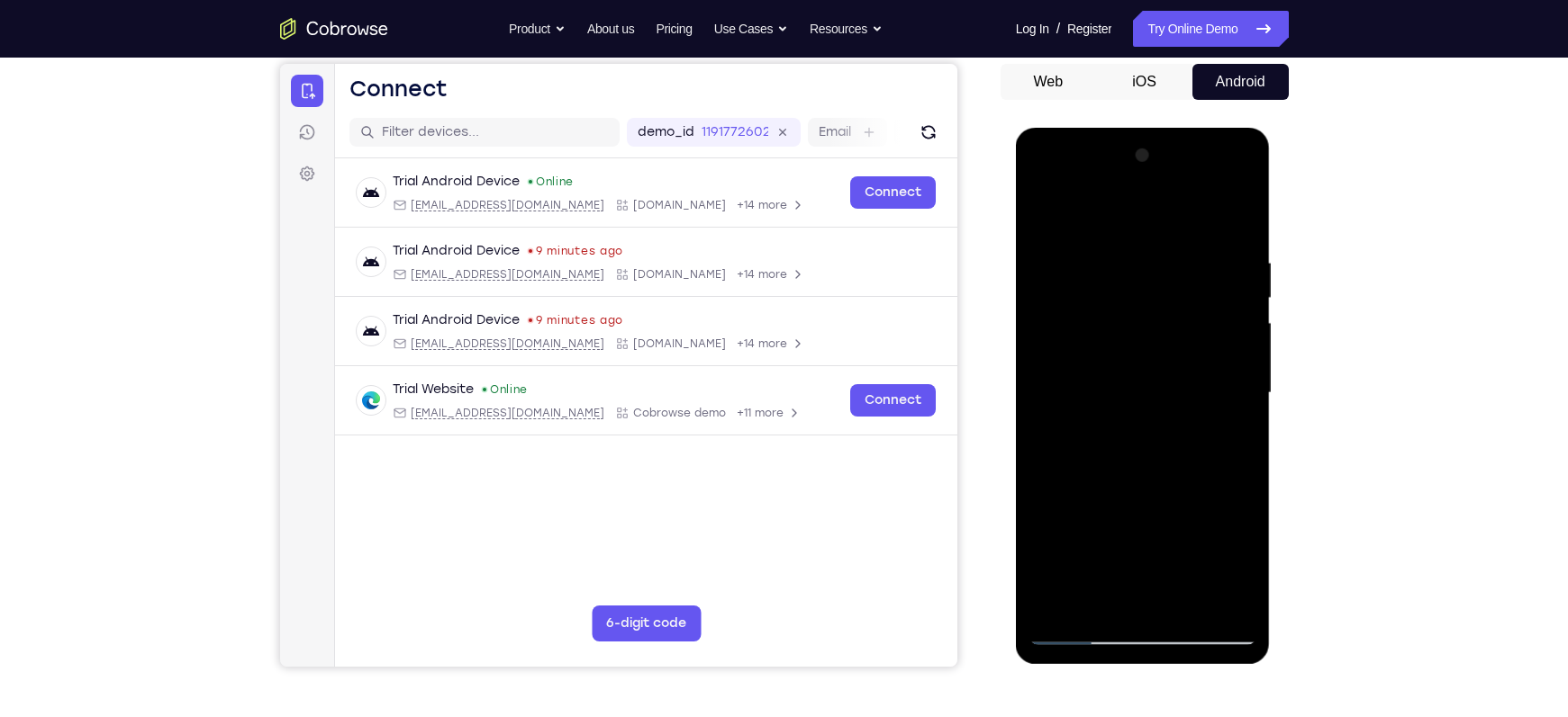
scroll to position [166, 0]
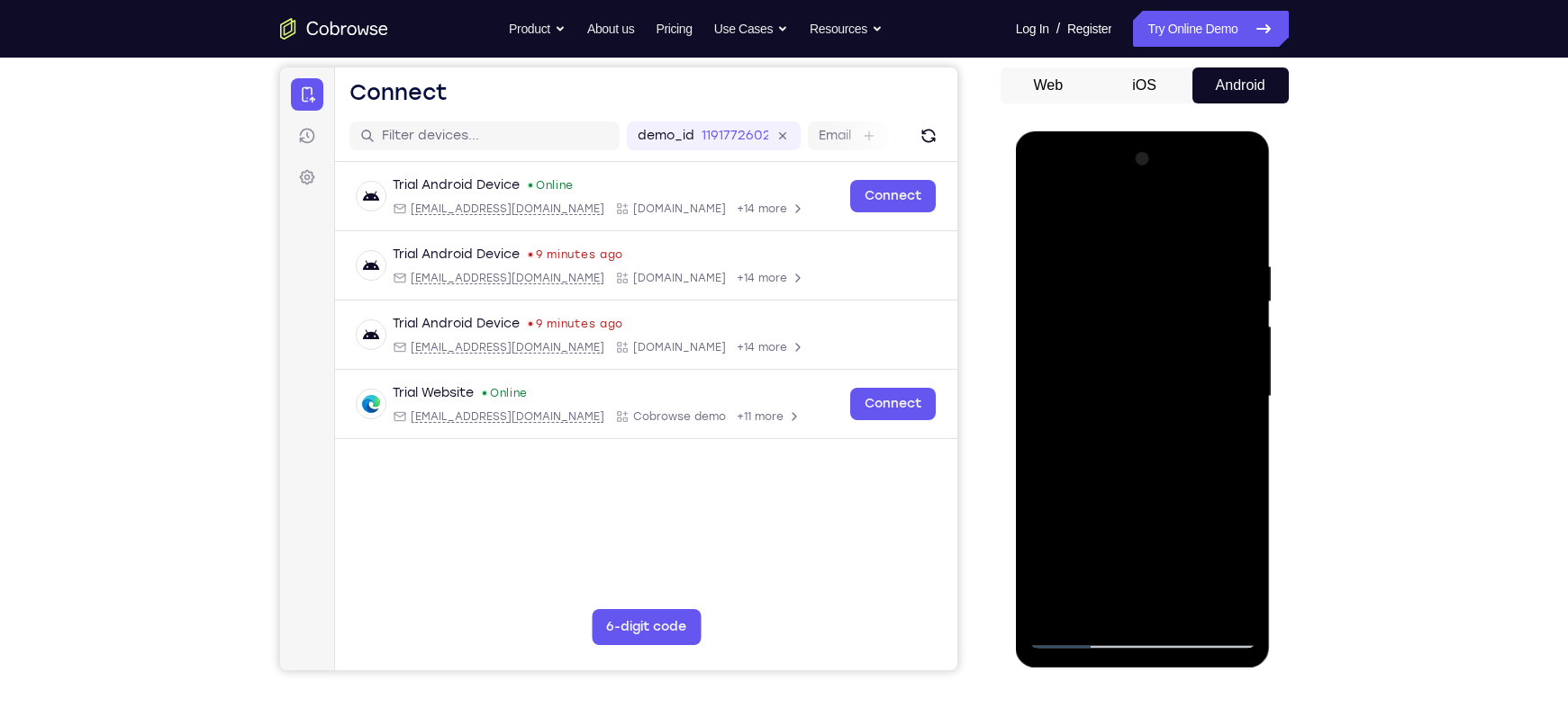
click at [1048, 218] on div at bounding box center [1143, 397] width 227 height 505
drag, startPoint x: 1192, startPoint y: 376, endPoint x: 1156, endPoint y: 180, distance: 199.3
click at [1156, 180] on div at bounding box center [1143, 397] width 227 height 505
drag, startPoint x: 1144, startPoint y: 473, endPoint x: 1130, endPoint y: 272, distance: 201.5
click at [1130, 272] on div at bounding box center [1143, 397] width 227 height 505
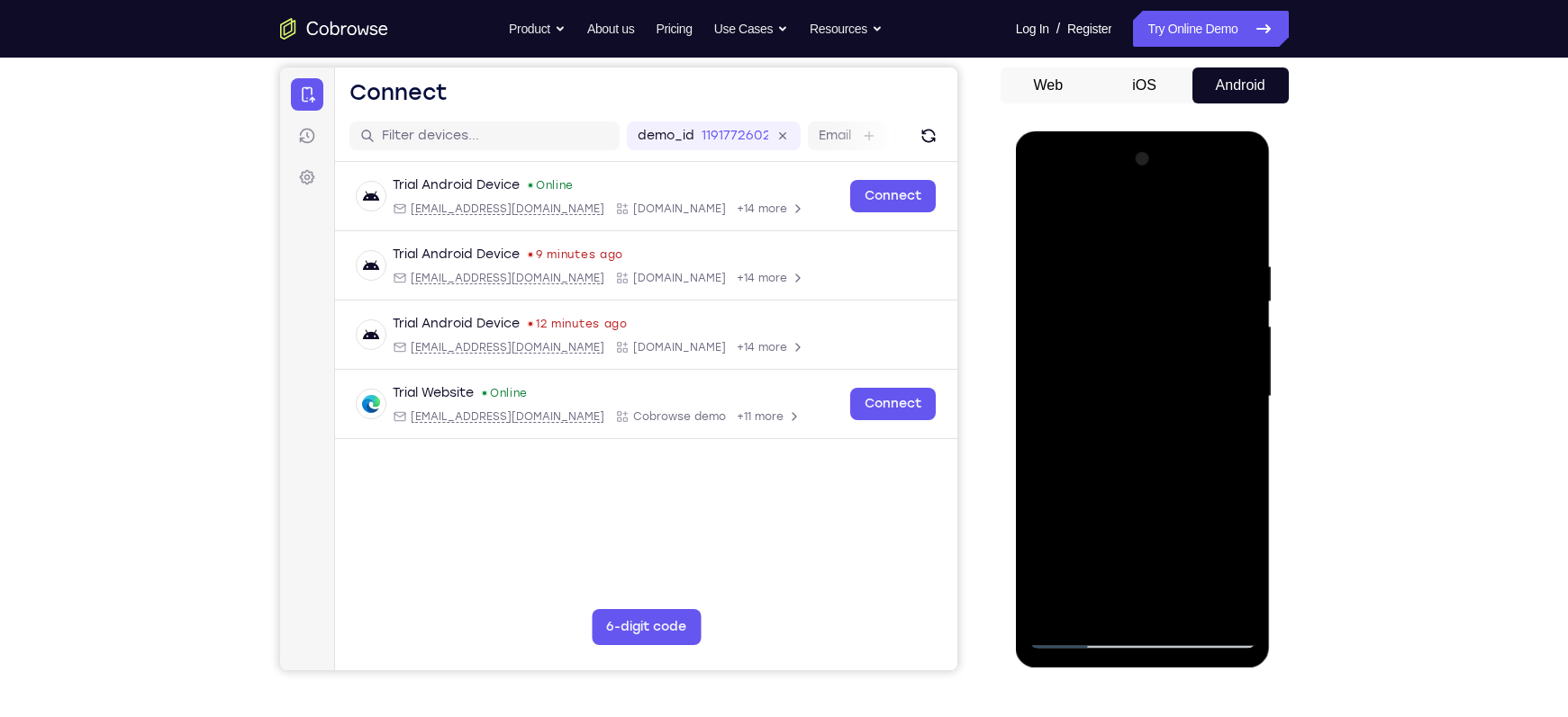
scroll to position [241, 0]
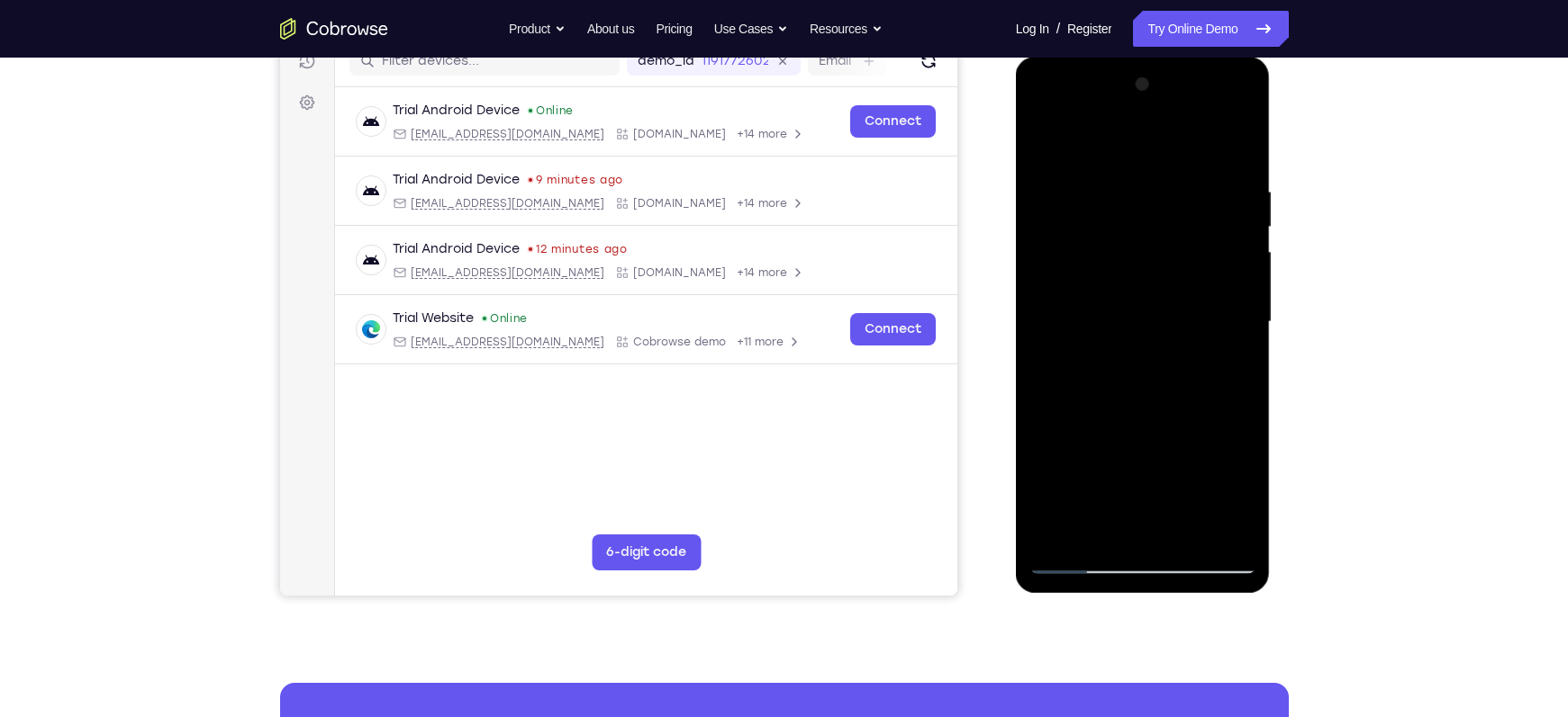
drag, startPoint x: 1156, startPoint y: 447, endPoint x: 1124, endPoint y: 250, distance: 199.6
click at [1124, 250] on div at bounding box center [1143, 322] width 227 height 505
drag, startPoint x: 1171, startPoint y: 411, endPoint x: 1167, endPoint y: 200, distance: 211.0
click at [1167, 200] on div at bounding box center [1143, 322] width 227 height 505
drag, startPoint x: 1173, startPoint y: 389, endPoint x: 1158, endPoint y: 168, distance: 221.5
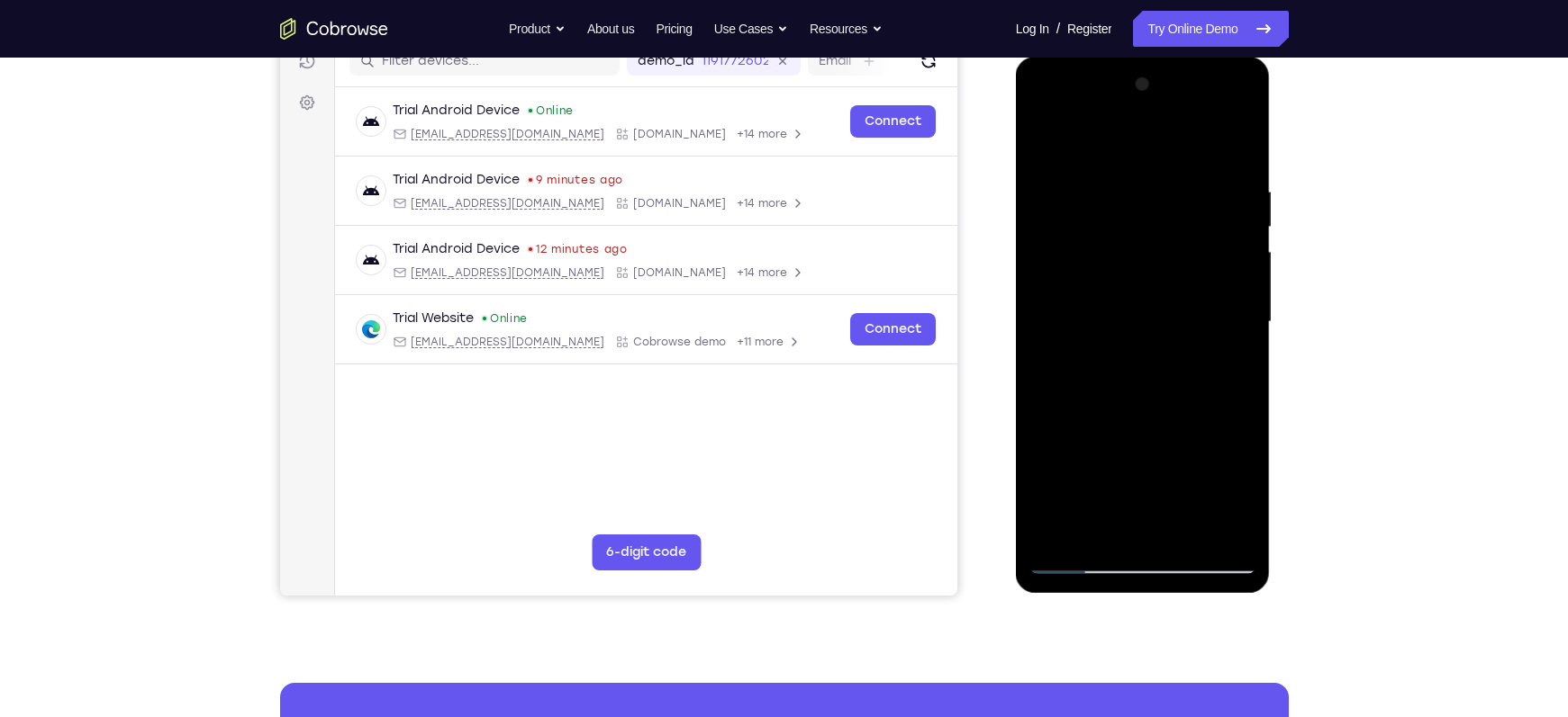
click at [1158, 168] on div at bounding box center [1143, 322] width 227 height 505
drag, startPoint x: 1162, startPoint y: 419, endPoint x: 1136, endPoint y: 295, distance: 126.7
click at [1136, 295] on div at bounding box center [1143, 322] width 227 height 505
drag, startPoint x: 1192, startPoint y: 389, endPoint x: 1157, endPoint y: 276, distance: 118.3
click at [1157, 276] on div at bounding box center [1143, 322] width 227 height 505
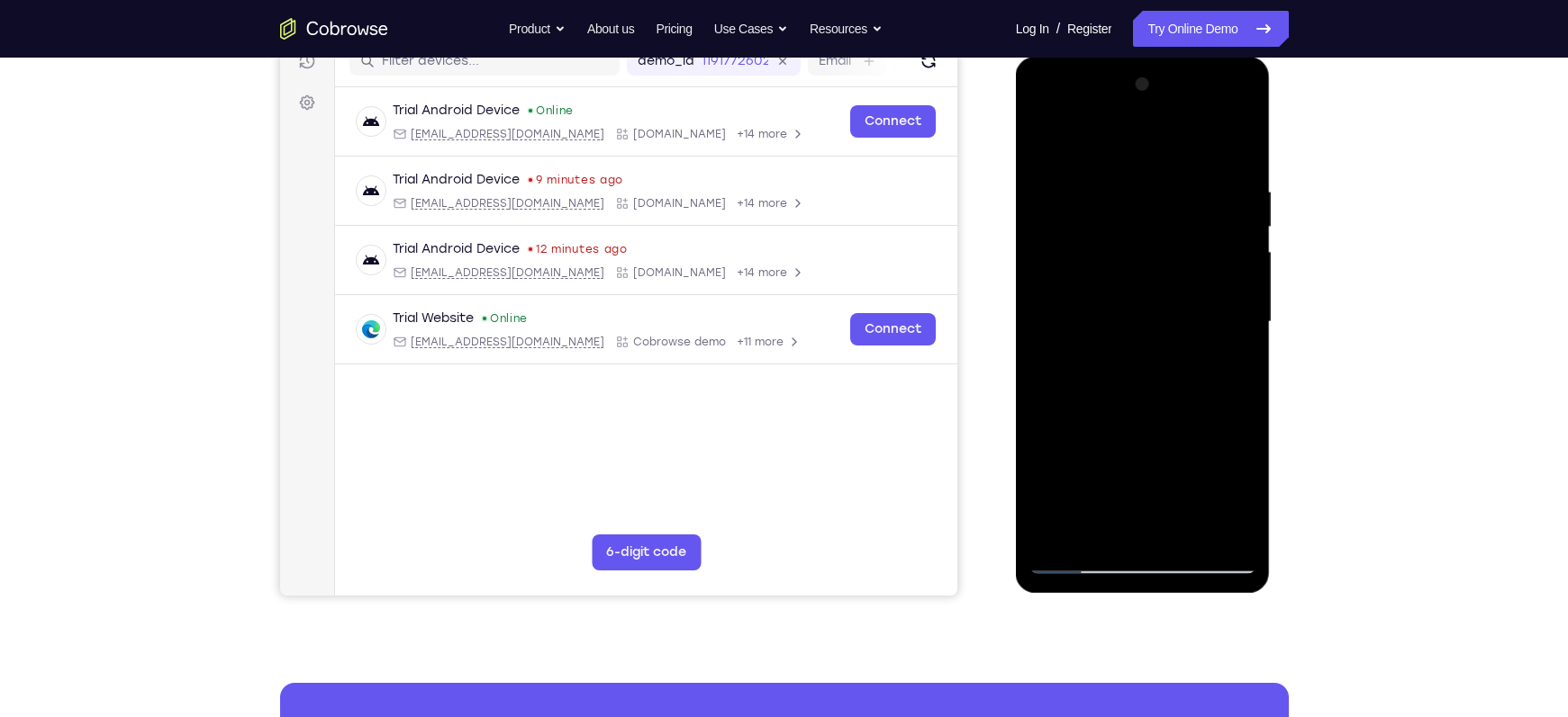
drag, startPoint x: 1160, startPoint y: 421, endPoint x: 1126, endPoint y: 259, distance: 165.5
click at [1126, 259] on div at bounding box center [1143, 322] width 227 height 505
drag, startPoint x: 1173, startPoint y: 405, endPoint x: 1141, endPoint y: 261, distance: 147.5
click at [1141, 261] on div at bounding box center [1143, 322] width 227 height 505
drag, startPoint x: 1187, startPoint y: 421, endPoint x: 1173, endPoint y: 221, distance: 200.5
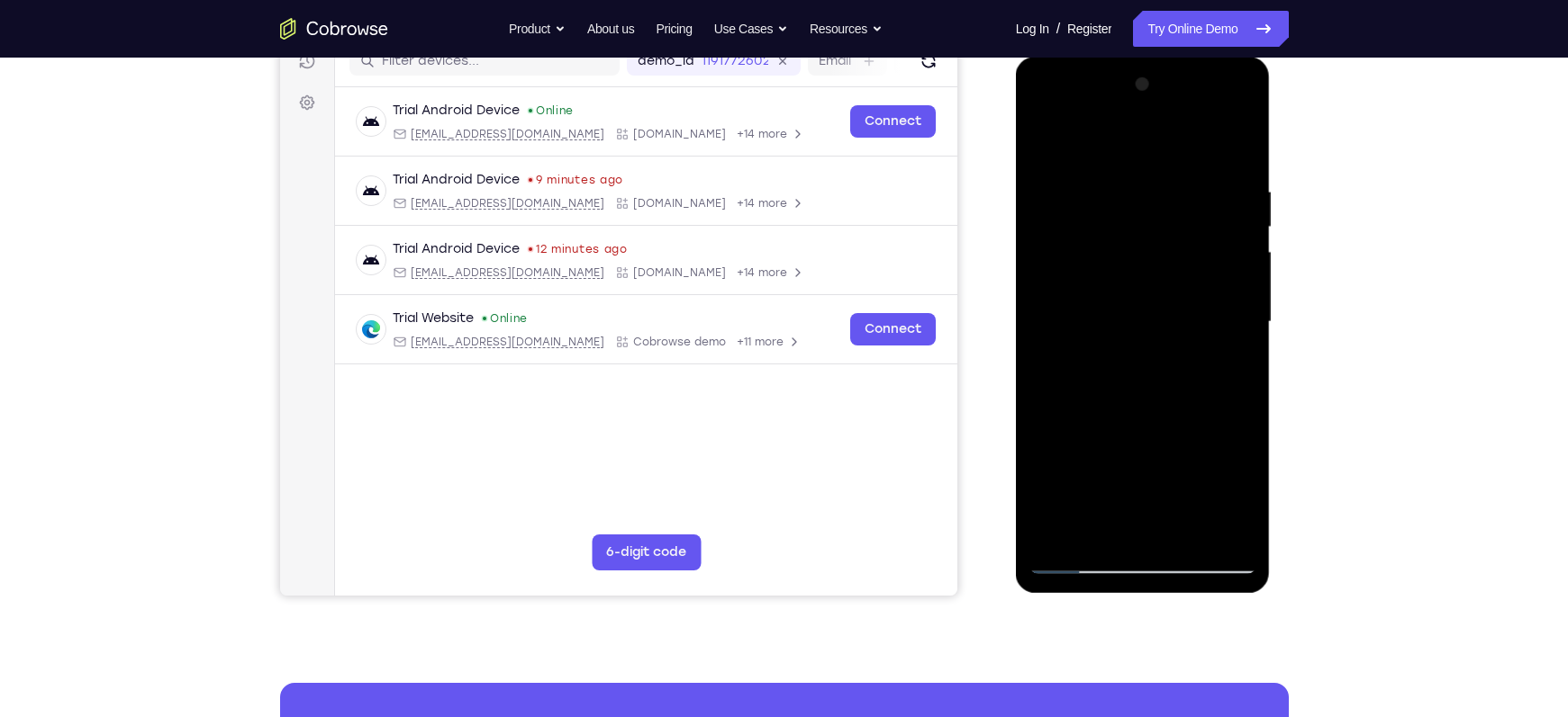
click at [1173, 221] on div at bounding box center [1143, 322] width 227 height 505
drag, startPoint x: 1214, startPoint y: 414, endPoint x: 1195, endPoint y: 191, distance: 223.8
click at [1195, 191] on div at bounding box center [1143, 322] width 227 height 505
drag, startPoint x: 1194, startPoint y: 368, endPoint x: 1172, endPoint y: 75, distance: 293.8
click at [1172, 75] on div at bounding box center [1143, 322] width 227 height 505
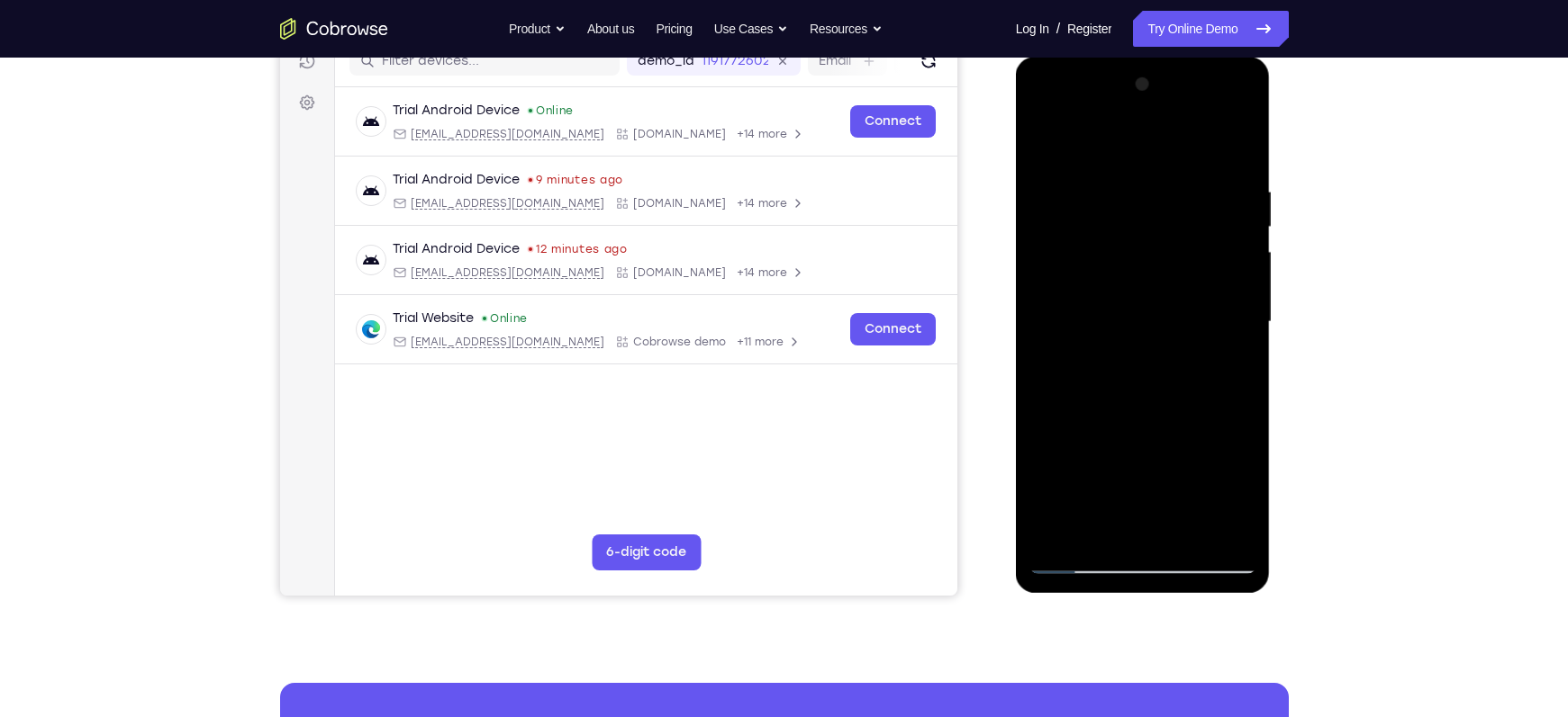
drag, startPoint x: 1158, startPoint y: 430, endPoint x: 1121, endPoint y: 319, distance: 117.0
click at [1121, 319] on div at bounding box center [1143, 322] width 227 height 505
drag, startPoint x: 1172, startPoint y: 396, endPoint x: 1172, endPoint y: 339, distance: 57.0
click at [1172, 339] on div at bounding box center [1143, 322] width 227 height 505
drag, startPoint x: 1172, startPoint y: 378, endPoint x: 1167, endPoint y: 346, distance: 32.4
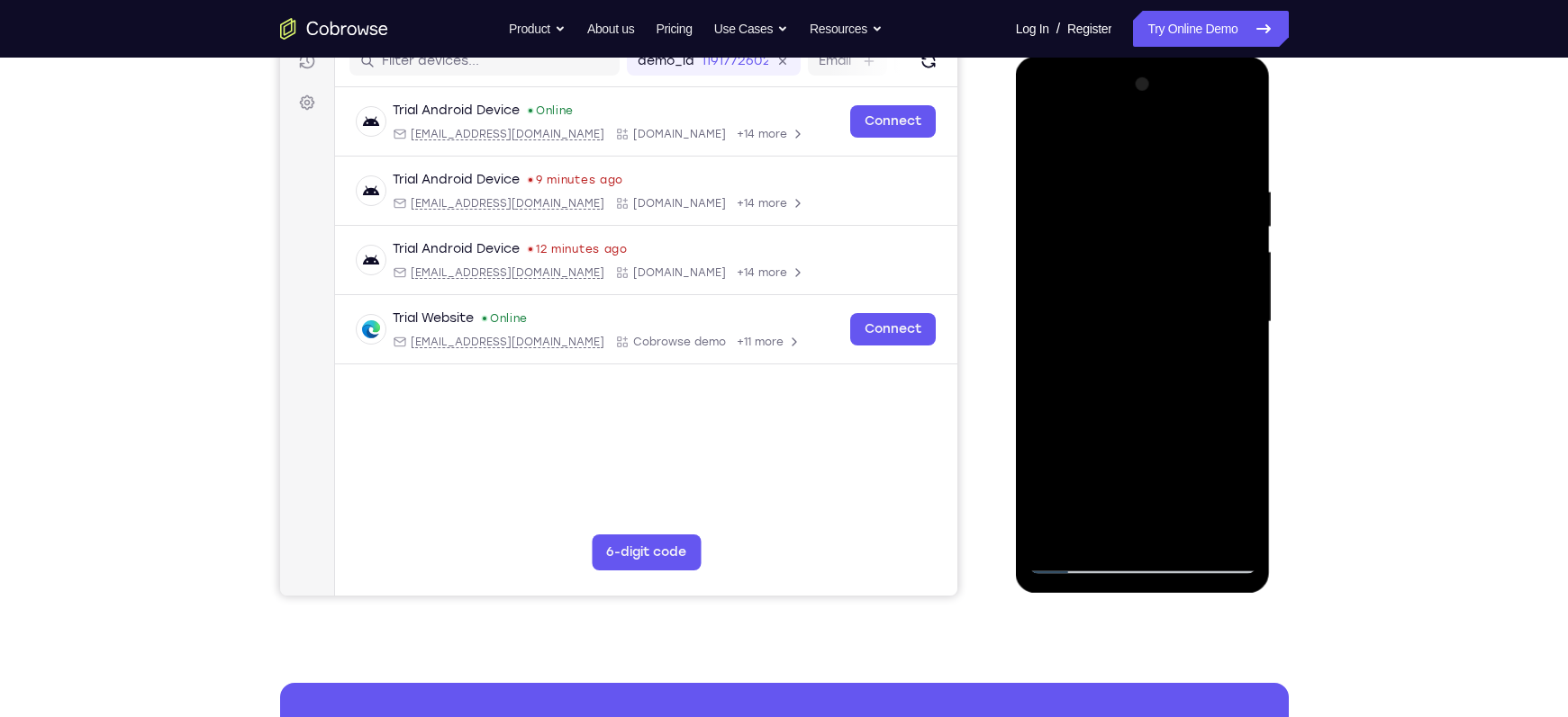
click at [1167, 346] on div at bounding box center [1143, 322] width 227 height 505
drag, startPoint x: 1171, startPoint y: 378, endPoint x: 1159, endPoint y: 294, distance: 84.9
click at [1159, 294] on div at bounding box center [1143, 322] width 227 height 505
drag, startPoint x: 1182, startPoint y: 350, endPoint x: 1185, endPoint y: 417, distance: 67.1
click at [1185, 417] on div at bounding box center [1143, 322] width 227 height 505
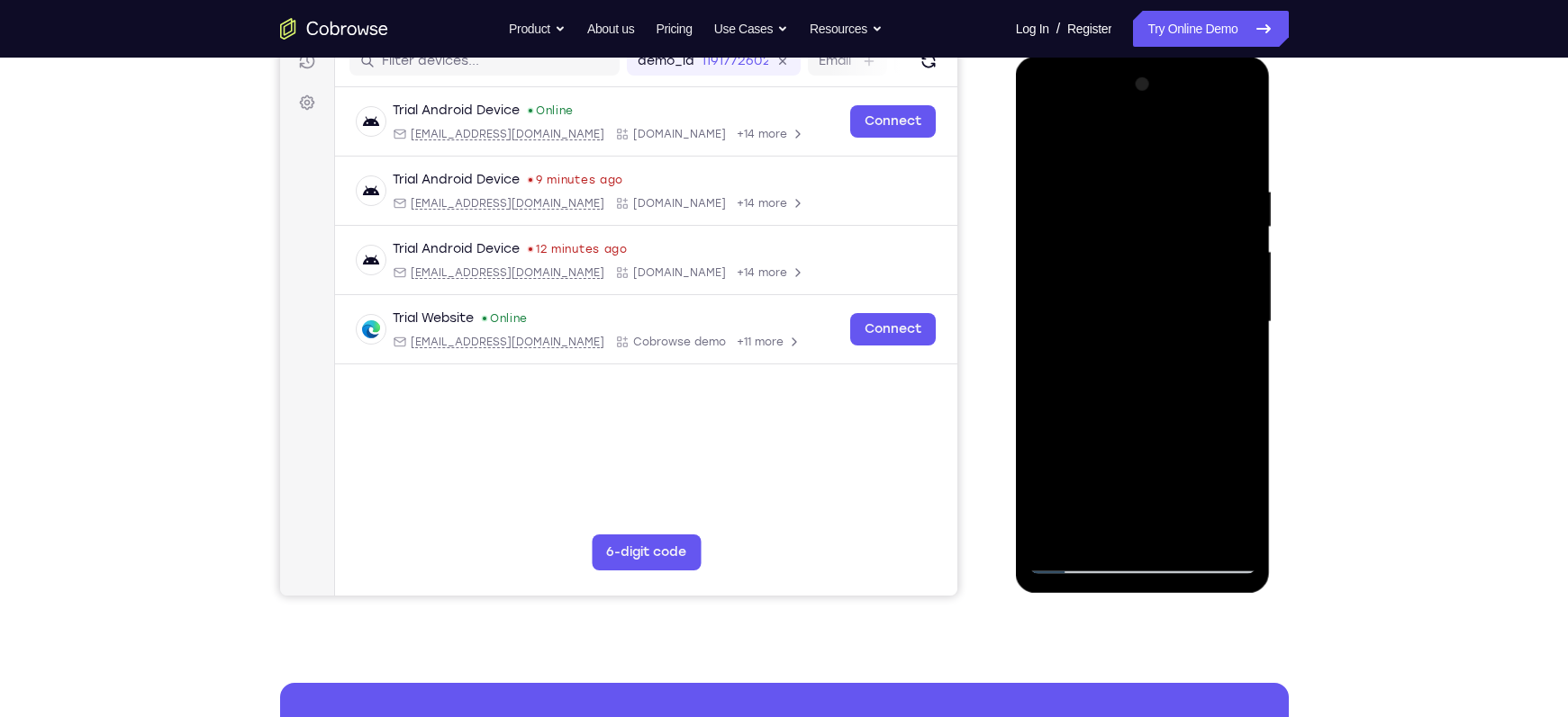
click at [1241, 286] on div at bounding box center [1143, 322] width 227 height 505
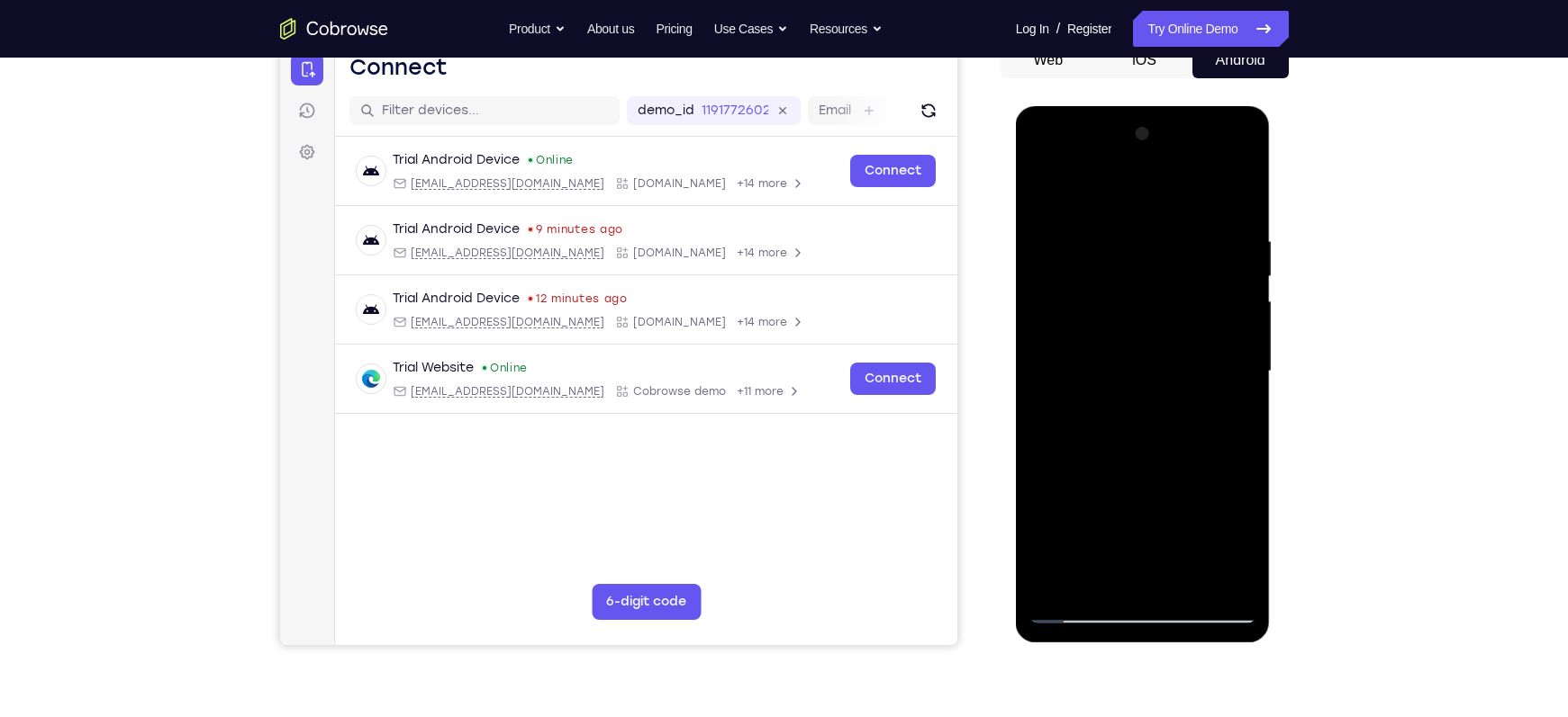
scroll to position [191, 0]
drag, startPoint x: 1151, startPoint y: 382, endPoint x: 1141, endPoint y: 230, distance: 152.3
click at [1141, 230] on div at bounding box center [1143, 373] width 227 height 505
drag, startPoint x: 1163, startPoint y: 453, endPoint x: 1139, endPoint y: 319, distance: 136.1
click at [1139, 319] on div at bounding box center [1143, 373] width 227 height 505
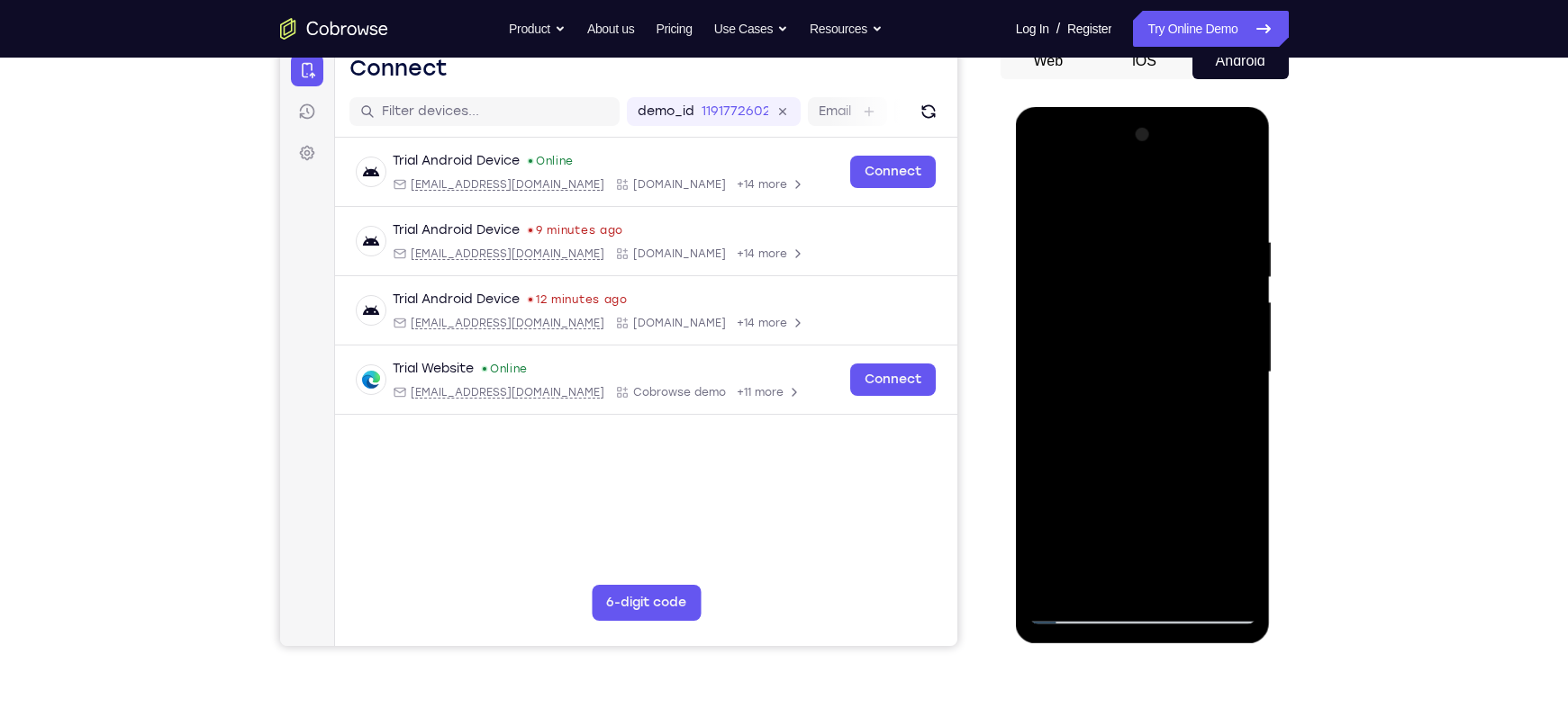
drag, startPoint x: 1158, startPoint y: 449, endPoint x: 1141, endPoint y: 334, distance: 116.2
click at [1141, 334] on div at bounding box center [1143, 373] width 227 height 505
click at [1239, 425] on div at bounding box center [1143, 373] width 227 height 505
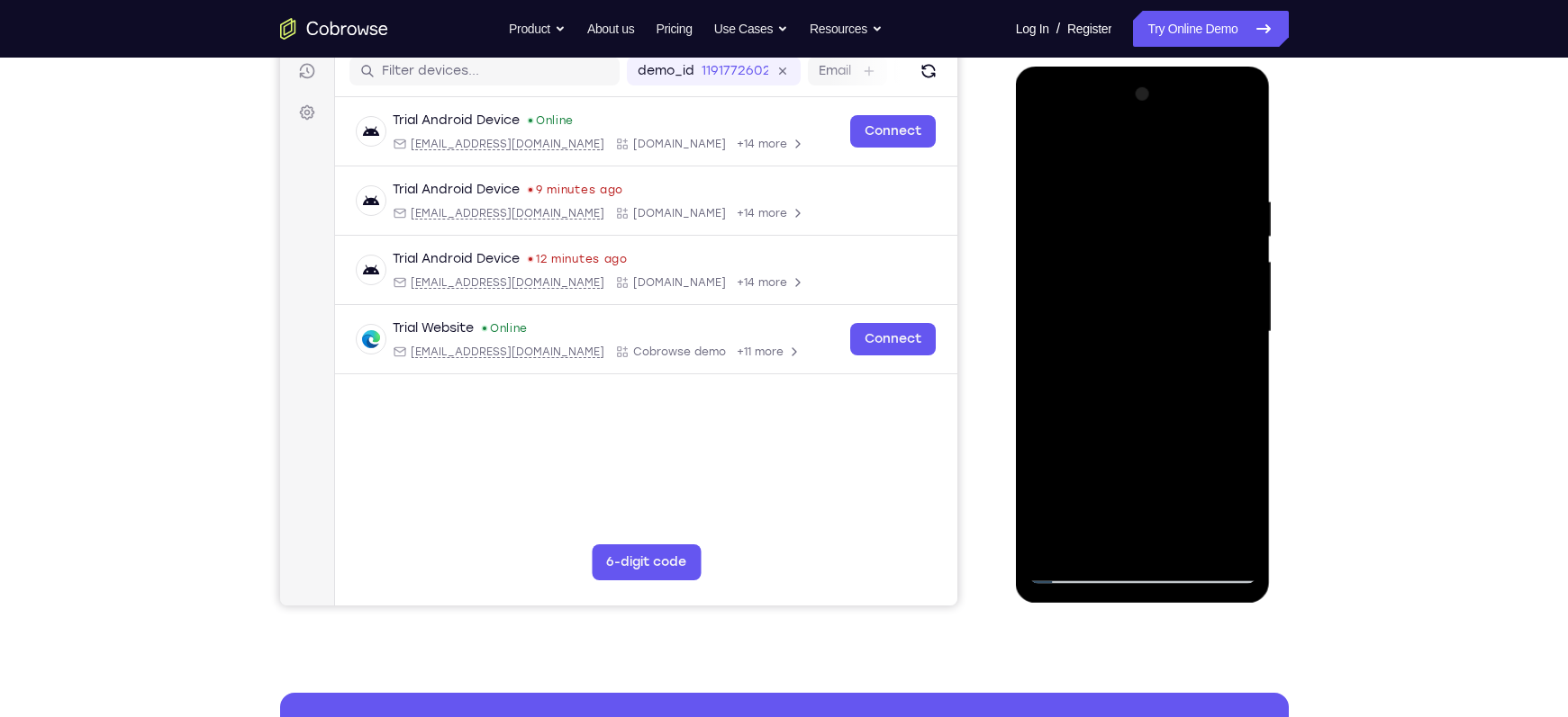
scroll to position [231, 0]
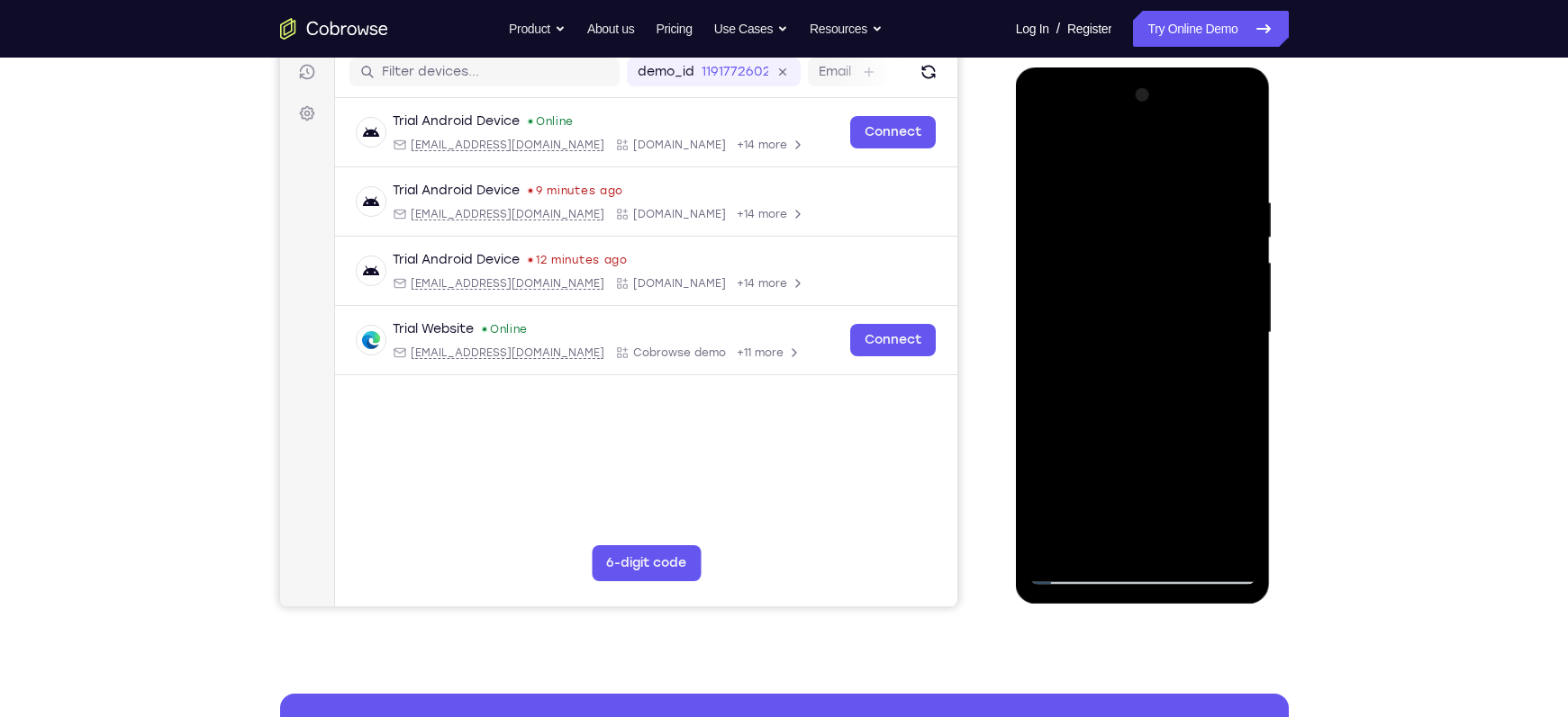
click at [1044, 392] on div at bounding box center [1143, 333] width 227 height 505
click at [1252, 394] on div at bounding box center [1143, 333] width 227 height 505
click at [1248, 395] on div at bounding box center [1143, 333] width 227 height 505
drag, startPoint x: 1167, startPoint y: 413, endPoint x: 1133, endPoint y: 262, distance: 154.8
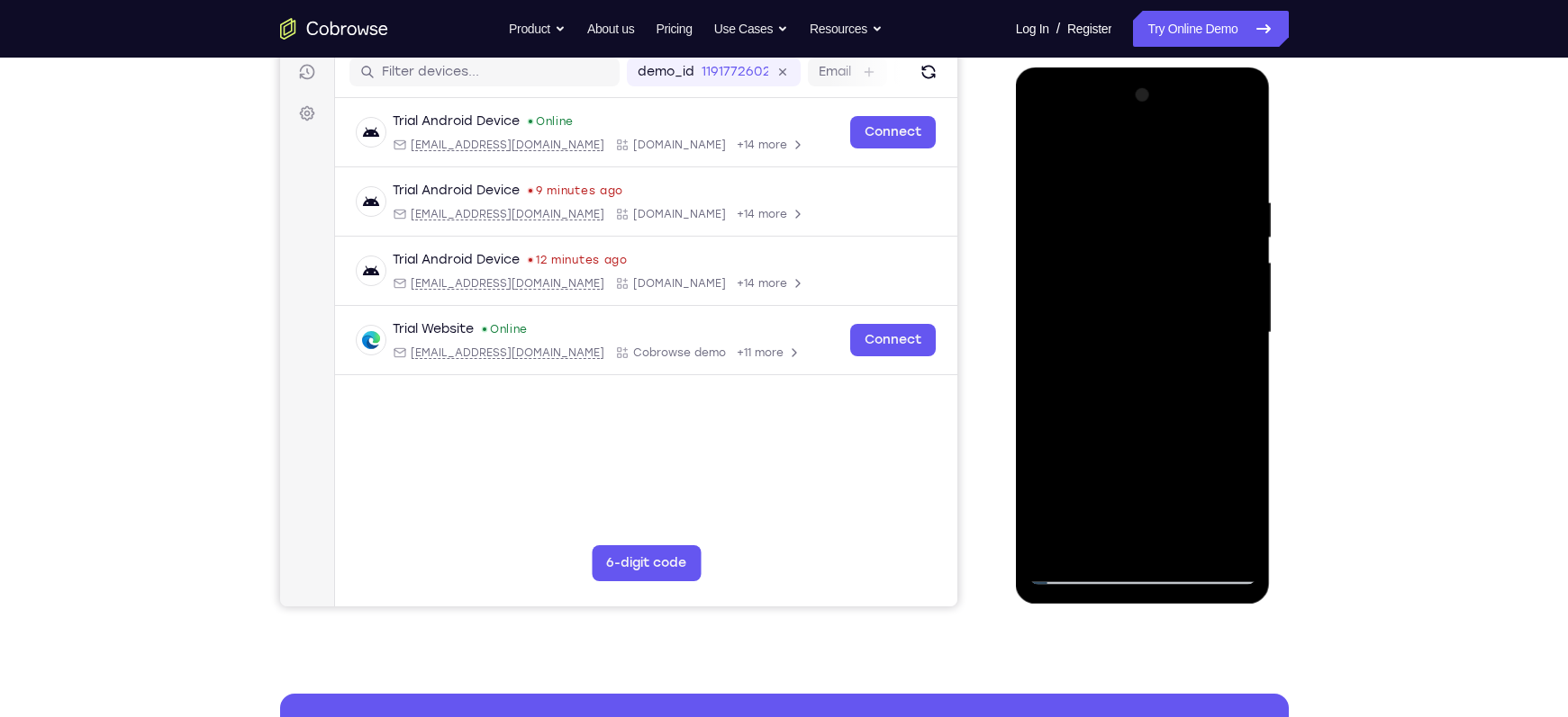
click at [1133, 262] on div at bounding box center [1143, 333] width 227 height 505
drag, startPoint x: 1151, startPoint y: 417, endPoint x: 1142, endPoint y: 253, distance: 164.2
click at [1142, 253] on div at bounding box center [1143, 333] width 227 height 505
drag, startPoint x: 1190, startPoint y: 380, endPoint x: 1171, endPoint y: 290, distance: 92.0
click at [1171, 290] on div at bounding box center [1143, 333] width 227 height 505
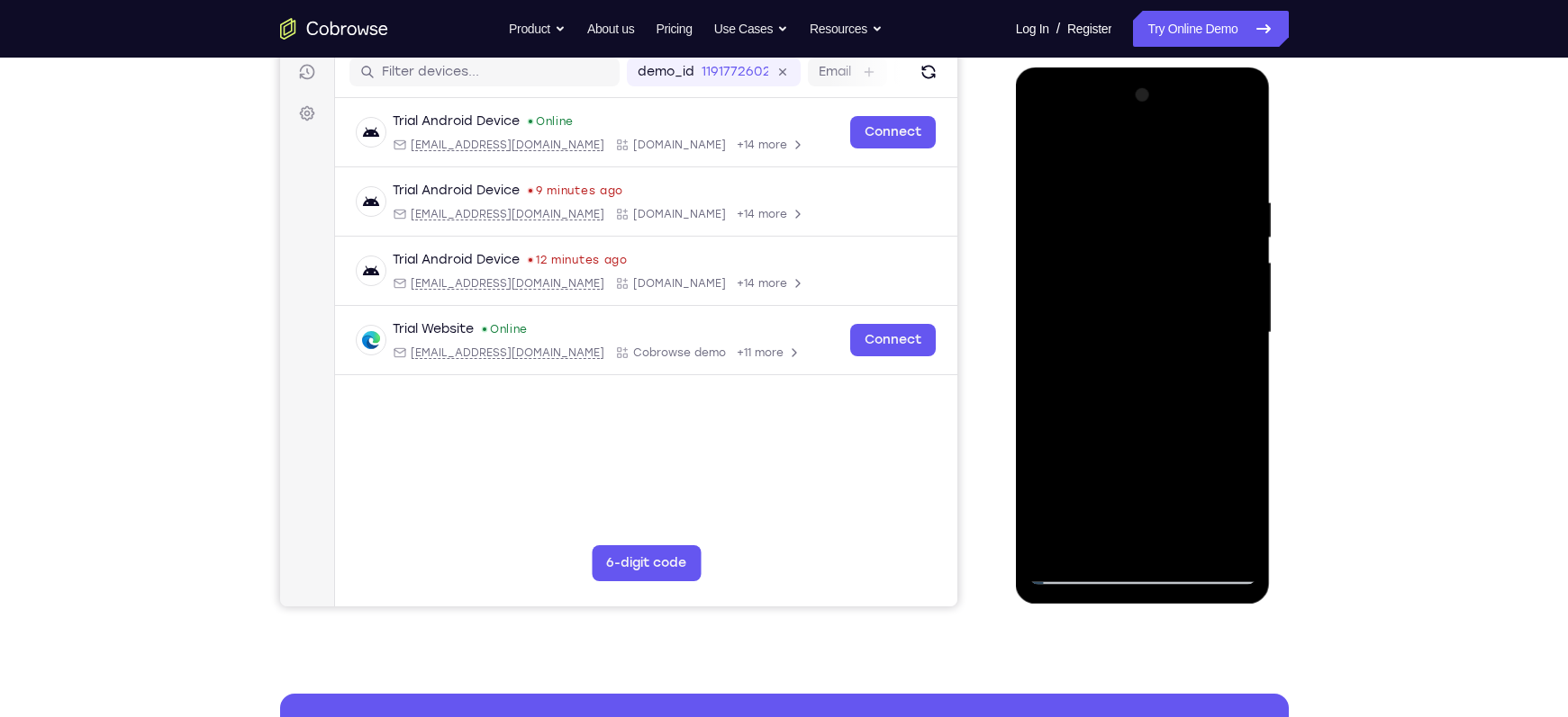
drag, startPoint x: 1182, startPoint y: 417, endPoint x: 1173, endPoint y: 333, distance: 84.5
click at [1173, 333] on div at bounding box center [1143, 333] width 227 height 505
drag, startPoint x: 1182, startPoint y: 444, endPoint x: 1173, endPoint y: 326, distance: 118.3
click at [1173, 326] on div at bounding box center [1143, 333] width 227 height 505
drag, startPoint x: 1173, startPoint y: 425, endPoint x: 1168, endPoint y: 256, distance: 169.1
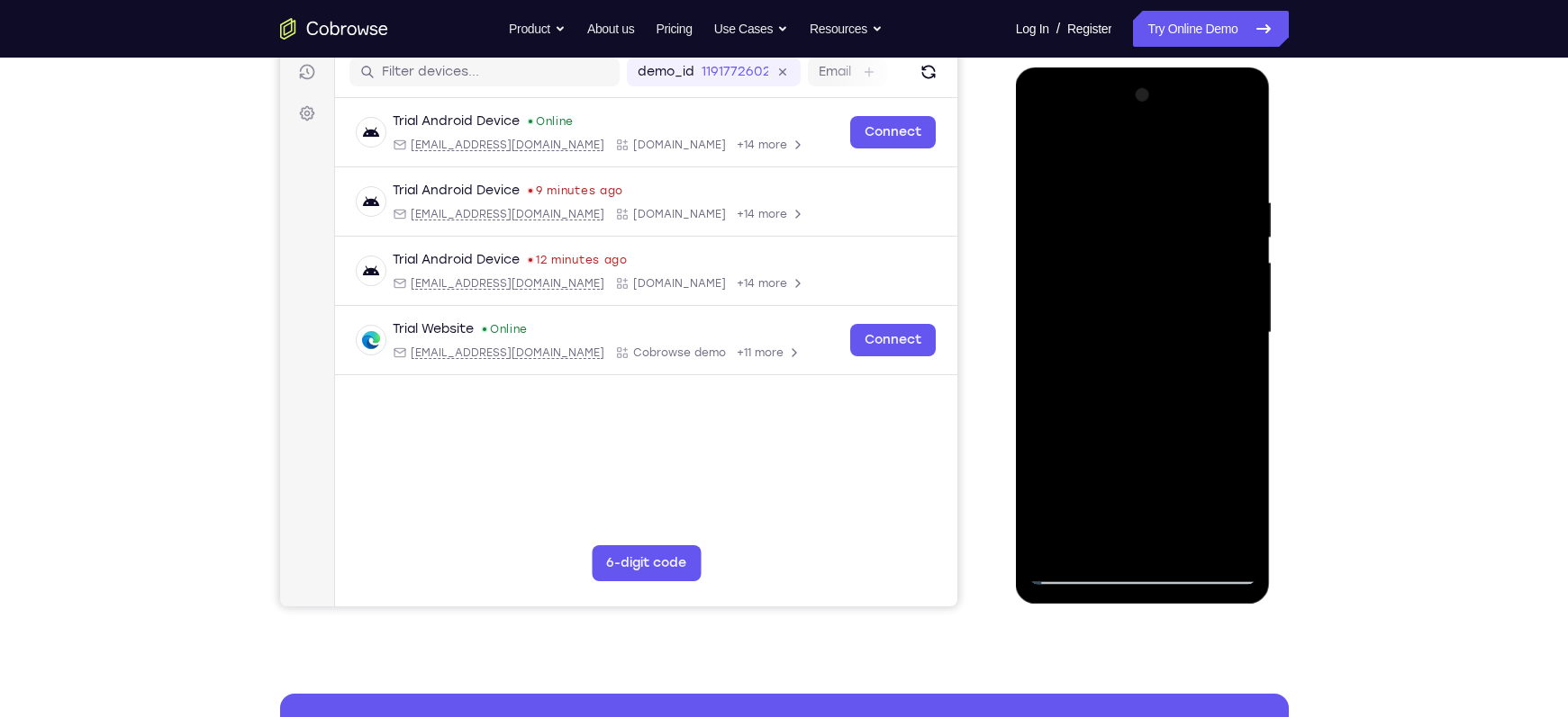
click at [1168, 256] on div at bounding box center [1143, 333] width 227 height 505
drag, startPoint x: 1151, startPoint y: 454, endPoint x: 1117, endPoint y: 236, distance: 220.6
click at [1117, 236] on div at bounding box center [1143, 333] width 227 height 505
drag, startPoint x: 1143, startPoint y: 422, endPoint x: 1147, endPoint y: 255, distance: 167.0
click at [1147, 255] on div at bounding box center [1143, 333] width 227 height 505
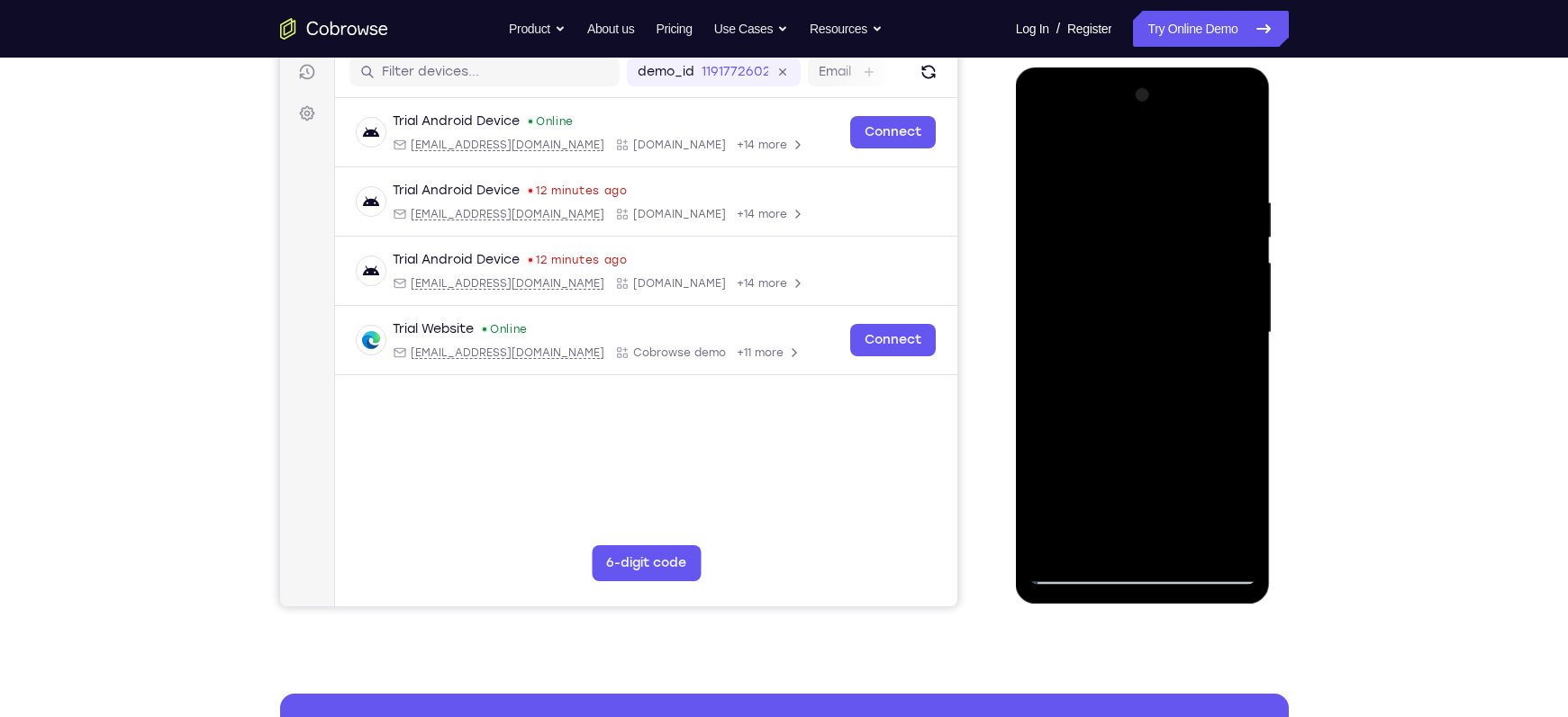
drag, startPoint x: 1186, startPoint y: 413, endPoint x: 1136, endPoint y: 160, distance: 257.9
click at [1136, 160] on div at bounding box center [1143, 333] width 227 height 505
click at [1242, 260] on div at bounding box center [1143, 333] width 227 height 505
click at [1044, 250] on div at bounding box center [1143, 333] width 227 height 505
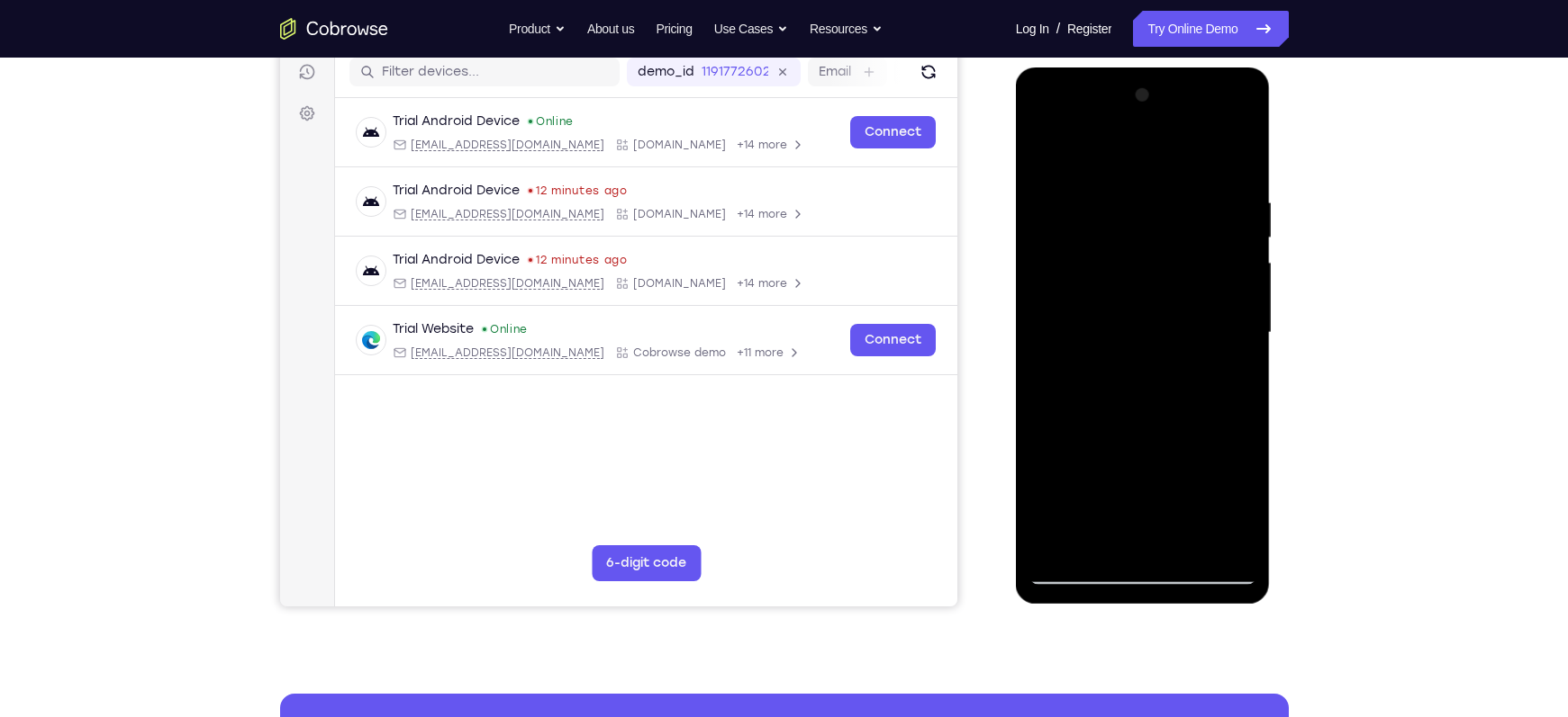
click at [1248, 260] on div at bounding box center [1143, 333] width 227 height 505
